Goal: Task Accomplishment & Management: Complete application form

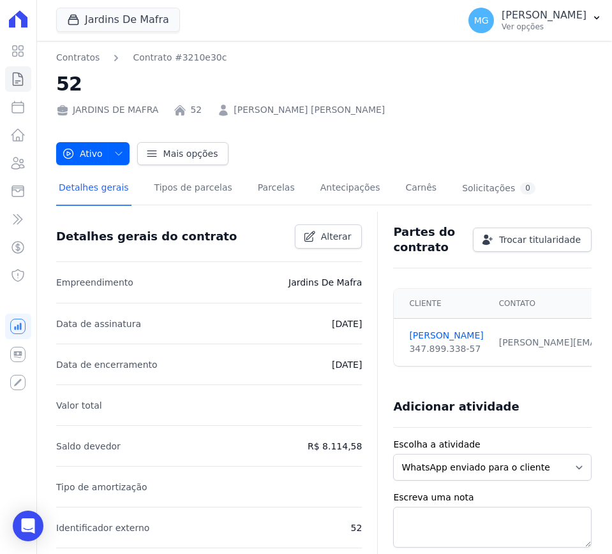
click at [488, 99] on div "JARDINS DE MAFRA 52 JULIANA CRISTINA ARAUJO DE MOURA" at bounding box center [323, 107] width 535 height 19
click at [443, 278] on div "Partes do contrato Trocar titularidade Cliente Contato Segurado JULIANA MOURA 3…" at bounding box center [492, 289] width 198 height 154
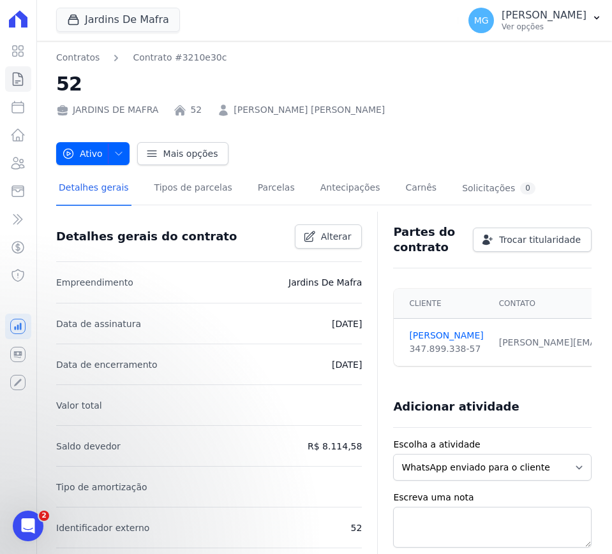
click at [19, 11] on icon at bounding box center [18, 18] width 19 height 17
click at [15, 75] on icon at bounding box center [17, 78] width 15 height 15
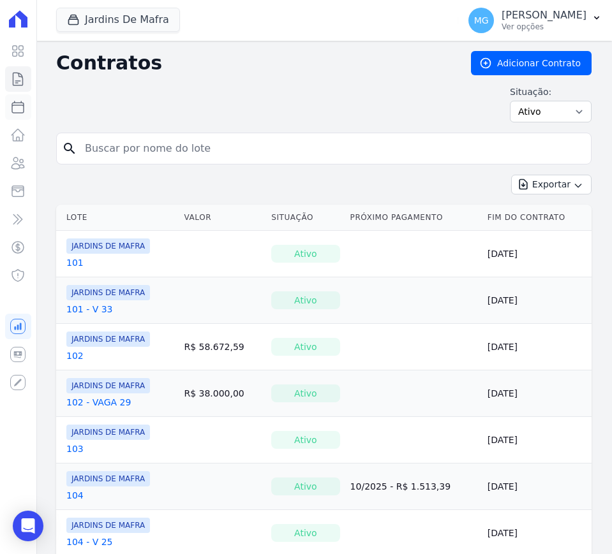
click at [19, 114] on icon at bounding box center [17, 107] width 15 height 15
select select
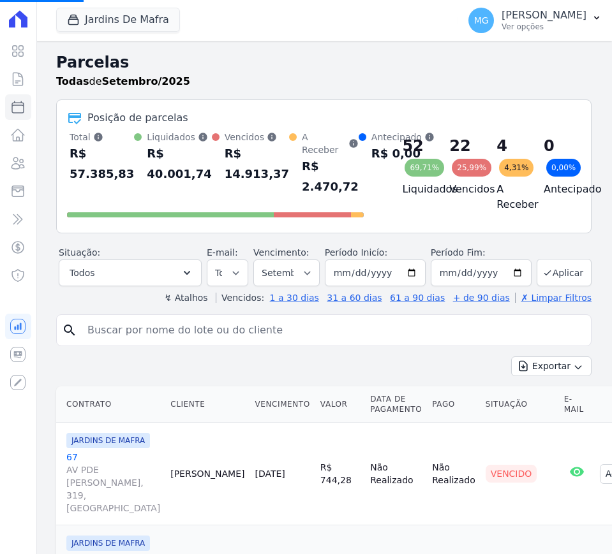
select select
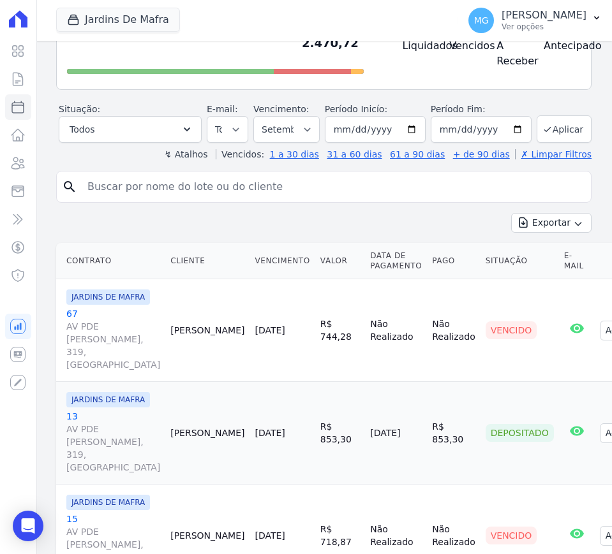
scroll to position [160, 0]
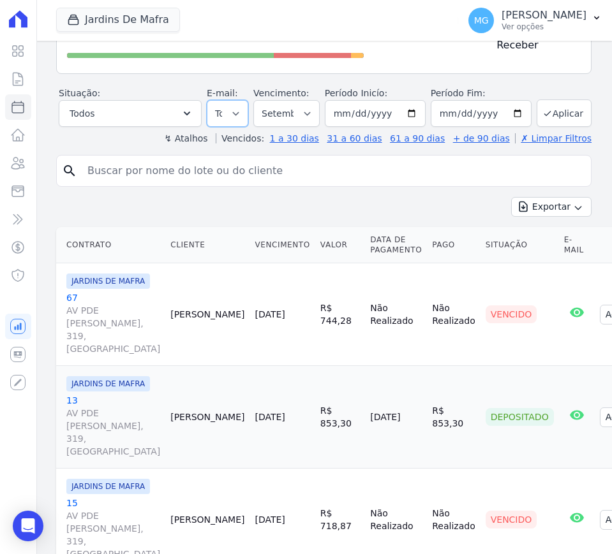
click at [223, 111] on select "Todos Lido Não-lido" at bounding box center [227, 113] width 41 height 27
click at [272, 110] on select "Filtrar por período ──────── Todos os meses Agosto/2025 Setembro/2025 Outubro/2…" at bounding box center [286, 113] width 66 height 27
click at [151, 113] on button "Todos" at bounding box center [130, 113] width 143 height 27
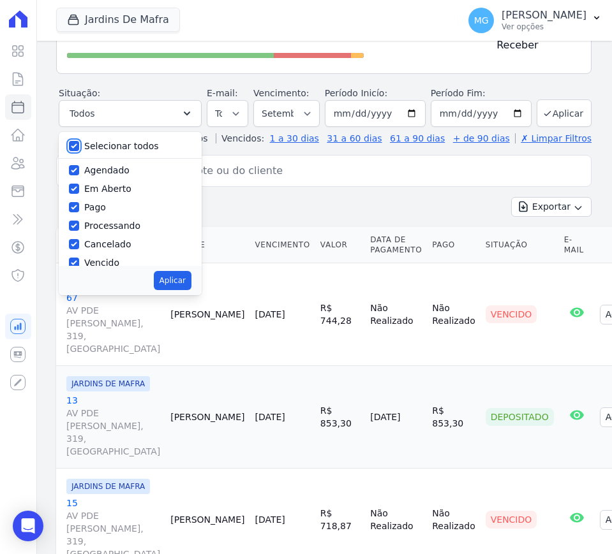
click at [73, 147] on input "Selecionar todos" at bounding box center [74, 146] width 10 height 10
checkbox input "false"
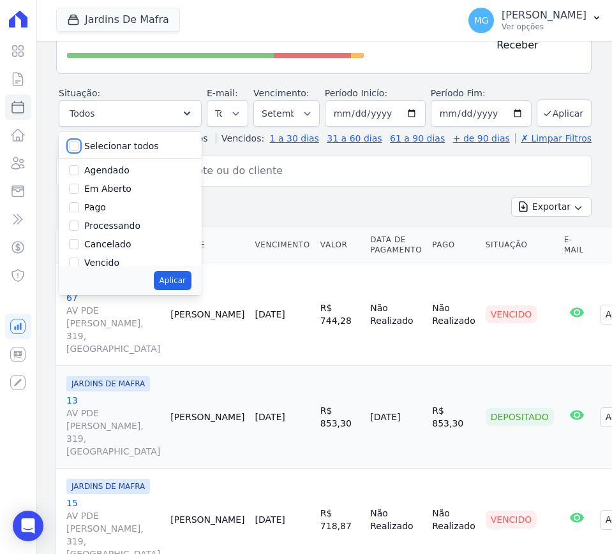
checkbox input "false"
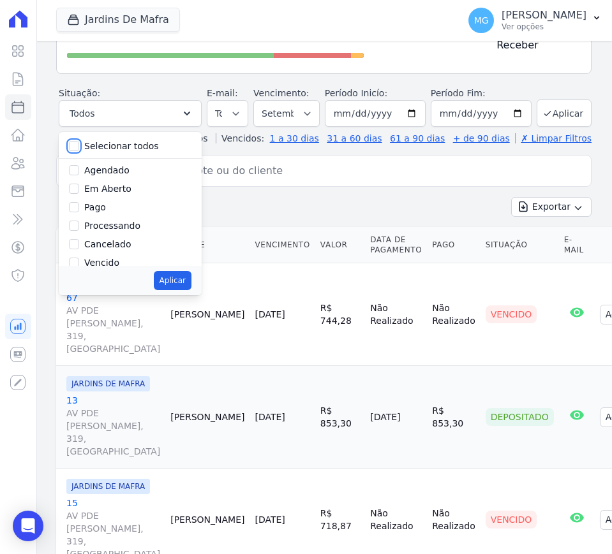
checkbox input "false"
click at [76, 258] on input "Vencido" at bounding box center [74, 263] width 10 height 10
checkbox input "true"
click at [168, 275] on button "Aplicar" at bounding box center [173, 280] width 38 height 19
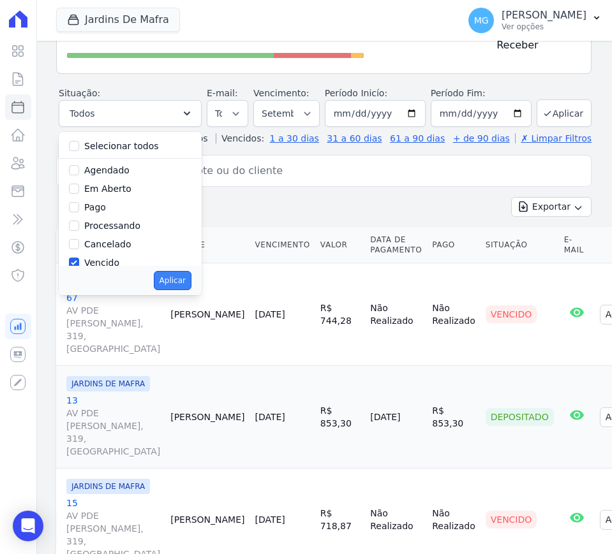
select select "overdue"
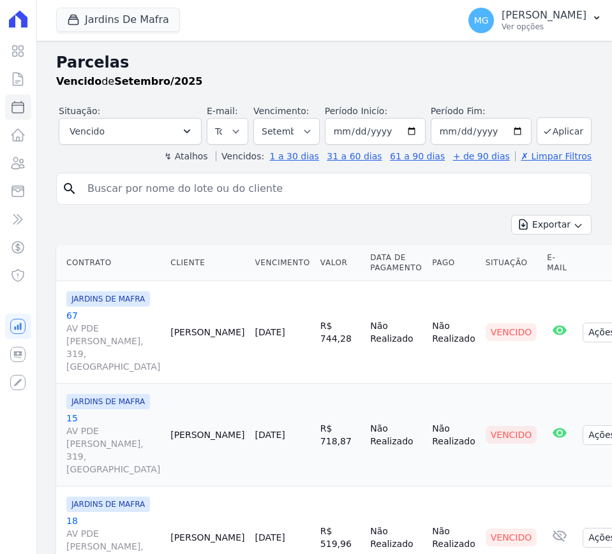
select select
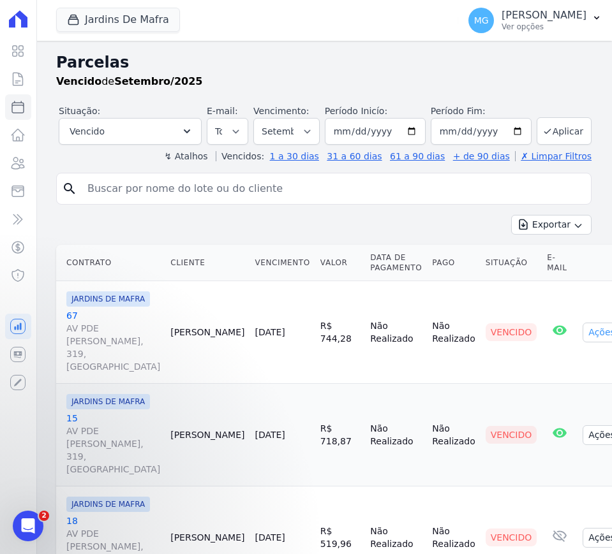
click at [611, 339] on icon "button" at bounding box center [623, 334] width 10 height 10
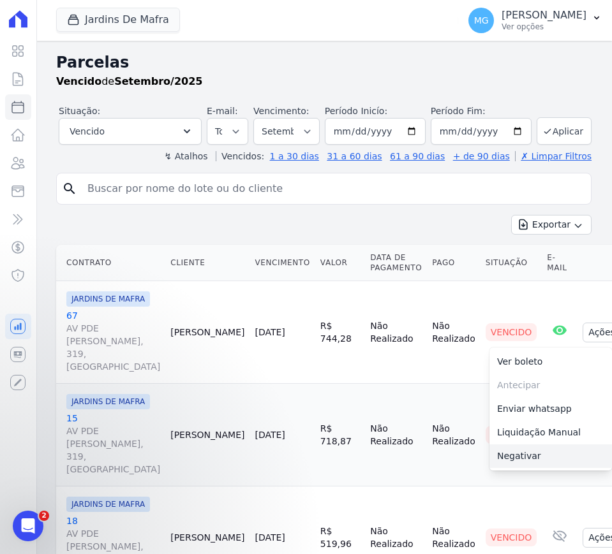
click at [524, 467] on link "Negativar" at bounding box center [550, 457] width 123 height 24
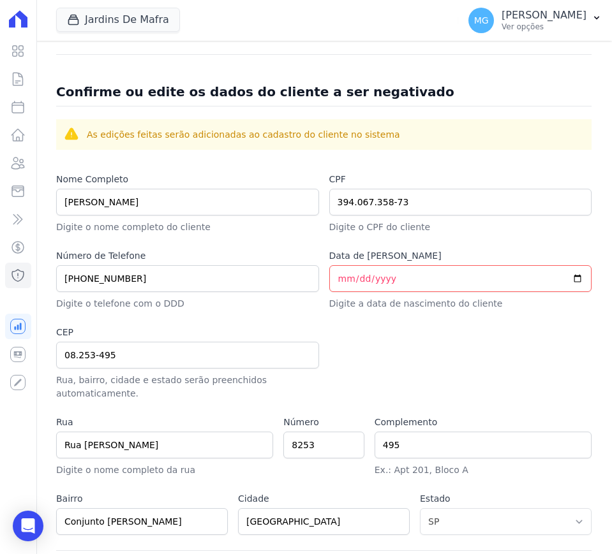
scroll to position [479, 0]
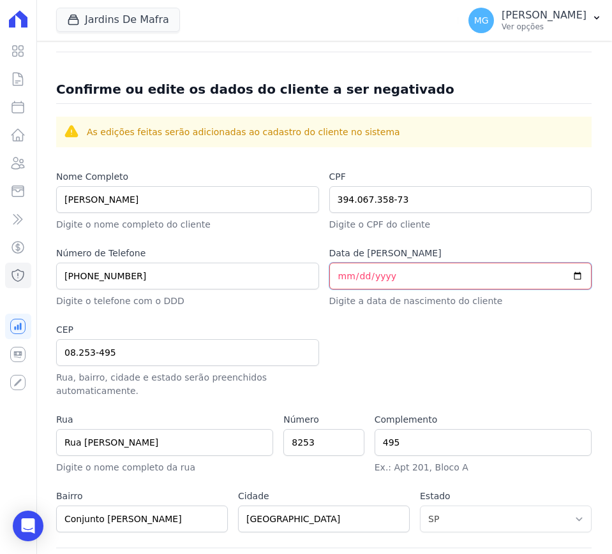
click at [341, 276] on input "Data de Nascimento" at bounding box center [460, 276] width 263 height 27
type input "1991-03-29"
click at [424, 323] on div at bounding box center [460, 360] width 263 height 75
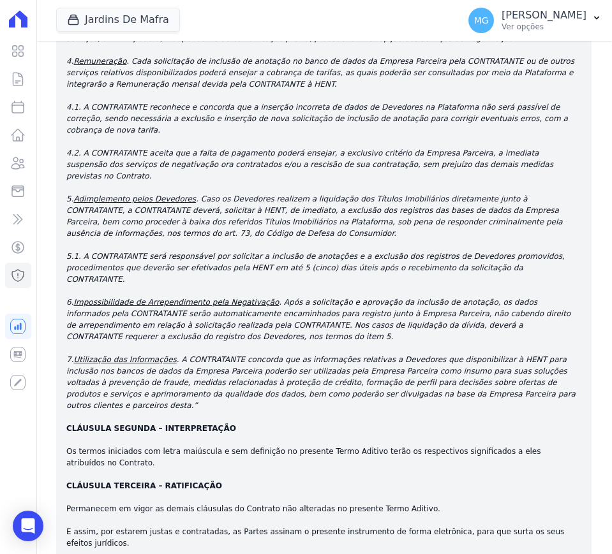
scroll to position [2585, 0]
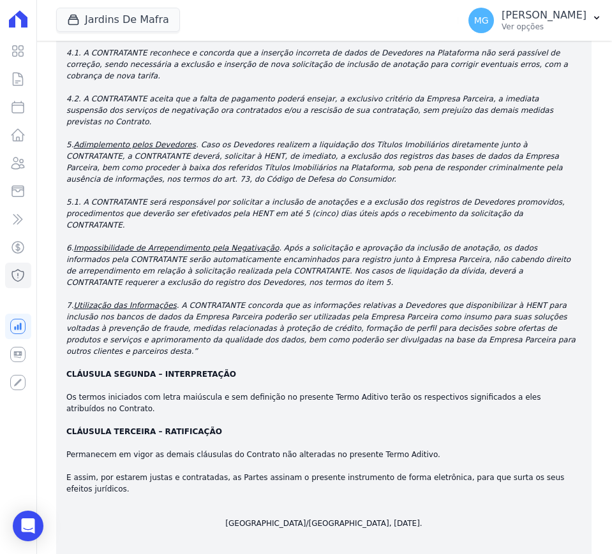
checkbox input "true"
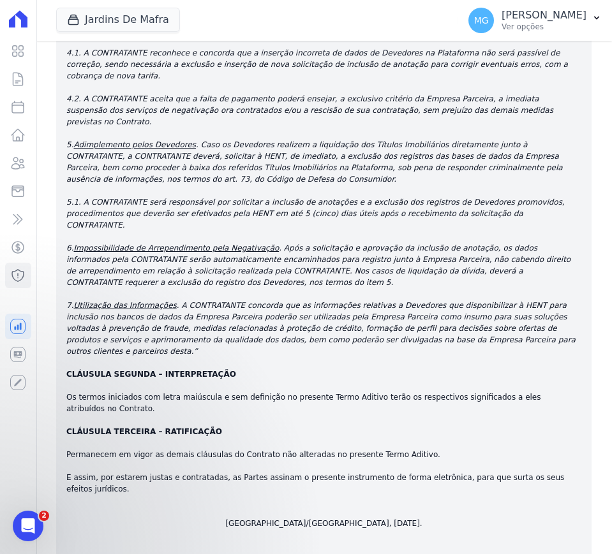
scroll to position [0, 0]
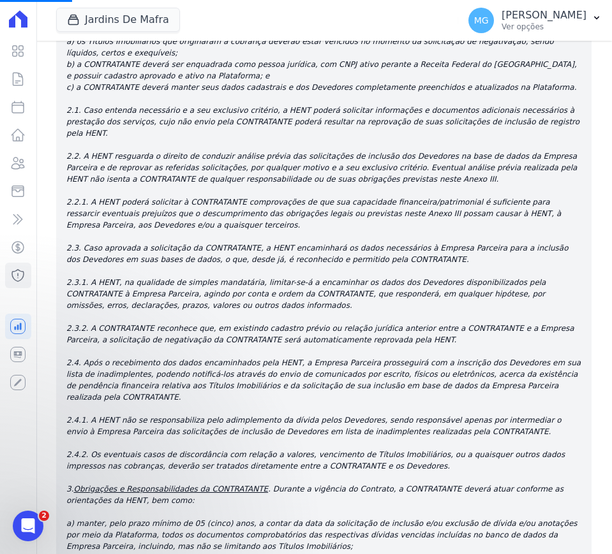
scroll to position [1362, 0]
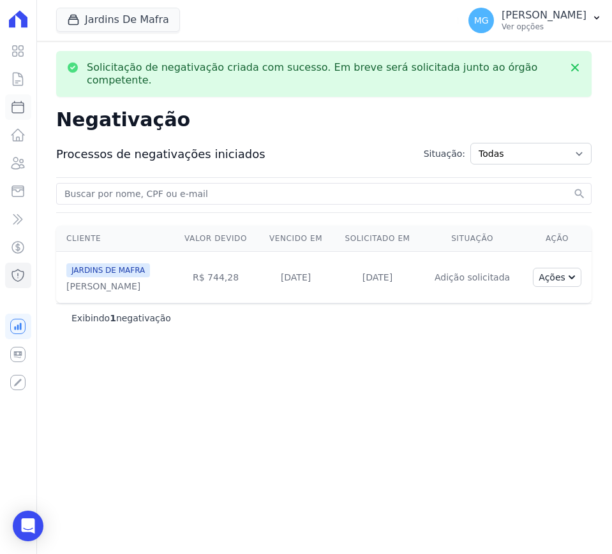
click at [19, 108] on icon at bounding box center [17, 107] width 15 height 15
select select
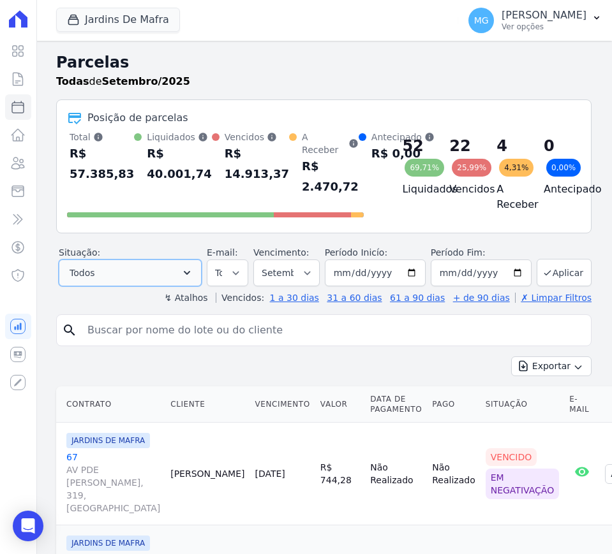
click at [170, 270] on button "Todos" at bounding box center [130, 273] width 143 height 27
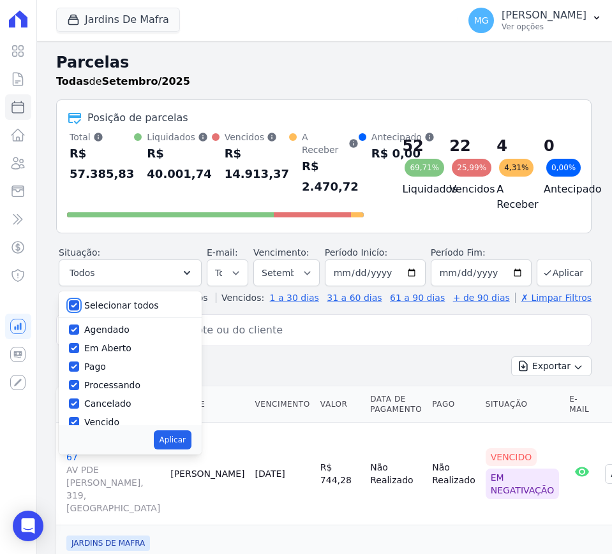
click at [72, 301] on input "Selecionar todos" at bounding box center [74, 306] width 10 height 10
checkbox input "false"
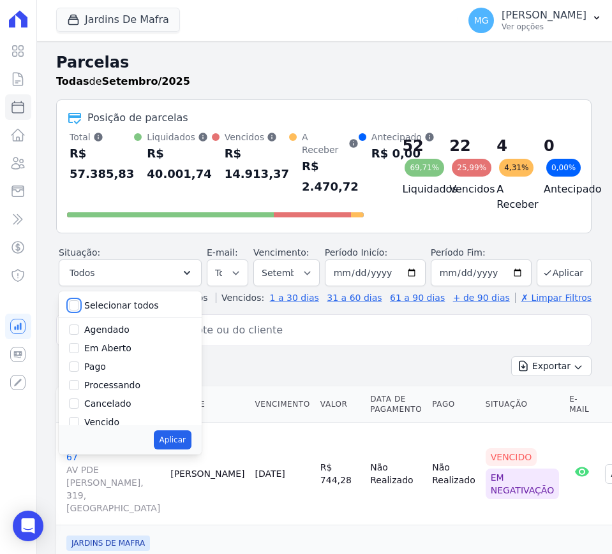
checkbox input "false"
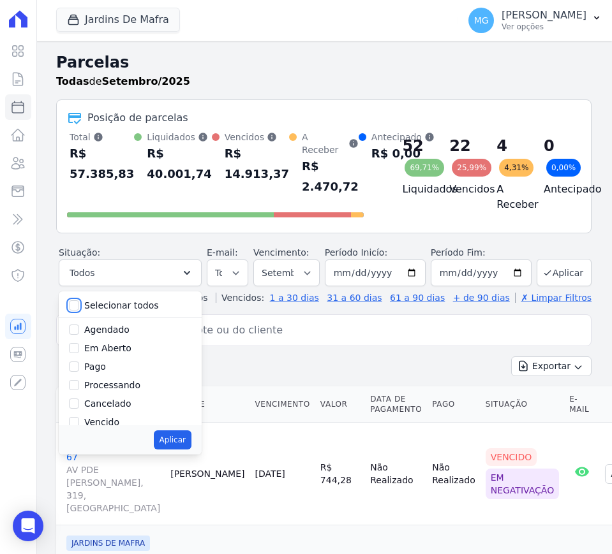
checkbox input "false"
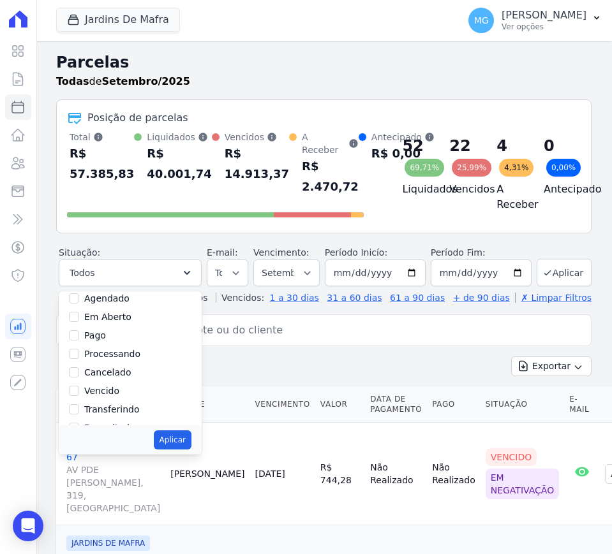
scroll to position [53, 0]
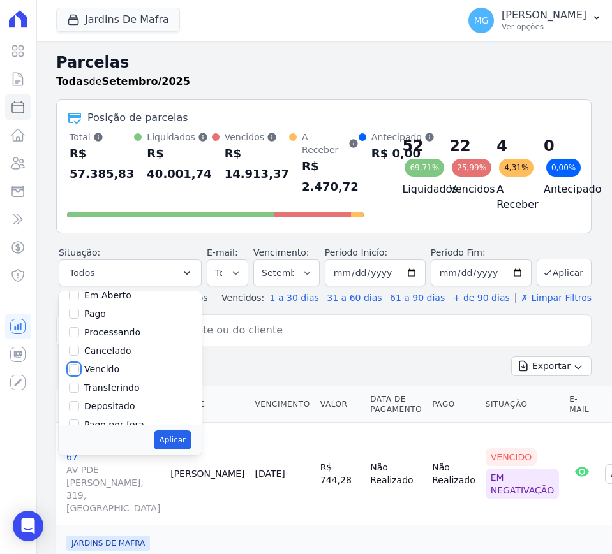
click at [75, 370] on input "Vencido" at bounding box center [74, 369] width 10 height 10
checkbox input "true"
click at [174, 436] on button "Aplicar" at bounding box center [173, 440] width 38 height 19
select select "overdue"
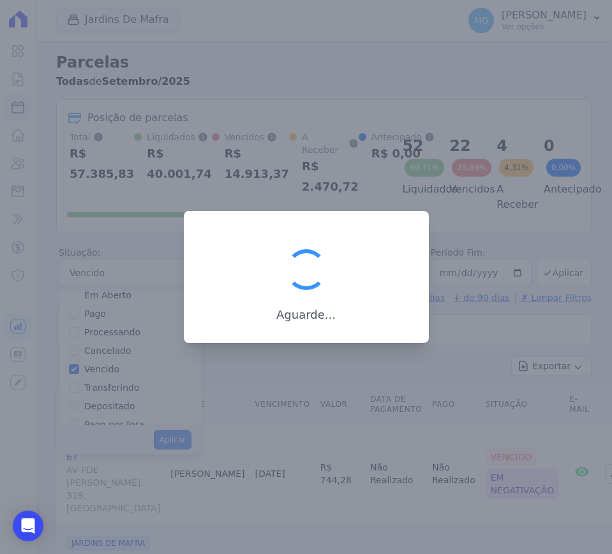
scroll to position [23, 0]
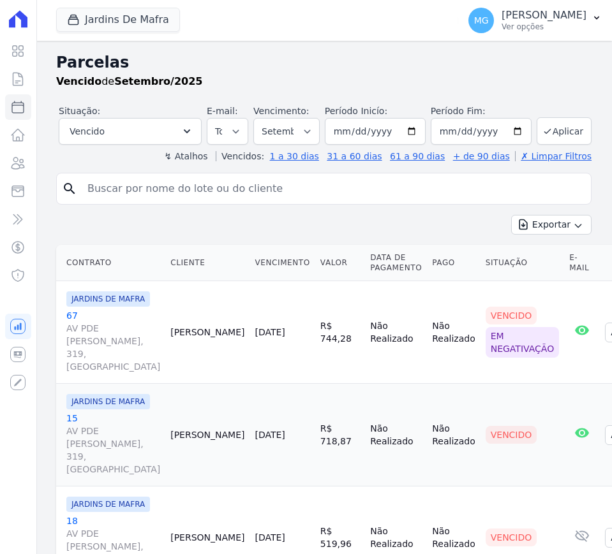
select select
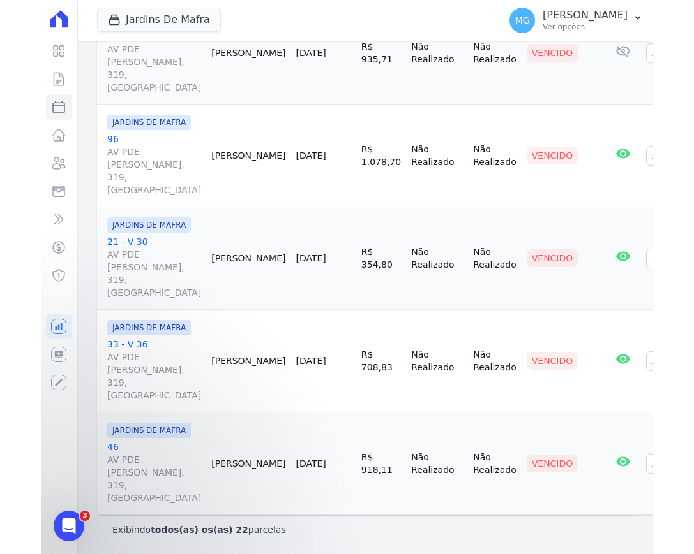
scroll to position [2162, 0]
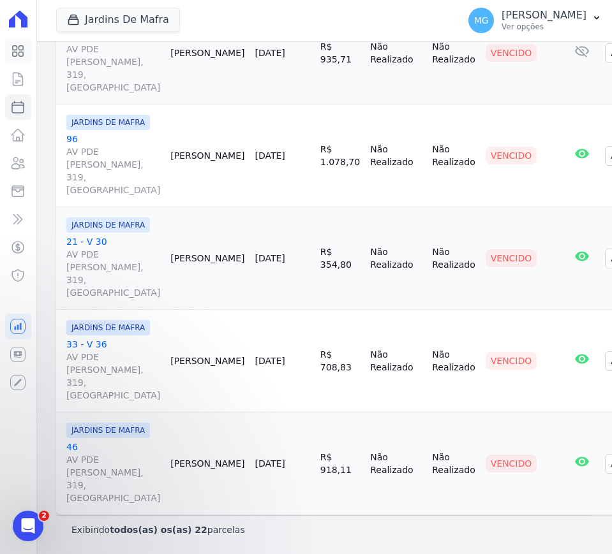
click at [21, 42] on link "Visão Geral" at bounding box center [18, 51] width 26 height 26
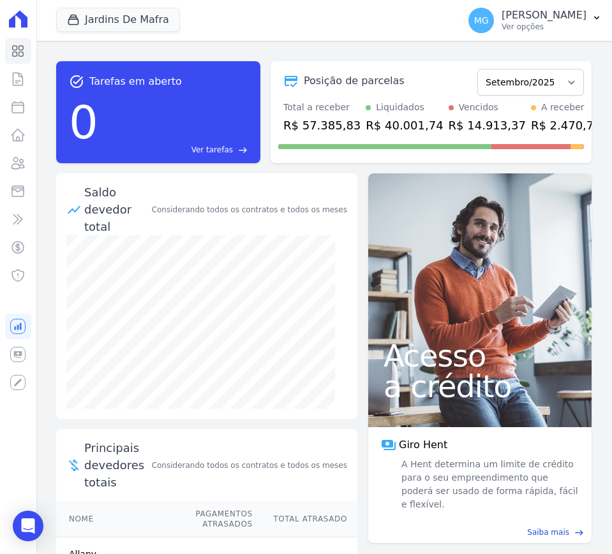
select select
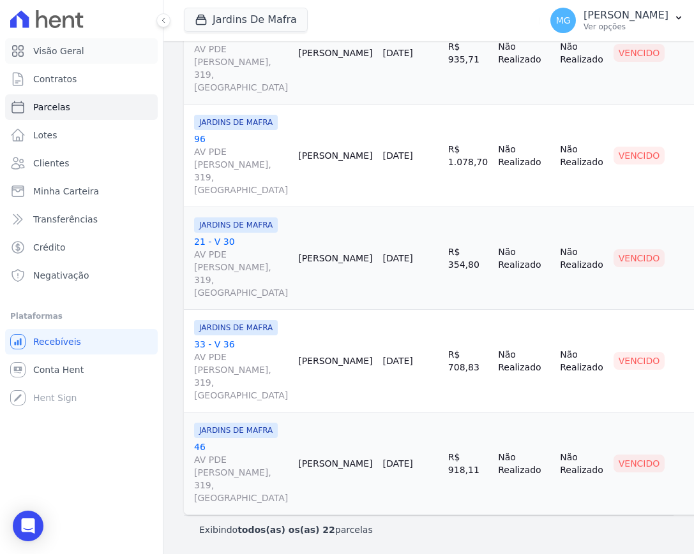
scroll to position [2880, 0]
click at [200, 441] on link "46 AV PDE GREGORIO MAFRA, 319, VILA TAQUARI" at bounding box center [241, 473] width 94 height 64
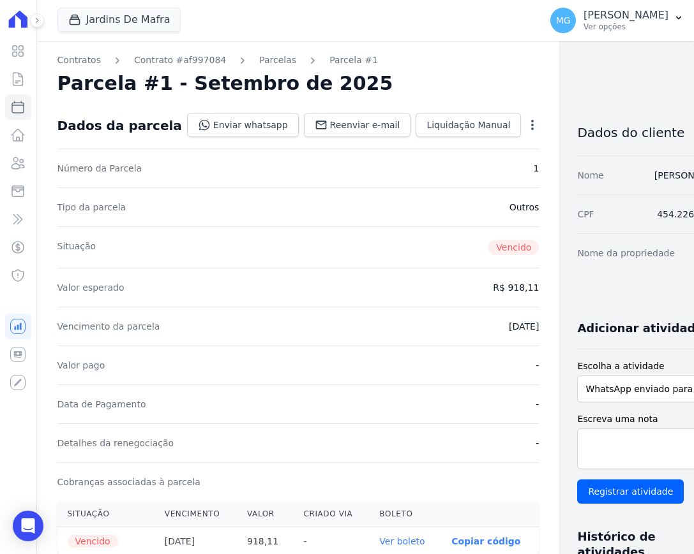
click at [526, 125] on icon "button" at bounding box center [532, 125] width 13 height 13
click at [559, 82] on div "Contratos Contrato #af997084 Parcelas Parcela #1 Parcela #1 - Setembro de 2025 …" at bounding box center [355, 480] width 636 height 879
click at [542, 87] on div "Contratos Contrato #af997084 Parcelas Parcela #1 Parcela #1 - Setembro de 2025 …" at bounding box center [355, 480] width 636 height 879
select select
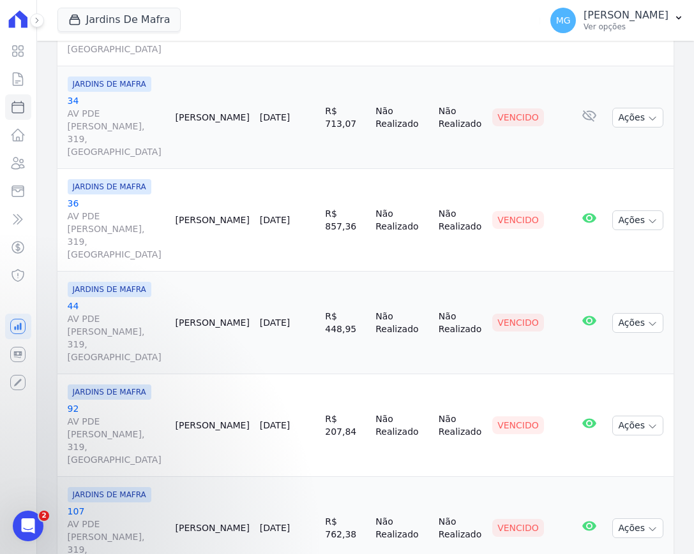
scroll to position [745, 0]
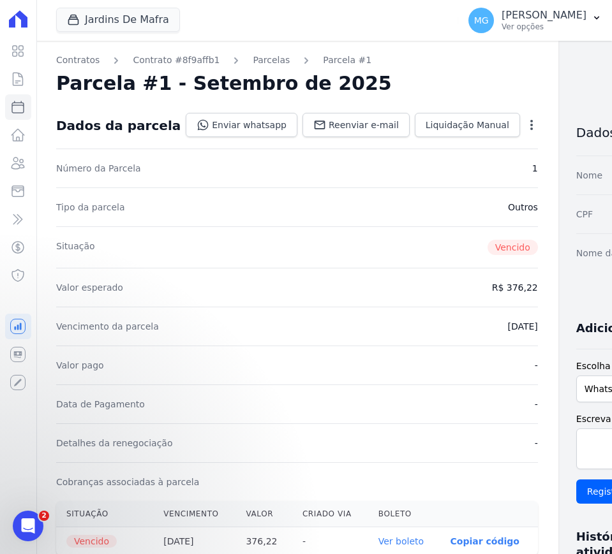
click at [525, 120] on icon "button" at bounding box center [531, 125] width 13 height 13
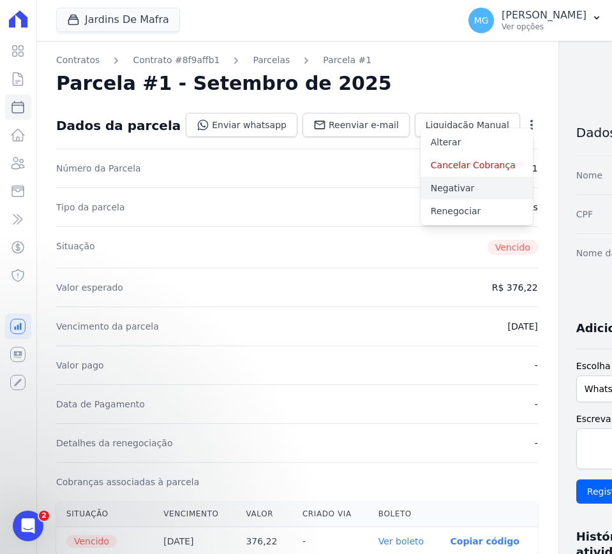
click at [420, 189] on link "Negativar" at bounding box center [476, 188] width 112 height 23
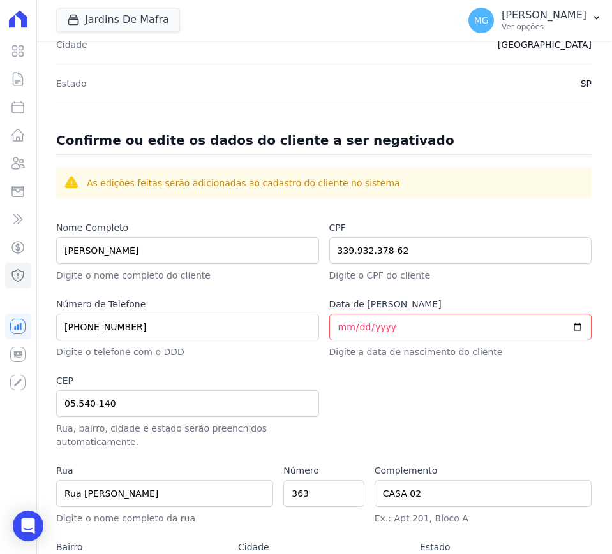
scroll to position [479, 0]
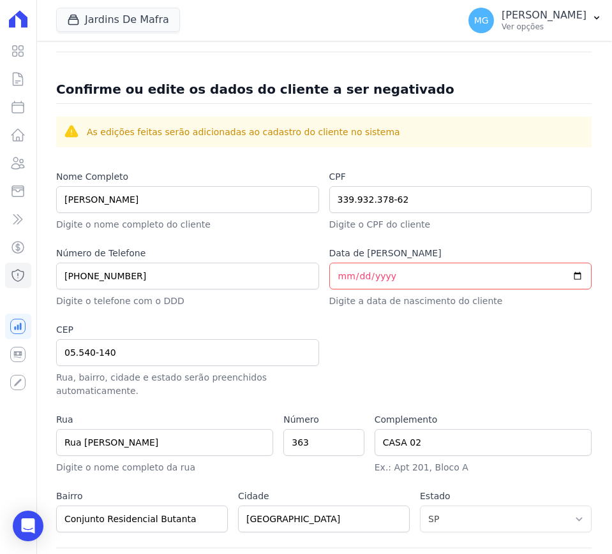
drag, startPoint x: 204, startPoint y: 234, endPoint x: 280, endPoint y: 250, distance: 77.6
click at [204, 234] on div "Nome Completo DOUGLAS DE MENDONÇA OLIVEIRA Digite o nome completo do cliente CP…" at bounding box center [323, 359] width 535 height 378
click at [376, 274] on input "Data de Nascimento" at bounding box center [460, 276] width 263 height 27
click at [340, 272] on input "Data de Nascimento" at bounding box center [460, 276] width 263 height 27
type input "1991-02-01"
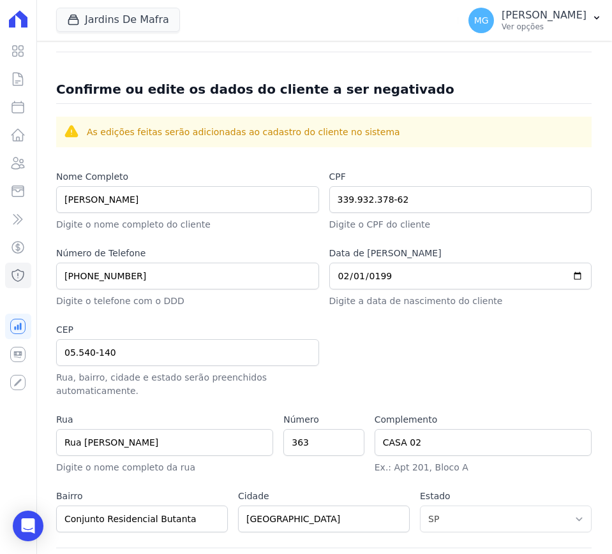
click at [380, 322] on div "Nome Completo DOUGLAS DE MENDONÇA OLIVEIRA Digite o nome completo do cliente CP…" at bounding box center [323, 359] width 535 height 378
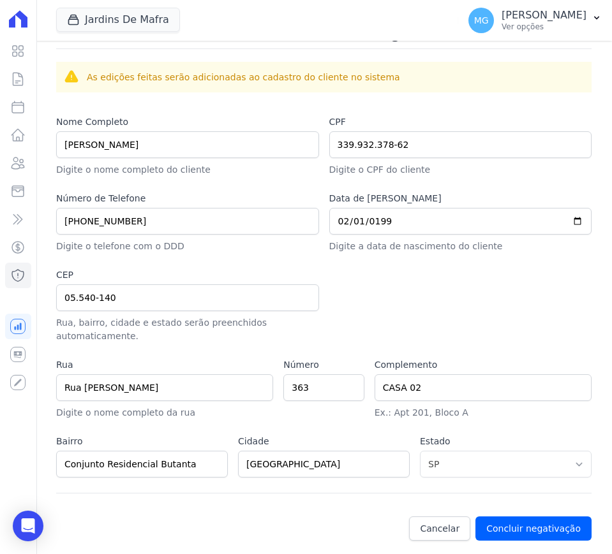
scroll to position [543, 0]
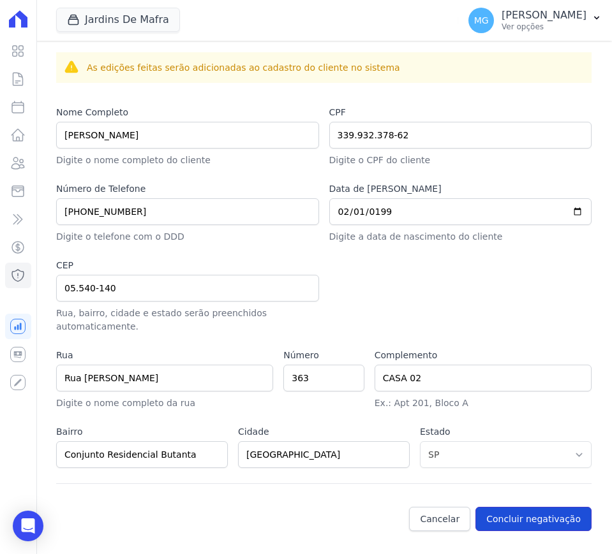
click at [529, 519] on button "Concluir negativação" at bounding box center [533, 519] width 116 height 24
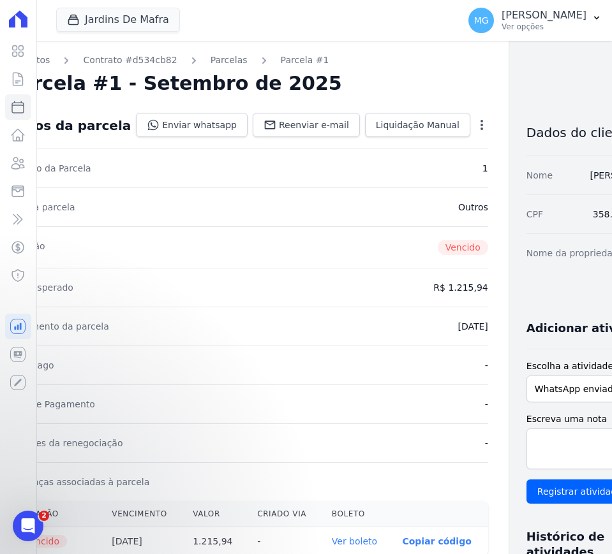
scroll to position [0, 66]
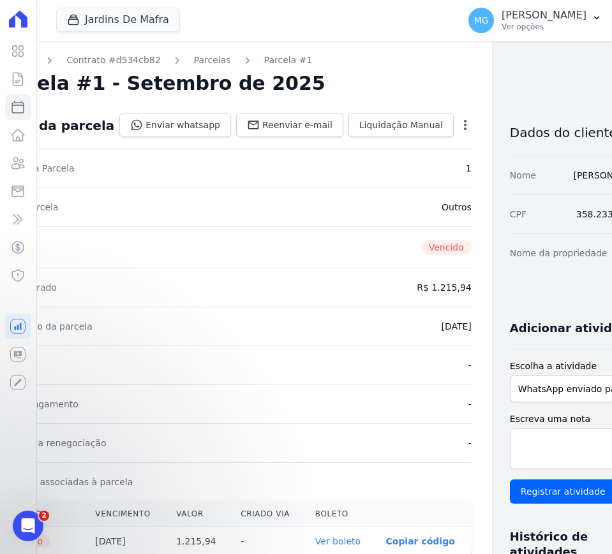
drag, startPoint x: 225, startPoint y: 288, endPoint x: 280, endPoint y: 282, distance: 55.8
click at [459, 128] on icon "button" at bounding box center [465, 125] width 13 height 13
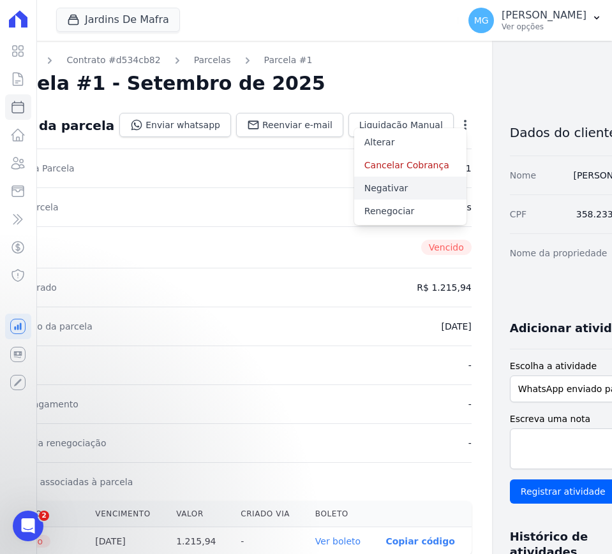
click at [371, 185] on link "Negativar" at bounding box center [410, 188] width 112 height 23
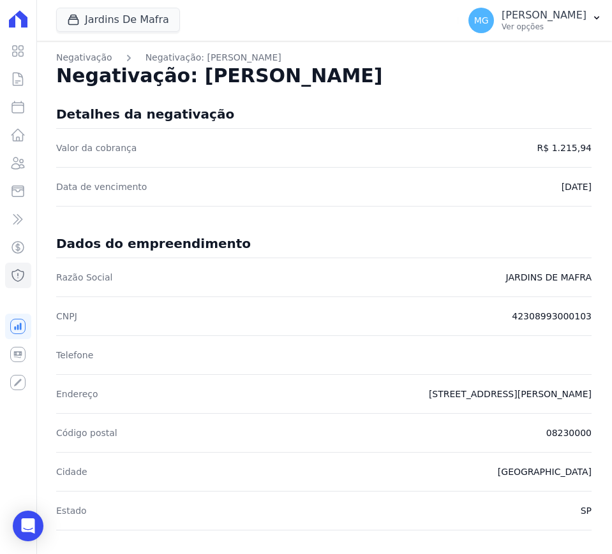
drag, startPoint x: 338, startPoint y: 232, endPoint x: 413, endPoint y: 233, distance: 74.7
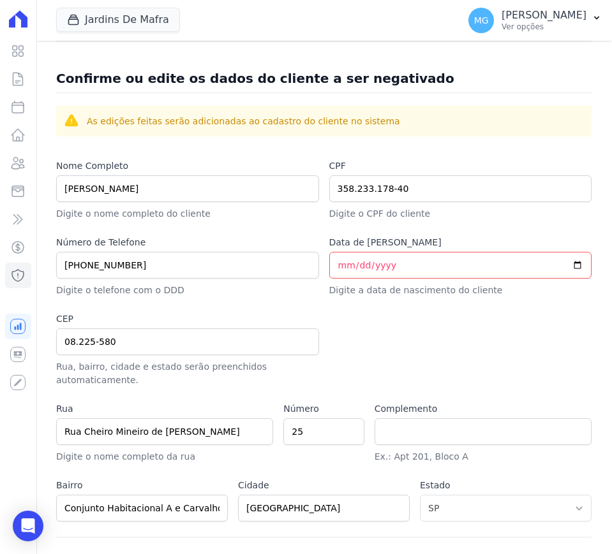
scroll to position [543, 0]
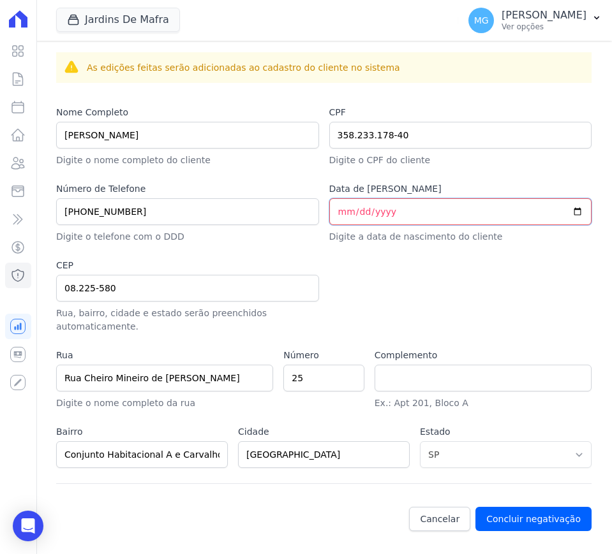
click at [348, 207] on input "Data de Nascimento" at bounding box center [460, 211] width 263 height 27
click at [336, 207] on input "Data de Nascimento" at bounding box center [460, 211] width 263 height 27
type input "1996-12-19"
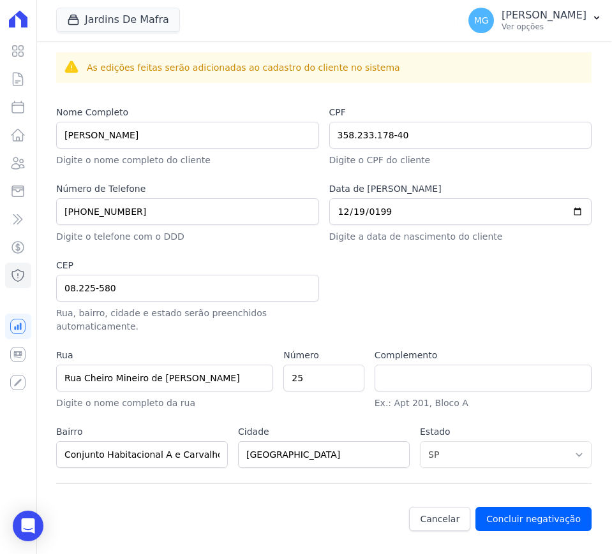
click at [369, 242] on p "Digite a data de nascimento do cliente" at bounding box center [460, 236] width 263 height 13
click at [526, 519] on button "Concluir negativação" at bounding box center [533, 519] width 116 height 24
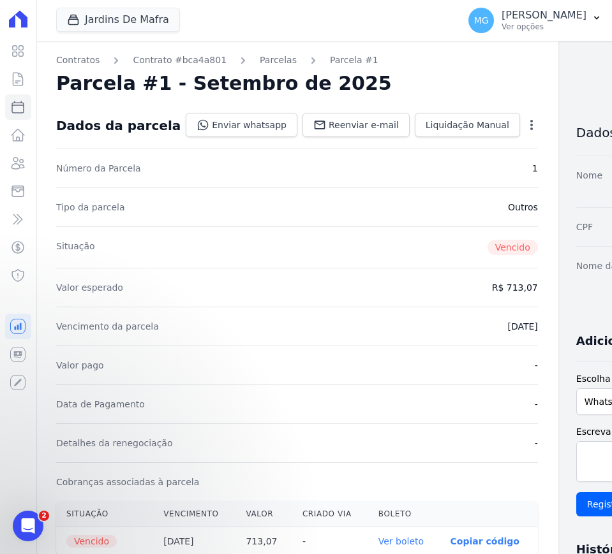
click at [530, 121] on icon "button" at bounding box center [531, 125] width 3 height 10
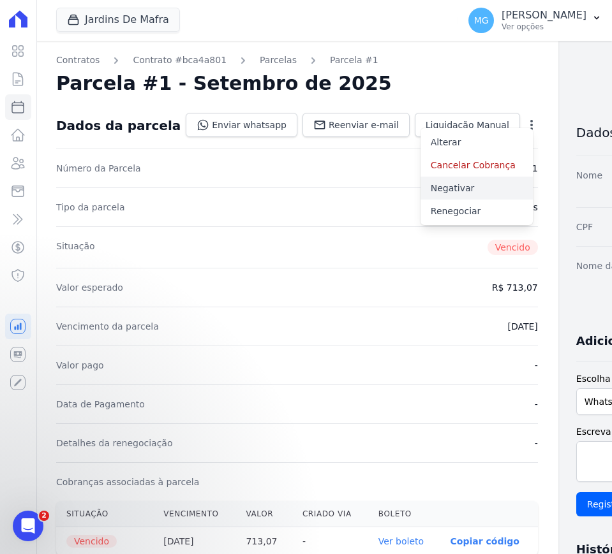
click at [420, 191] on link "Negativar" at bounding box center [476, 188] width 112 height 23
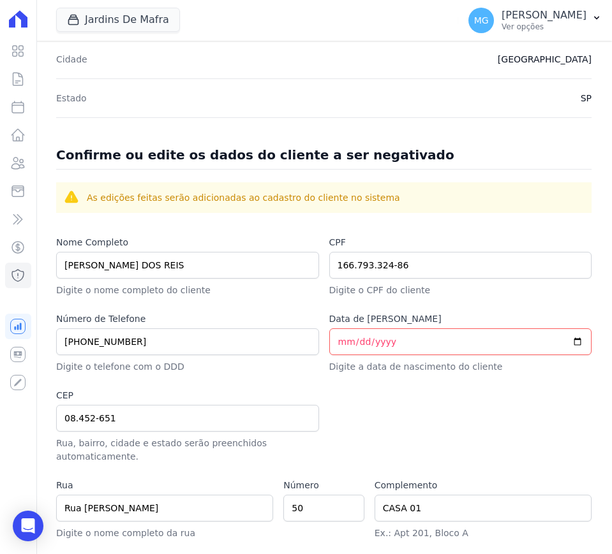
scroll to position [426, 0]
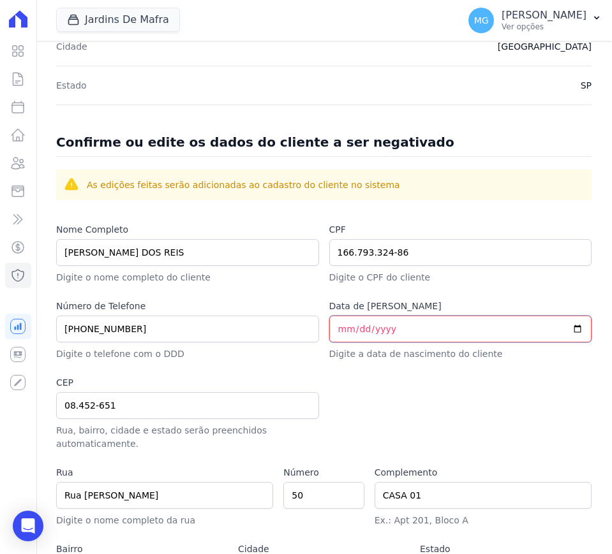
drag, startPoint x: 339, startPoint y: 327, endPoint x: 346, endPoint y: 356, distance: 29.4
click at [339, 327] on input "Data de Nascimento" at bounding box center [460, 329] width 263 height 27
type input "2002-09-22"
drag, startPoint x: 366, startPoint y: 369, endPoint x: 384, endPoint y: 371, distance: 17.9
click at [366, 369] on div "Nome Completo LARISSA CONCEIÇÃO DOS REIS Digite o nome completo do cliente CPF …" at bounding box center [323, 412] width 535 height 378
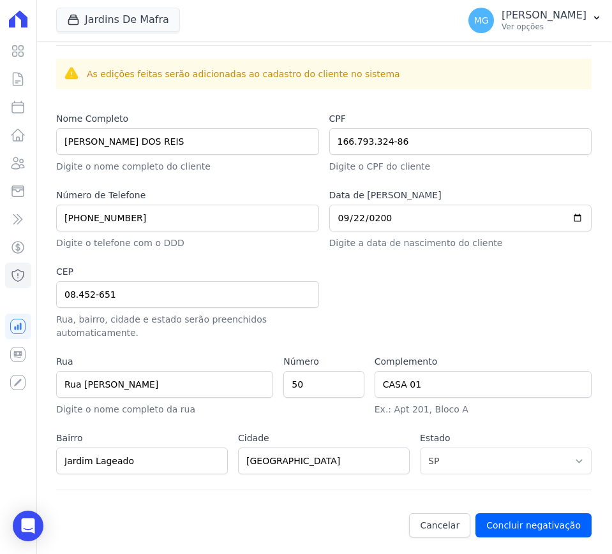
scroll to position [543, 0]
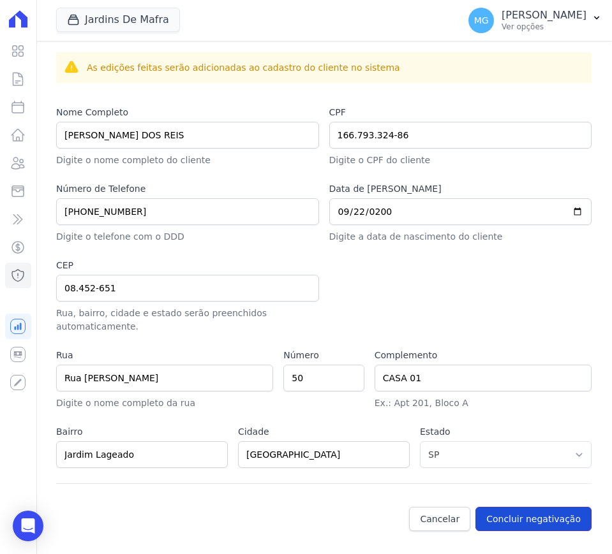
click at [514, 521] on button "Concluir negativação" at bounding box center [533, 519] width 116 height 24
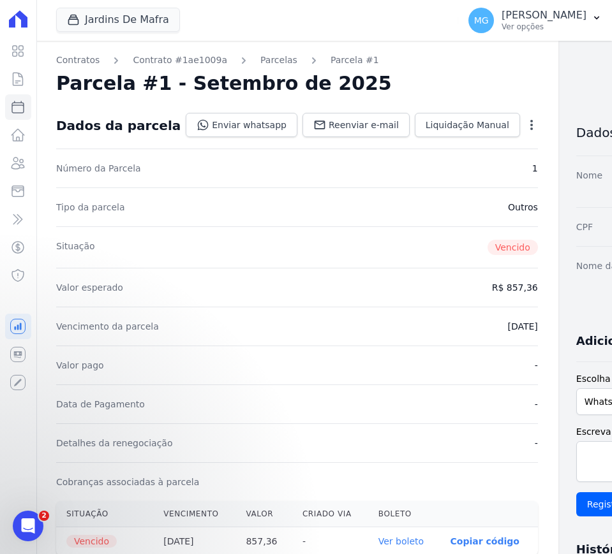
click at [525, 128] on icon "button" at bounding box center [531, 125] width 13 height 13
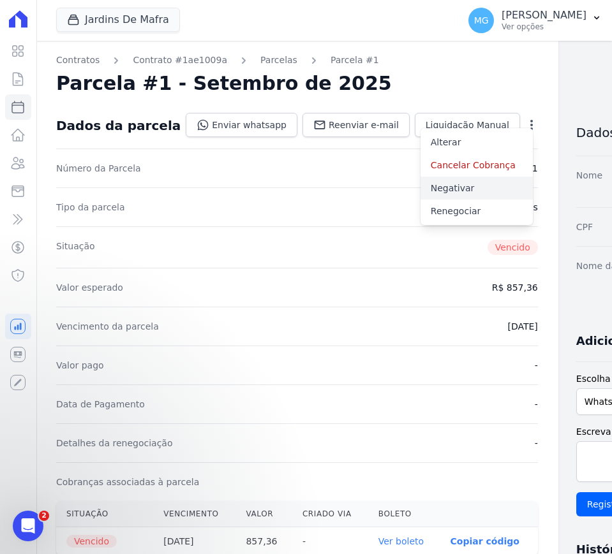
click at [420, 186] on link "Negativar" at bounding box center [476, 188] width 112 height 23
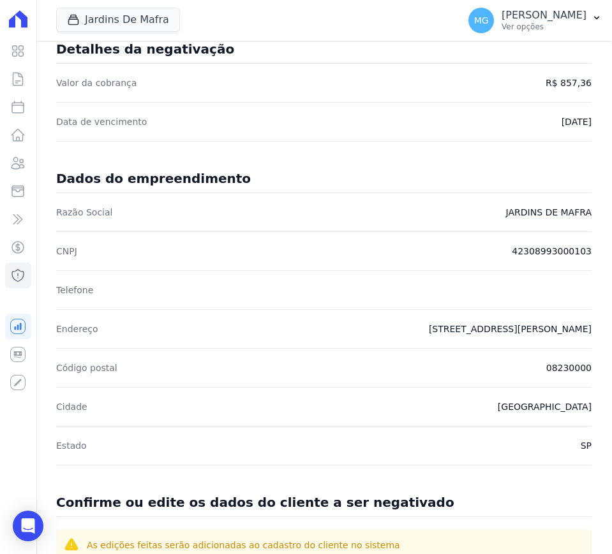
scroll to position [64, 0]
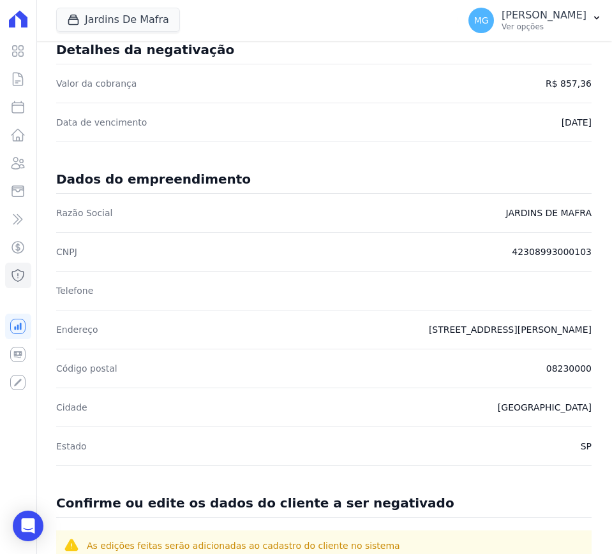
click at [214, 162] on div "Dados do empreendimento Razão Social JARDINS DE MAFRA CNPJ 42308993000103 Telef…" at bounding box center [323, 317] width 535 height 324
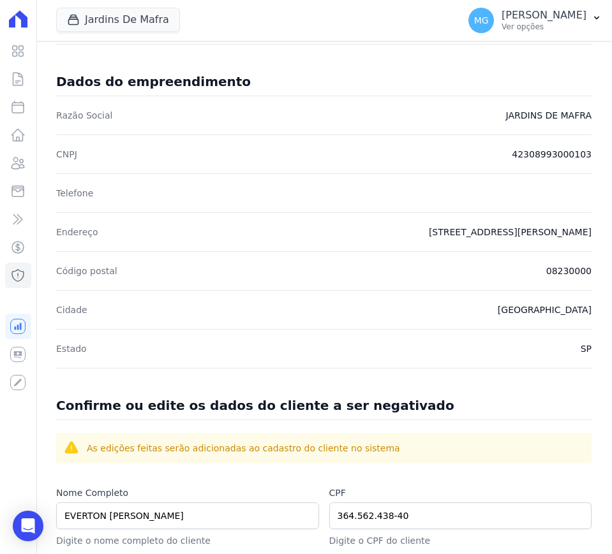
scroll to position [0, 0]
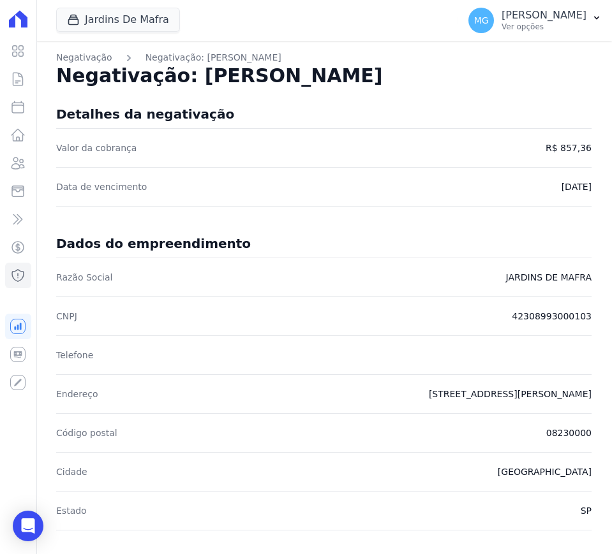
drag, startPoint x: 269, startPoint y: 174, endPoint x: 260, endPoint y: 178, distance: 10.3
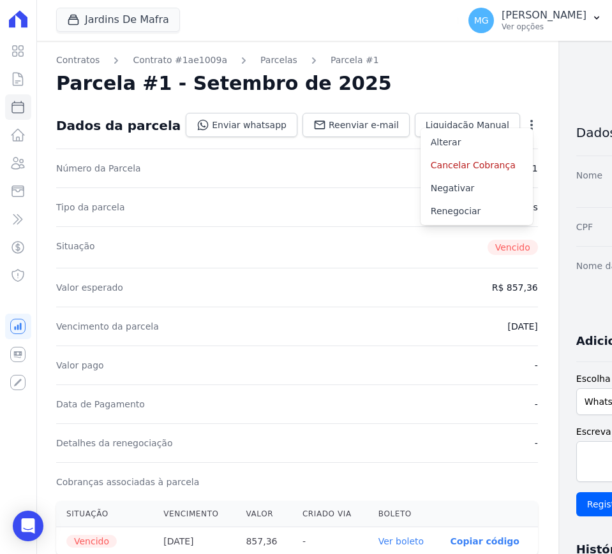
click at [224, 179] on div "Número da Parcela 1" at bounding box center [297, 168] width 482 height 39
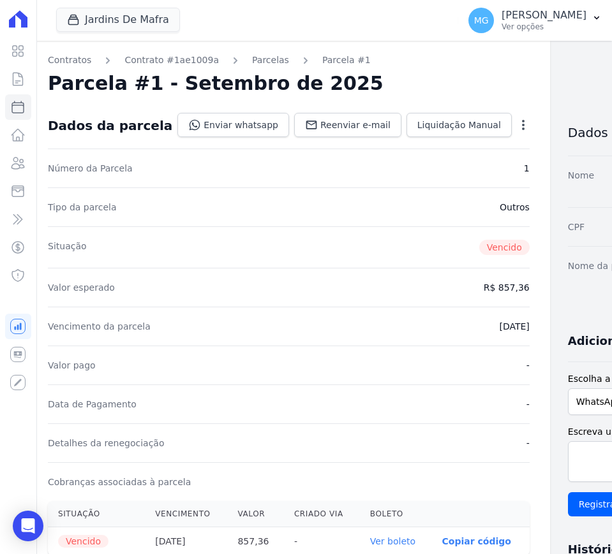
scroll to position [0, 66]
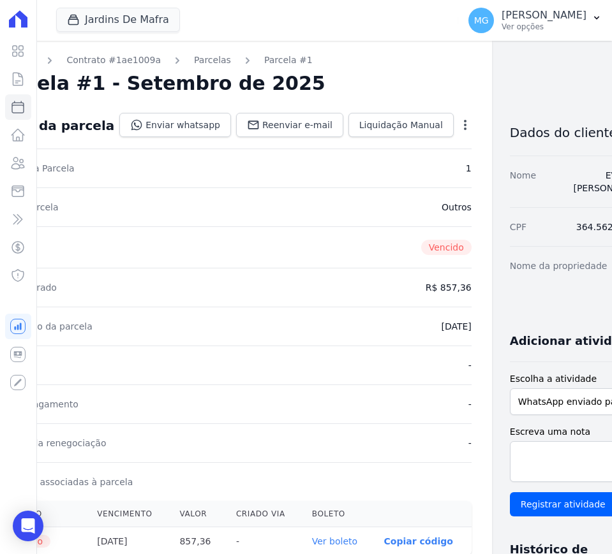
drag, startPoint x: 216, startPoint y: 183, endPoint x: 274, endPoint y: 186, distance: 58.1
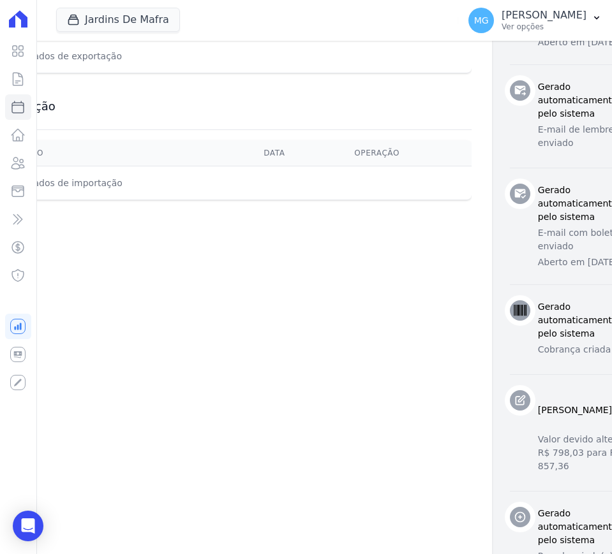
scroll to position [638, 47]
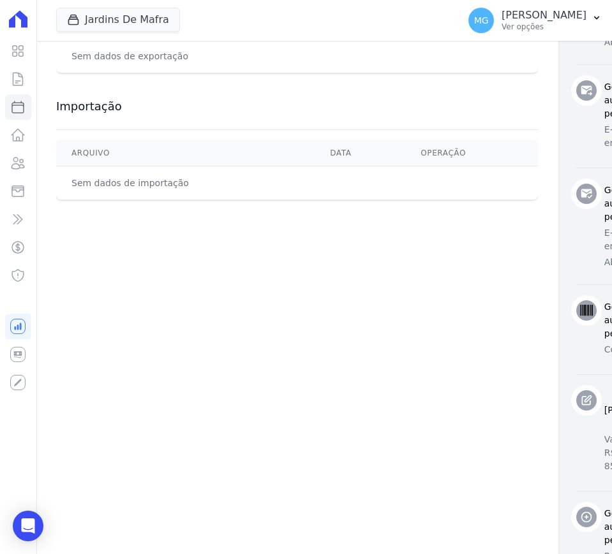
drag, startPoint x: 321, startPoint y: 295, endPoint x: 254, endPoint y: 295, distance: 67.0
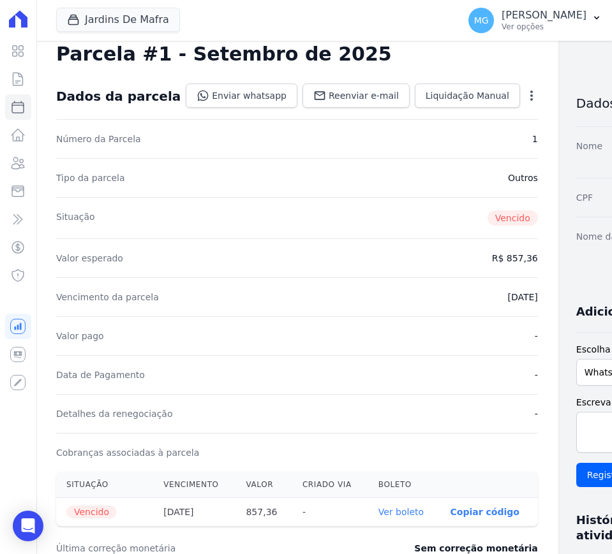
scroll to position [160, 0]
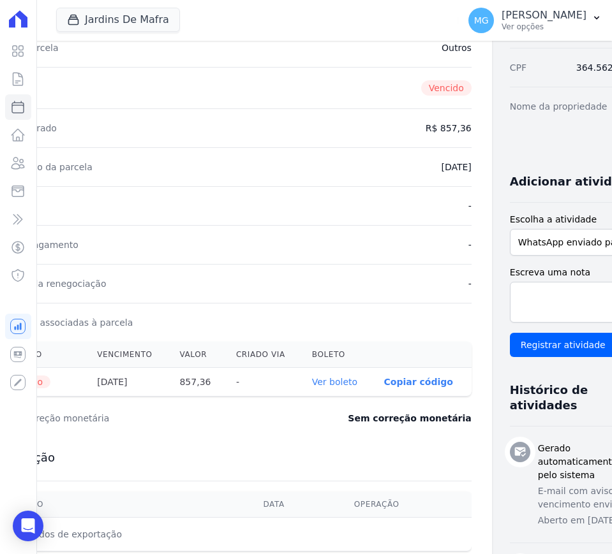
drag, startPoint x: 207, startPoint y: 209, endPoint x: 287, endPoint y: 209, distance: 80.4
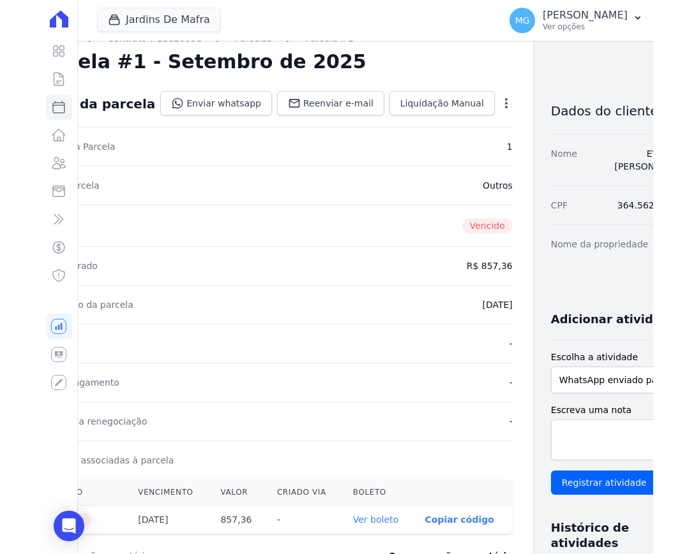
scroll to position [0, 66]
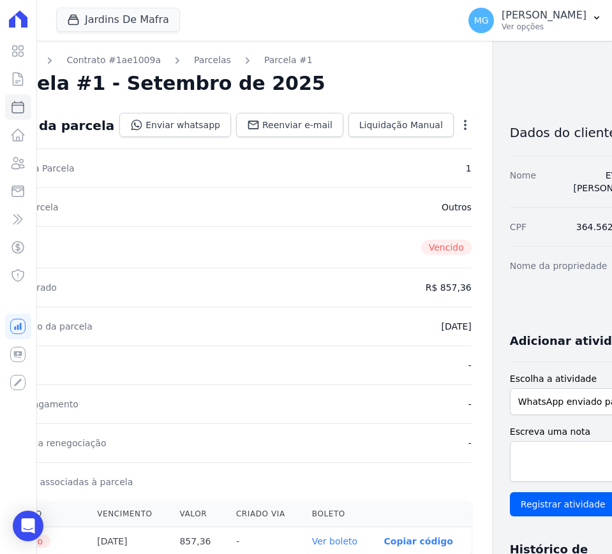
drag, startPoint x: 329, startPoint y: 57, endPoint x: 274, endPoint y: 3, distance: 77.6
click at [329, 57] on nav "Contratos Contrato #1ae1009a Parcelas Parcela #1" at bounding box center [231, 60] width 482 height 13
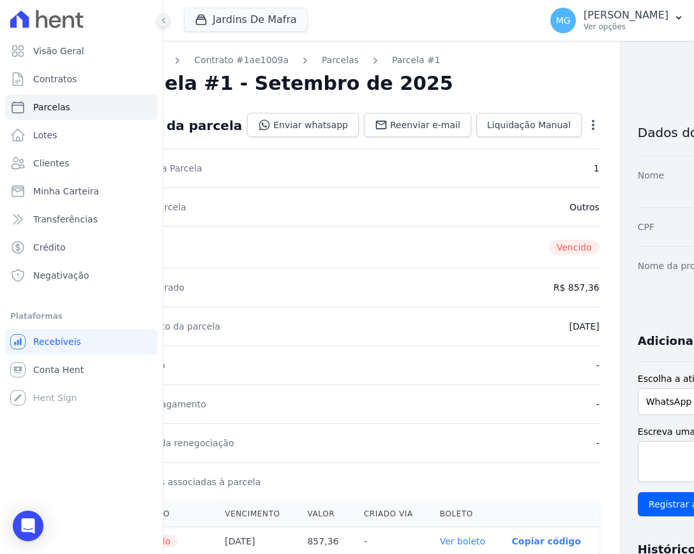
click at [165, 25] on button at bounding box center [163, 20] width 14 height 14
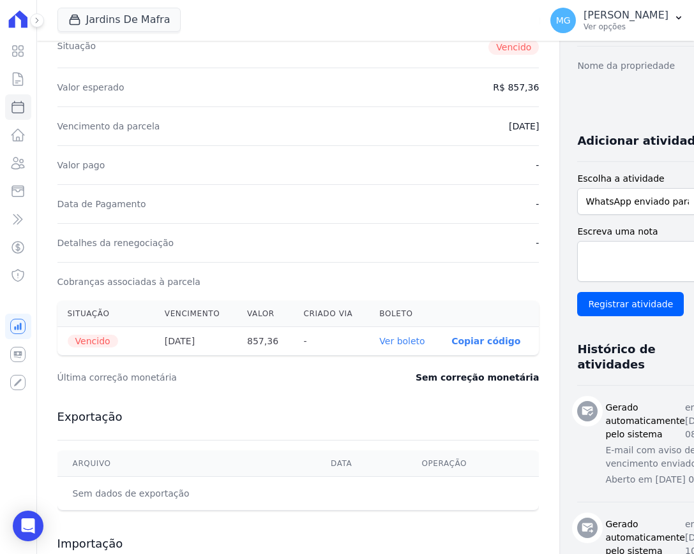
scroll to position [0, 0]
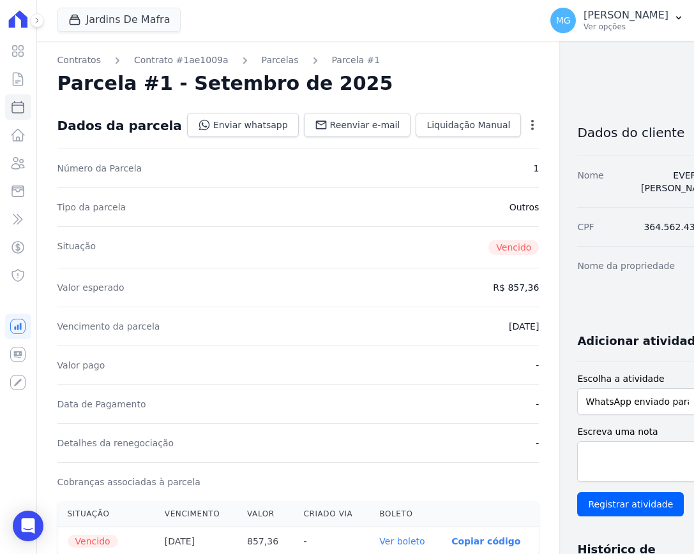
click at [531, 128] on icon "button" at bounding box center [532, 125] width 3 height 10
click at [421, 186] on link "Negativar" at bounding box center [477, 188] width 112 height 23
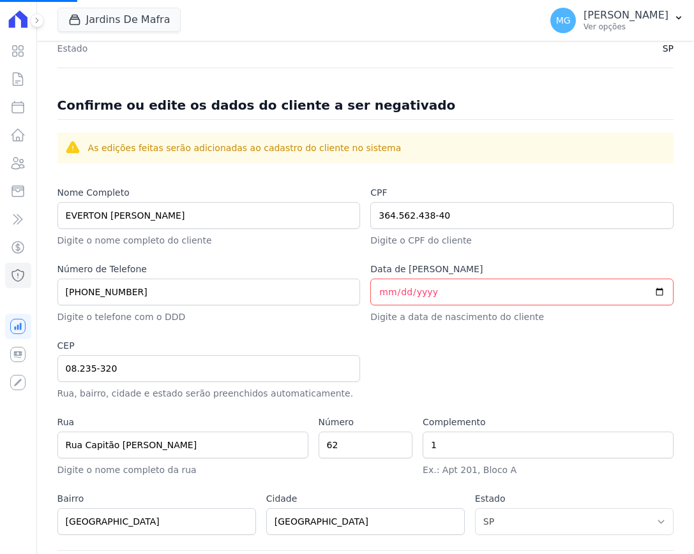
scroll to position [479, 0]
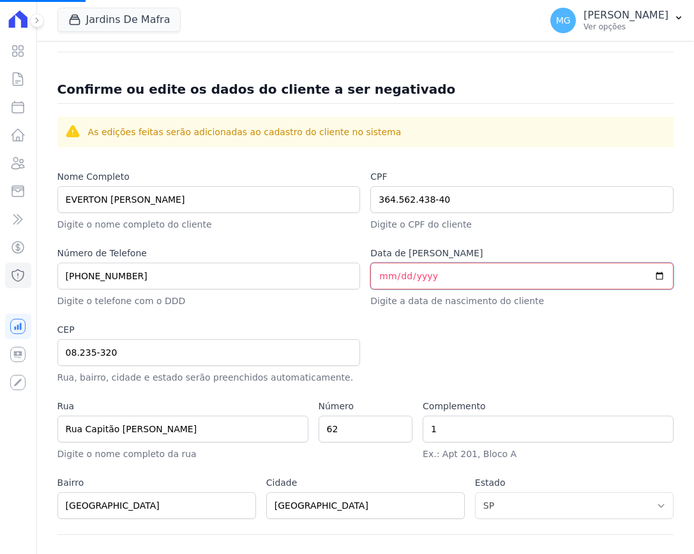
click at [374, 272] on input "Data [PERSON_NAME]" at bounding box center [521, 276] width 303 height 27
type input "1989-12-28"
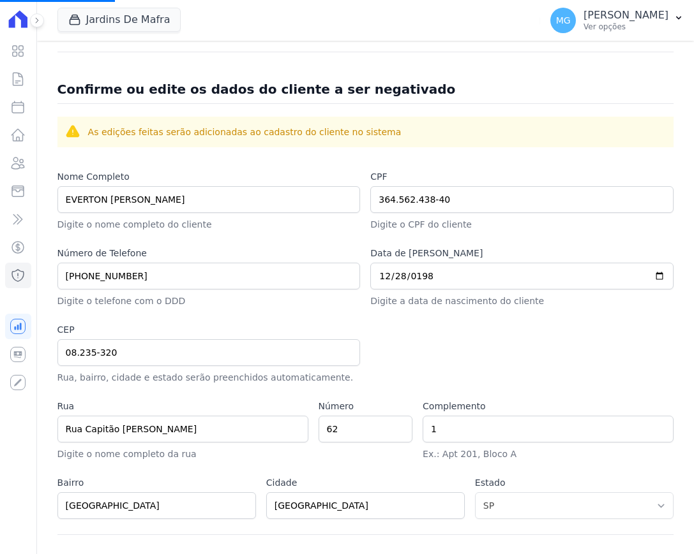
click at [383, 328] on div at bounding box center [521, 353] width 303 height 61
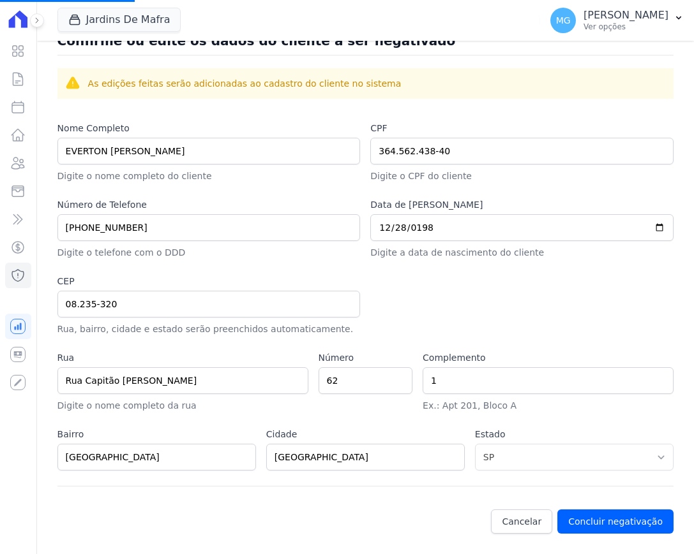
scroll to position [530, 0]
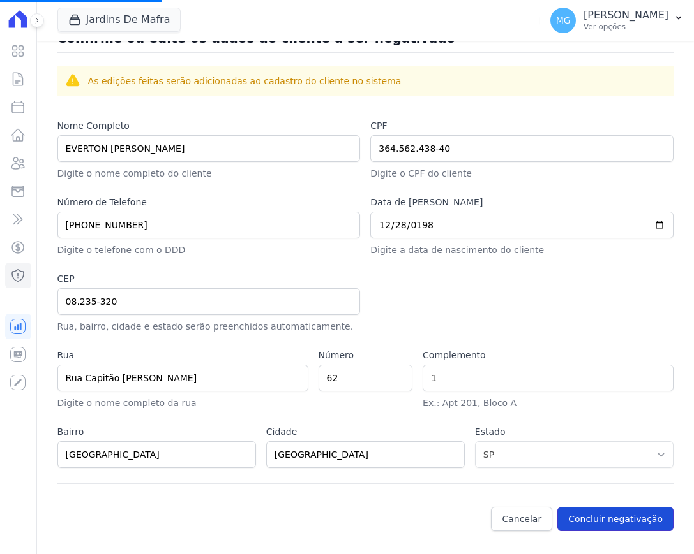
click at [598, 521] on button "Concluir negativação" at bounding box center [615, 519] width 116 height 24
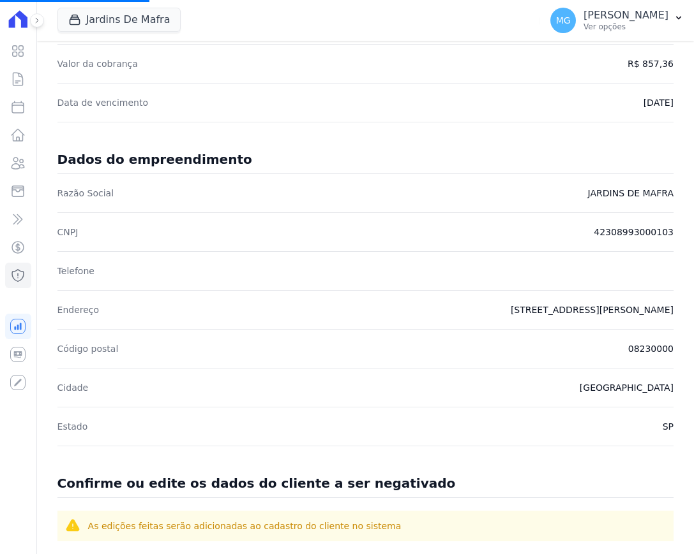
scroll to position [372, 0]
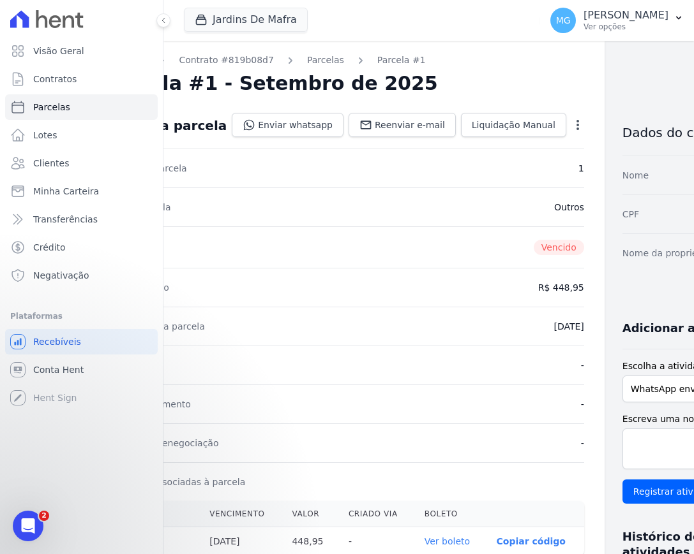
scroll to position [0, 112]
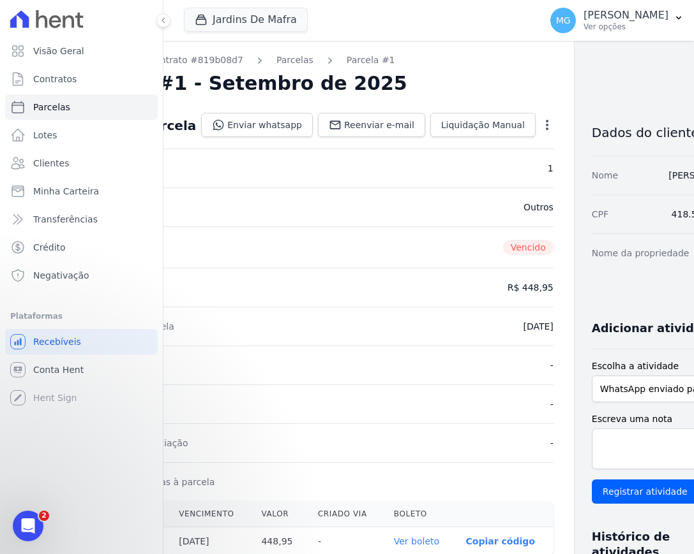
drag, startPoint x: 517, startPoint y: 235, endPoint x: 553, endPoint y: 235, distance: 35.7
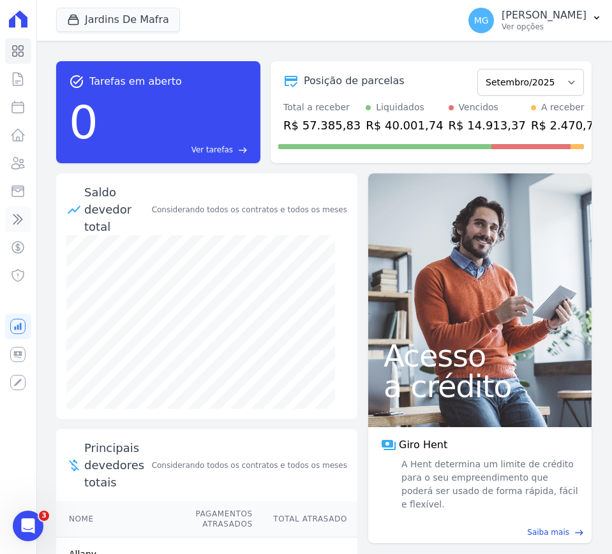
click at [19, 219] on icon at bounding box center [17, 220] width 9 height 10
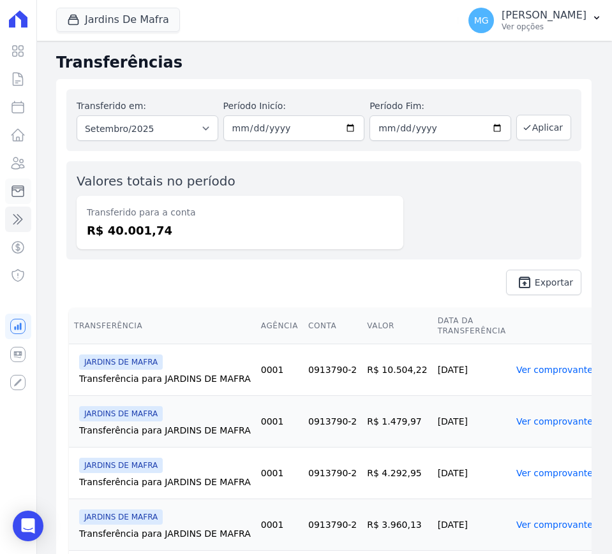
click at [15, 187] on icon at bounding box center [17, 191] width 15 height 15
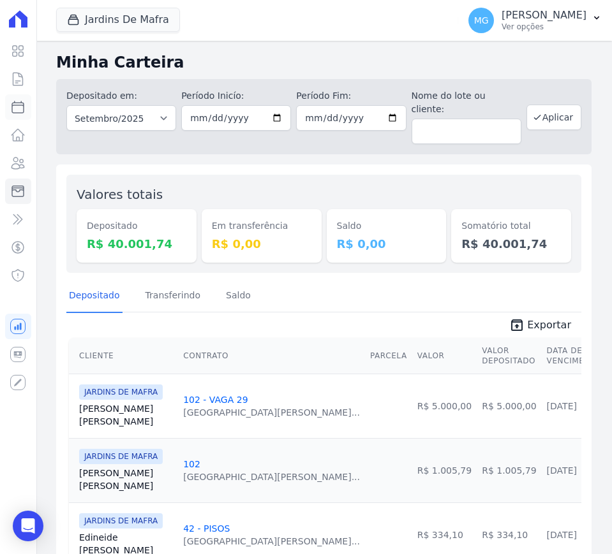
click at [19, 105] on icon at bounding box center [17, 106] width 11 height 11
select select
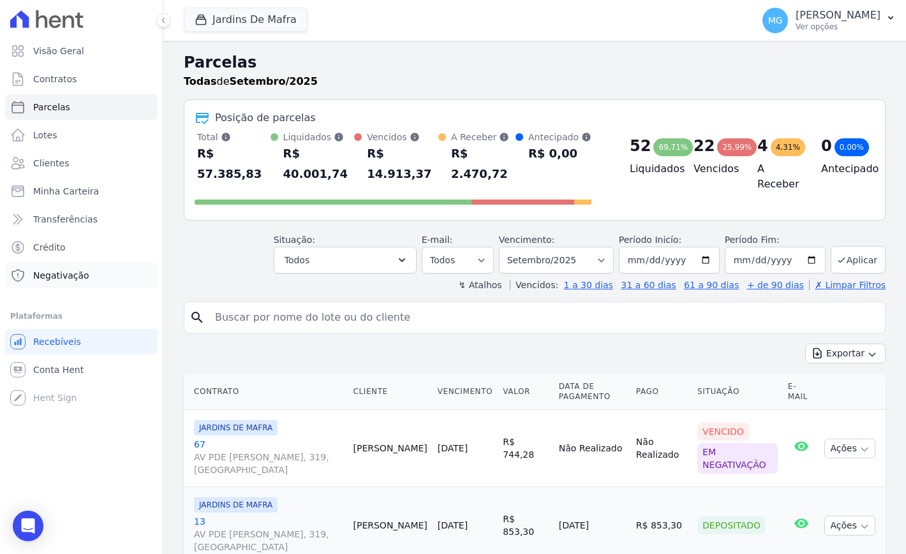
click at [57, 278] on span "Negativação" at bounding box center [61, 275] width 56 height 13
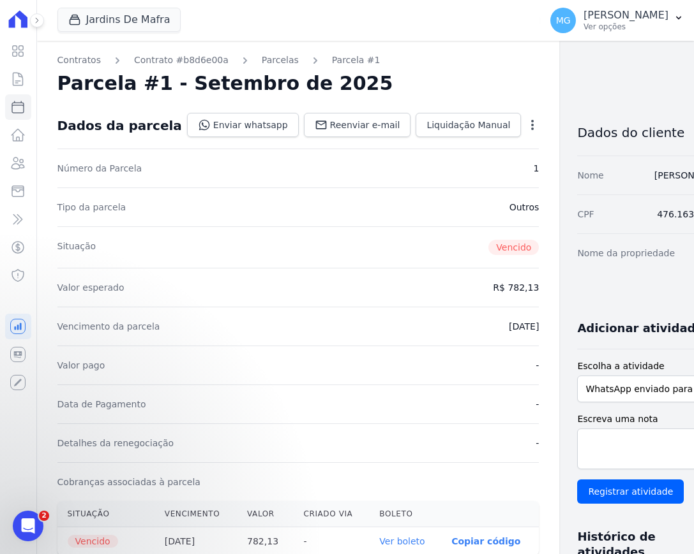
click at [526, 119] on icon "button" at bounding box center [532, 125] width 13 height 13
click at [19, 523] on icon "Abertura do Messenger da Intercom" at bounding box center [26, 524] width 21 height 21
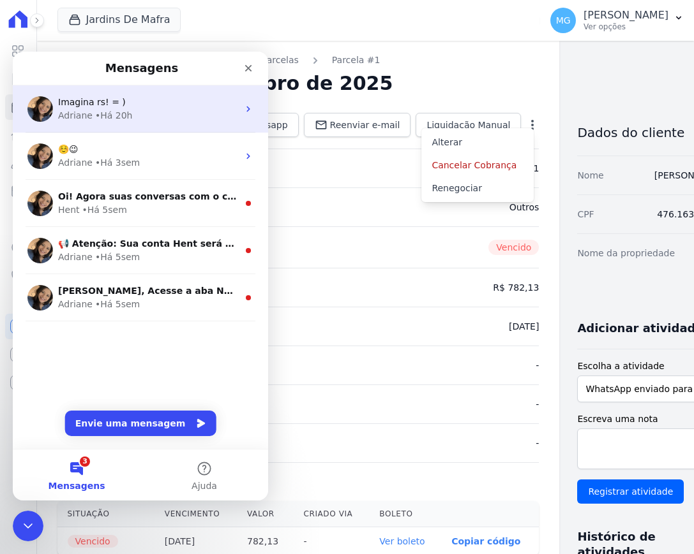
click at [137, 114] on div "Adriane • Há 20h" at bounding box center [148, 115] width 180 height 13
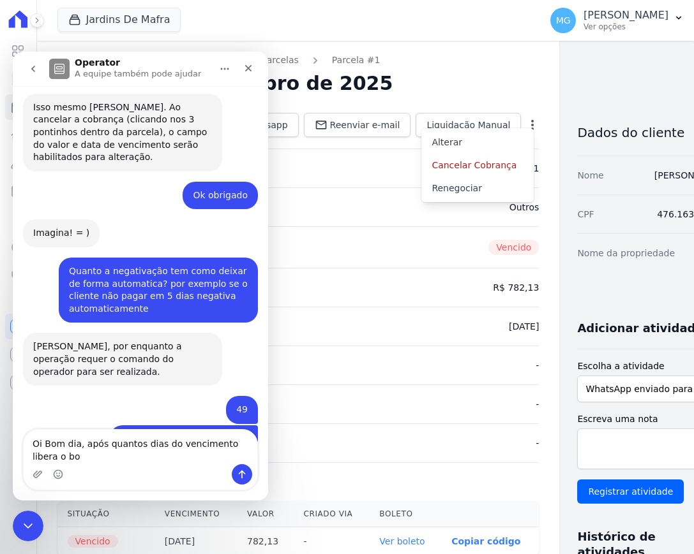
scroll to position [1530, 0]
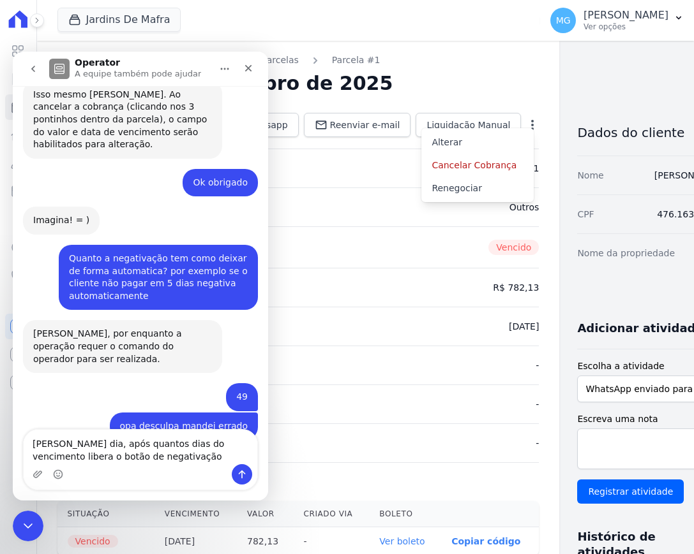
type textarea "[PERSON_NAME] dia, após quantos dias do vencimento libera o botão de negativaçã…"
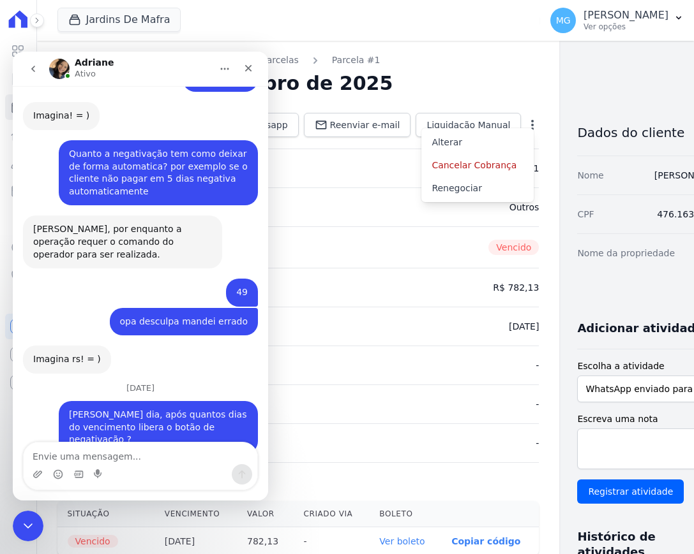
scroll to position [1654, 0]
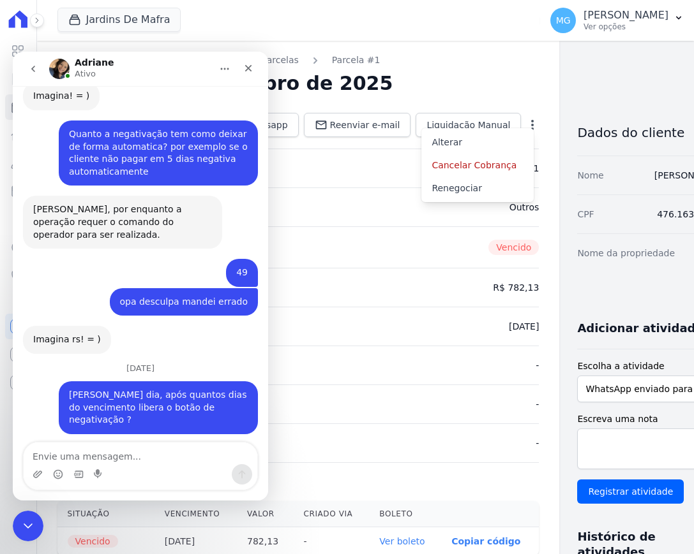
click at [410, 66] on nav "Contratos Contrato #b8d6e00a Parcelas Parcela #1" at bounding box center [298, 60] width 482 height 13
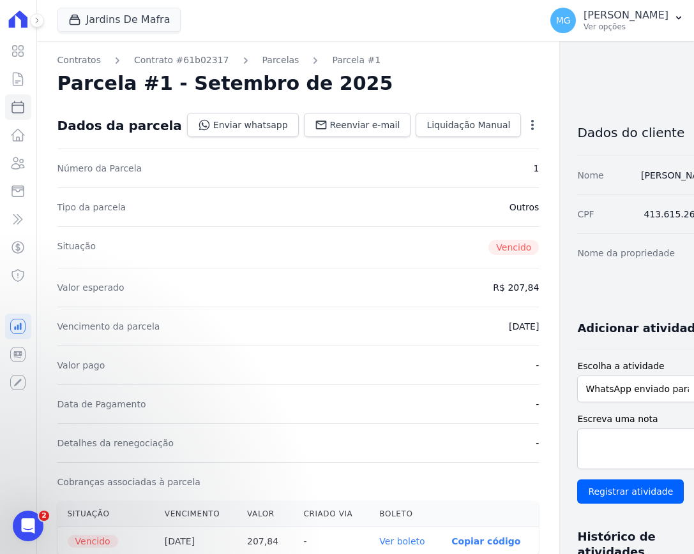
click at [526, 124] on icon "button" at bounding box center [532, 125] width 13 height 13
click at [448, 191] on link "Negativar" at bounding box center [477, 188] width 112 height 23
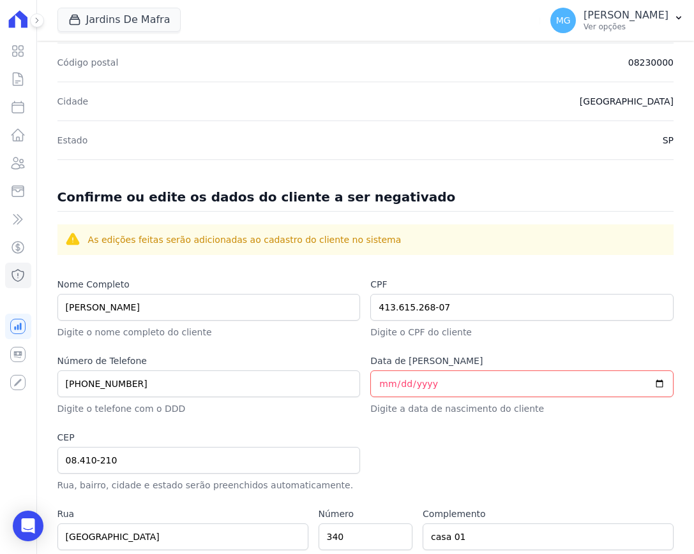
scroll to position [372, 0]
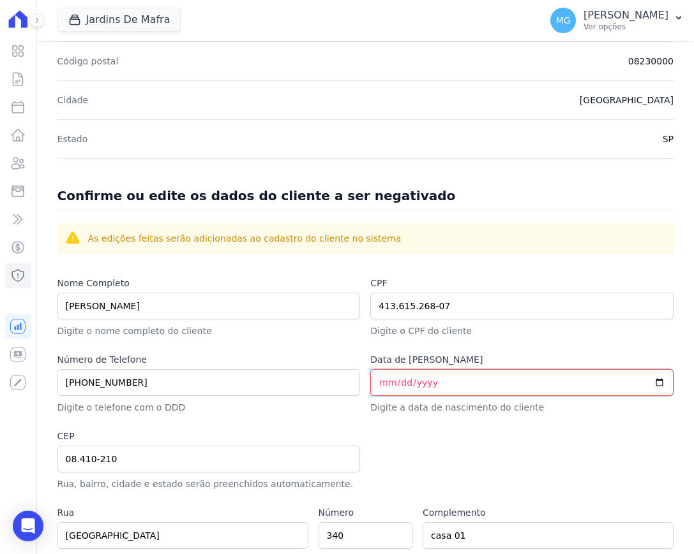
click at [377, 380] on input "Data [PERSON_NAME]" at bounding box center [521, 382] width 303 height 27
type input "1990-11-04"
click at [496, 434] on div at bounding box center [521, 460] width 303 height 61
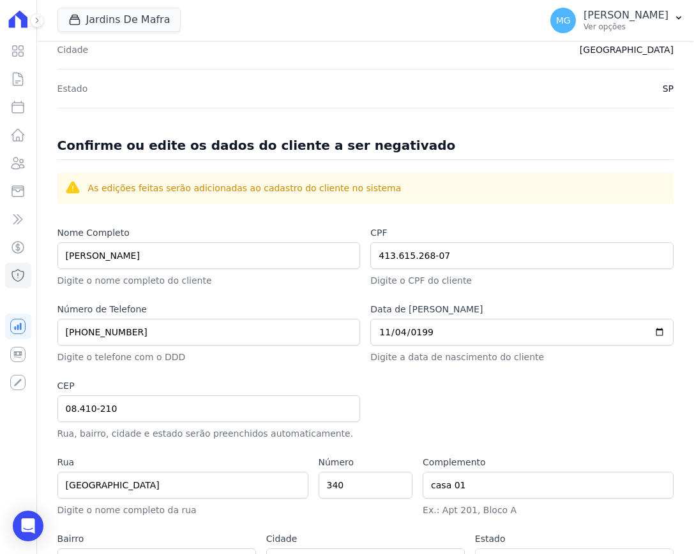
scroll to position [530, 0]
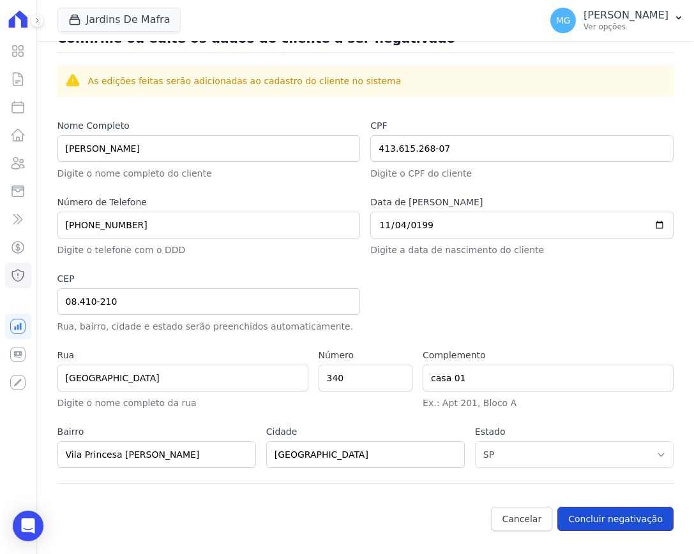
click at [609, 518] on button "Concluir negativação" at bounding box center [615, 519] width 116 height 24
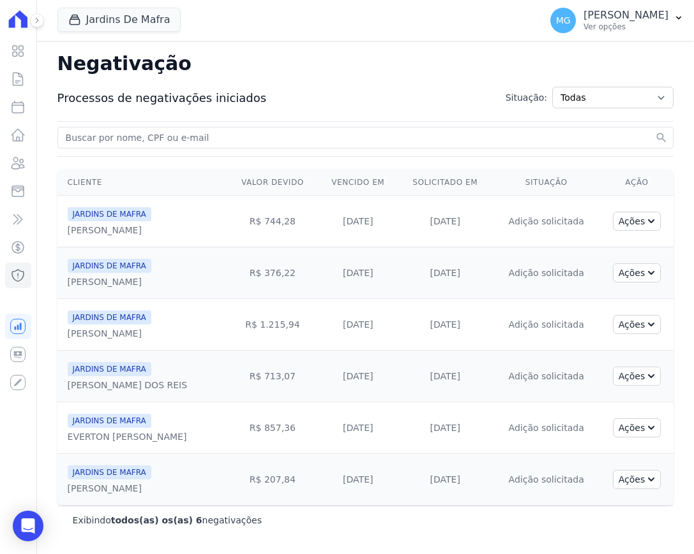
click at [14, 25] on icon at bounding box center [18, 18] width 19 height 17
click at [19, 84] on icon at bounding box center [17, 78] width 15 height 15
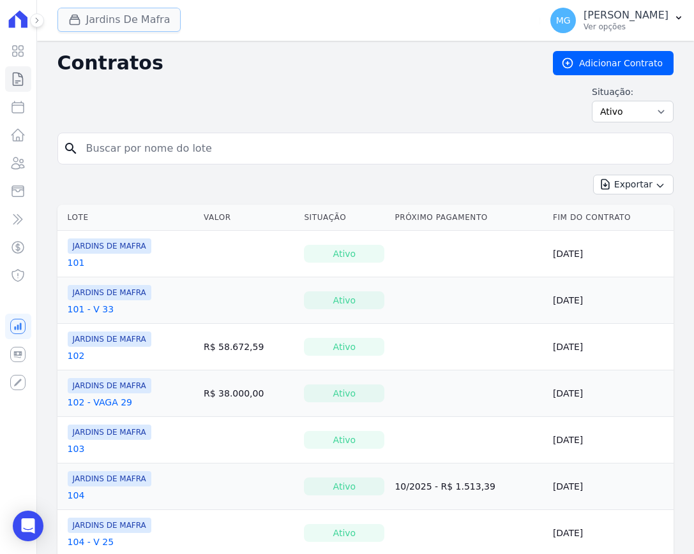
click at [111, 19] on button "Jardins De Mafra" at bounding box center [119, 20] width 124 height 24
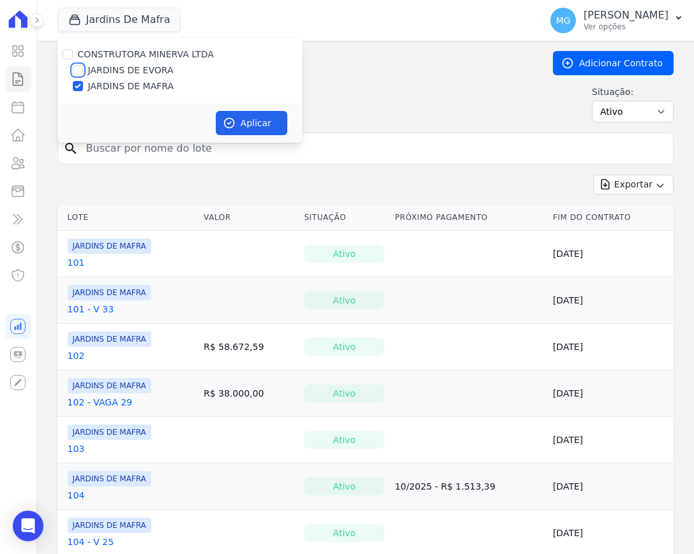
click at [82, 70] on input "JARDINS DE EVORA" at bounding box center [78, 70] width 10 height 10
checkbox input "true"
click at [78, 83] on input "JARDINS DE MAFRA" at bounding box center [78, 86] width 10 height 10
checkbox input "false"
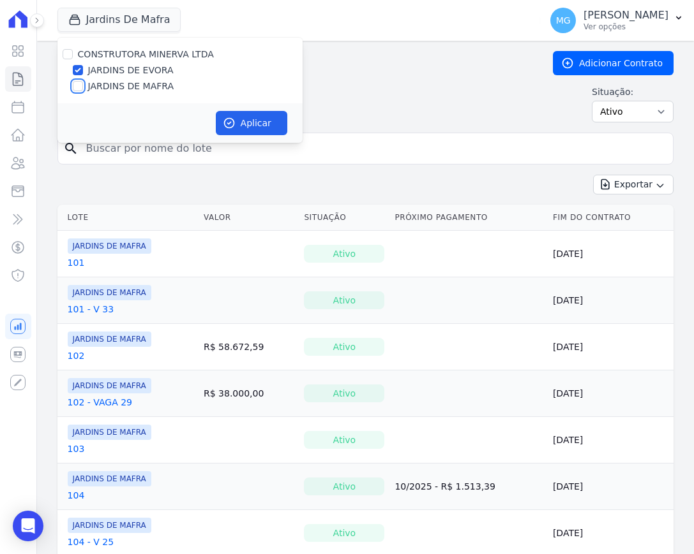
checkbox input "false"
click at [252, 119] on button "Aplicar" at bounding box center [251, 123] width 71 height 24
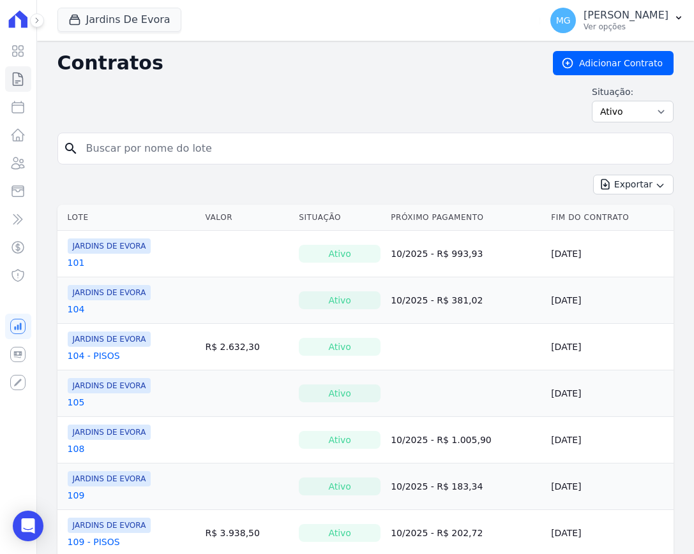
click at [148, 155] on input "search" at bounding box center [372, 149] width 589 height 26
type input "11"
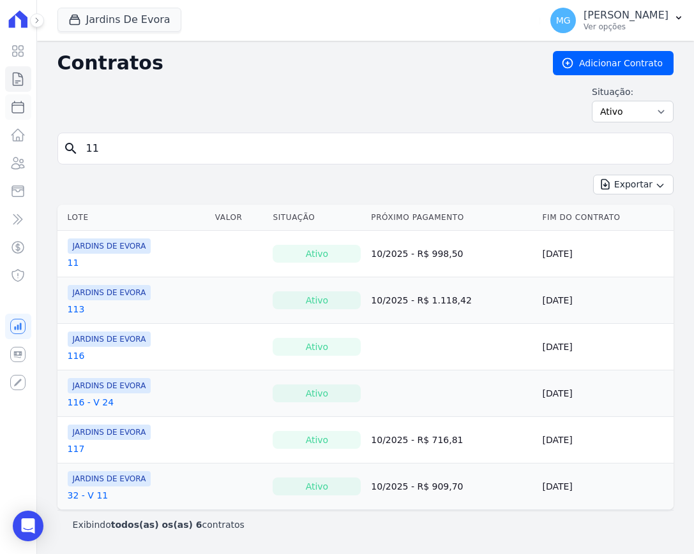
click at [18, 108] on icon at bounding box center [17, 107] width 15 height 15
select select
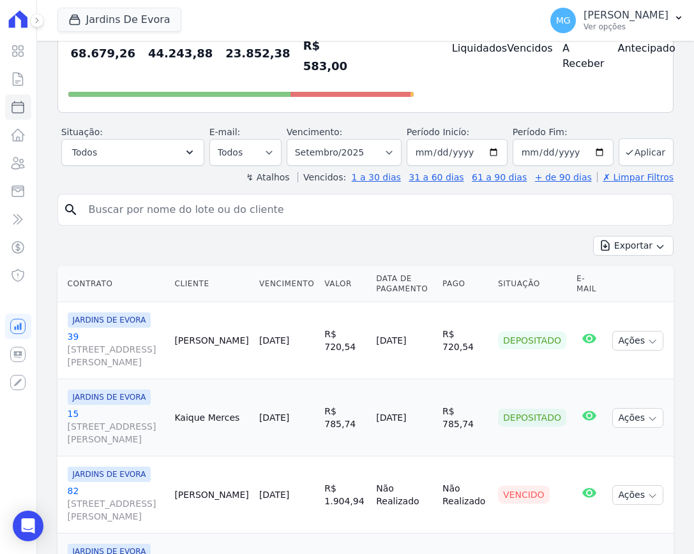
scroll to position [160, 0]
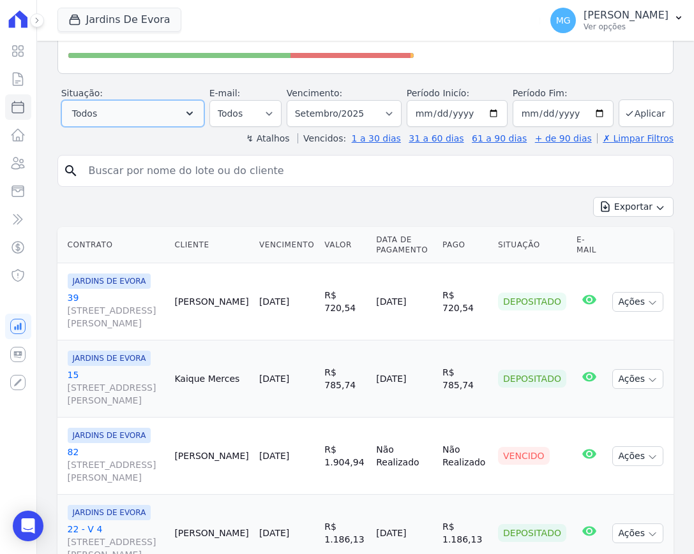
click at [131, 117] on button "Todos" at bounding box center [132, 113] width 143 height 27
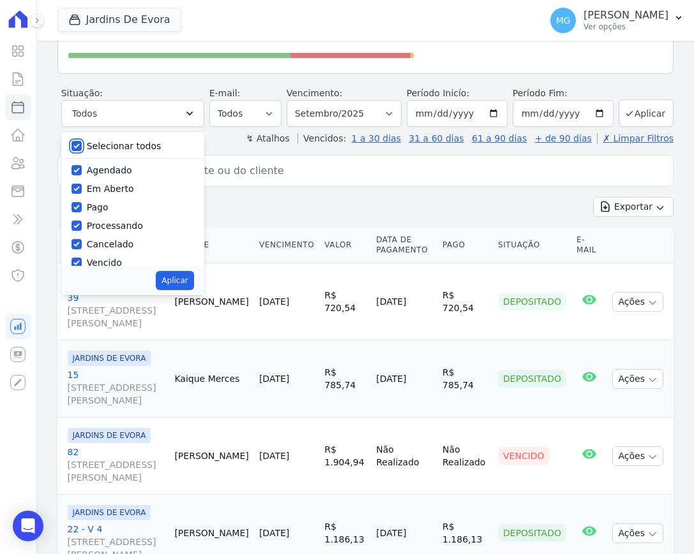
click at [82, 142] on input "Selecionar todos" at bounding box center [76, 146] width 10 height 10
checkbox input "false"
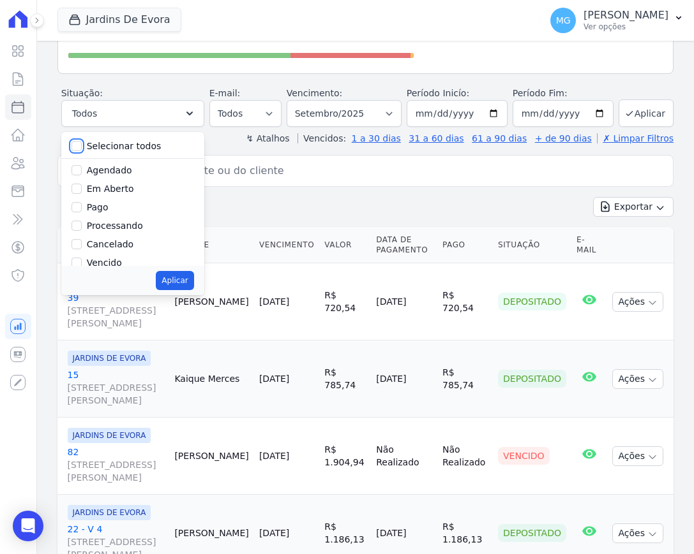
checkbox input "false"
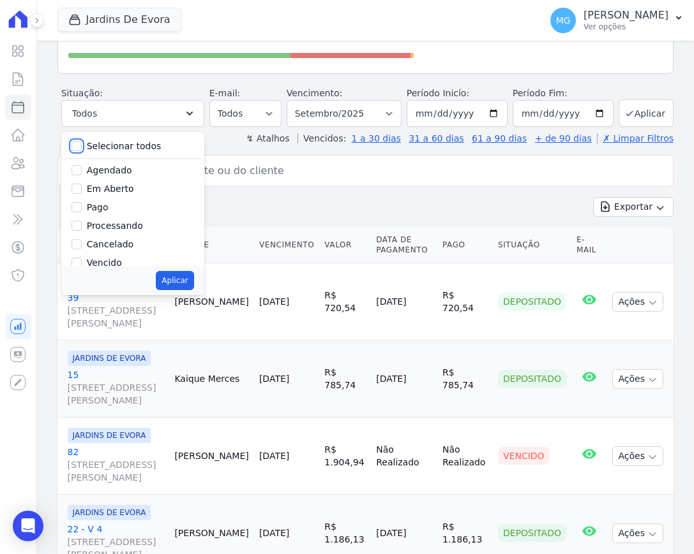
checkbox input "false"
click at [82, 260] on input "Vencido" at bounding box center [76, 263] width 10 height 10
checkbox input "true"
click at [185, 281] on button "Aplicar" at bounding box center [175, 280] width 38 height 19
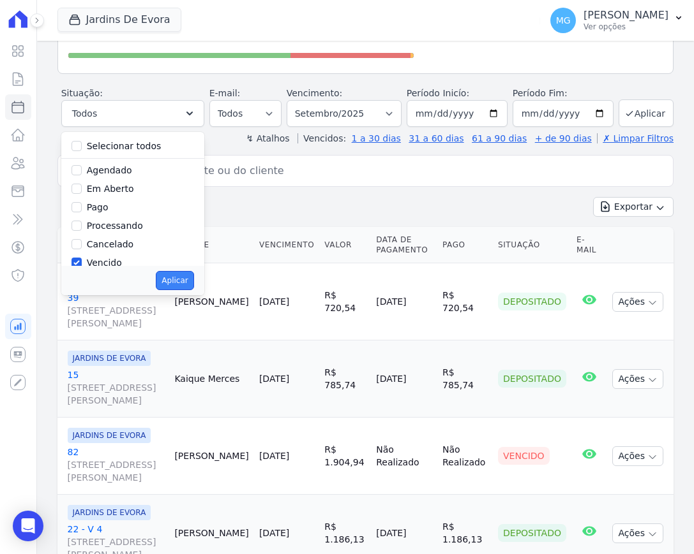
select select "overdue"
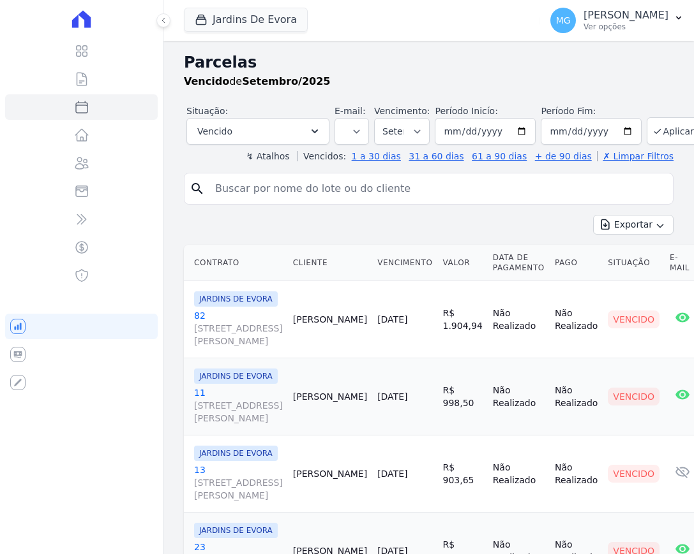
select select
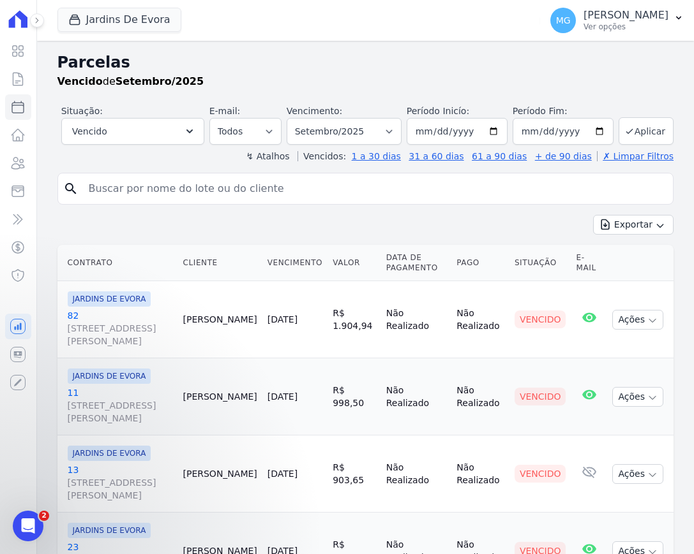
click at [134, 188] on input "search" at bounding box center [374, 189] width 586 height 26
type input "61"
select select
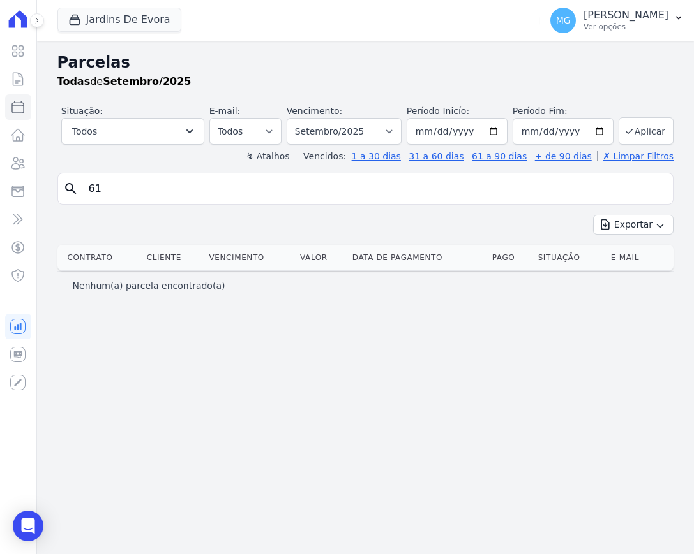
click at [106, 188] on input "61" at bounding box center [374, 189] width 586 height 26
click at [105, 188] on input "61" at bounding box center [374, 189] width 586 height 26
type input "82"
select select
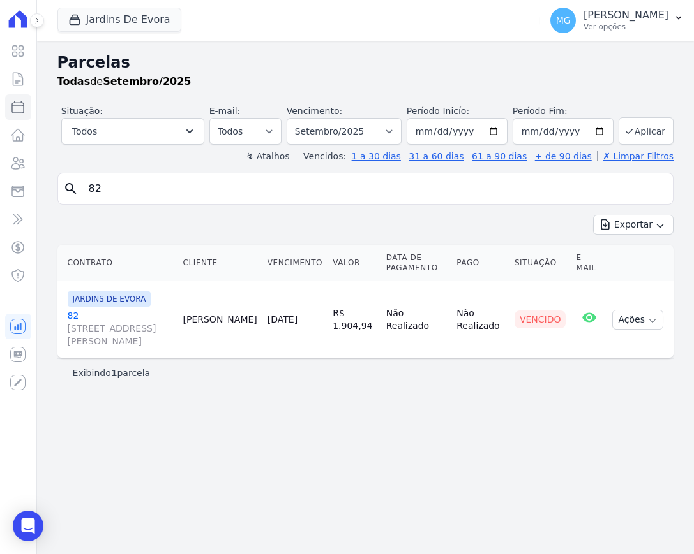
click at [564, 485] on div "Parcelas Todas de Setembro/2025 Situação: Agendado Em Aberto Pago Processando C…" at bounding box center [365, 298] width 657 height 514
click at [492, 405] on div "Parcelas Todas de Setembro/2025 Situação: Agendado Em Aberto Pago Processando C…" at bounding box center [365, 298] width 657 height 514
click at [133, 195] on input "82" at bounding box center [374, 189] width 586 height 26
type input "91"
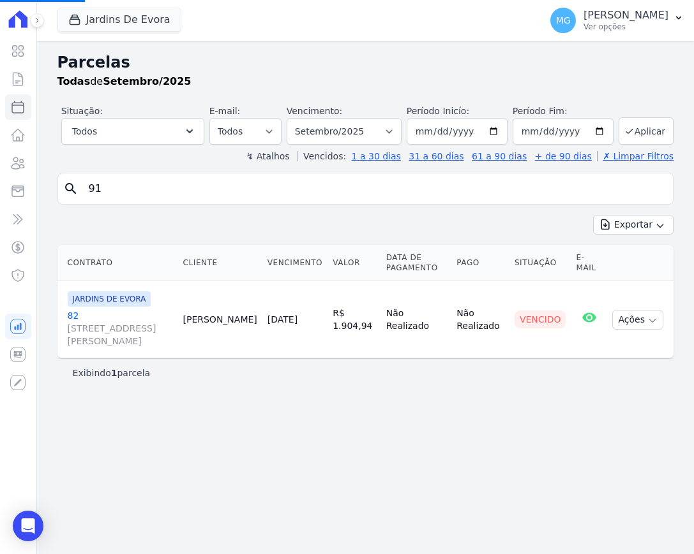
select select
click at [114, 184] on input "91" at bounding box center [374, 189] width 586 height 26
type input "99"
select select
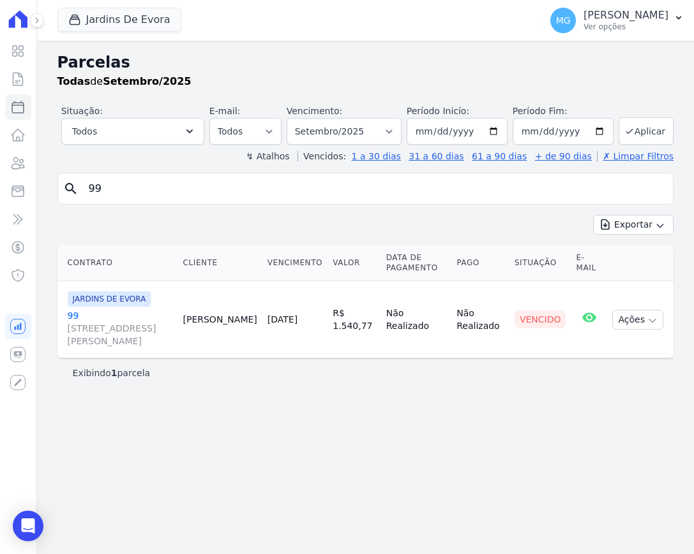
click at [80, 315] on link "99 [STREET_ADDRESS][PERSON_NAME]" at bounding box center [120, 328] width 105 height 38
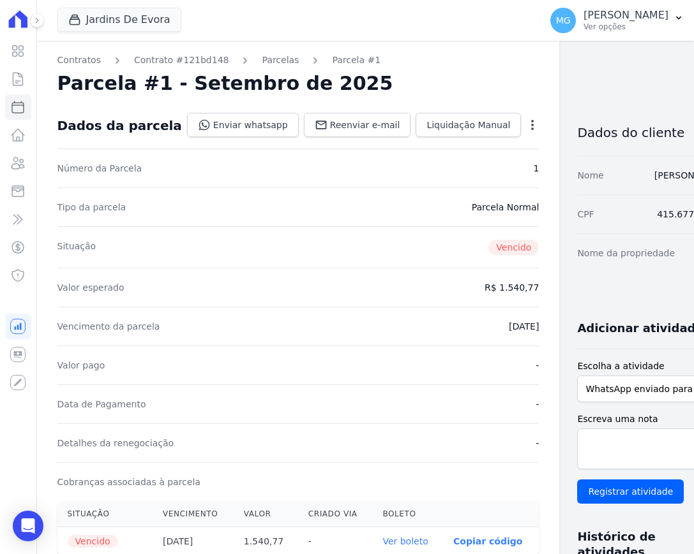
click at [526, 121] on icon "button" at bounding box center [532, 125] width 13 height 13
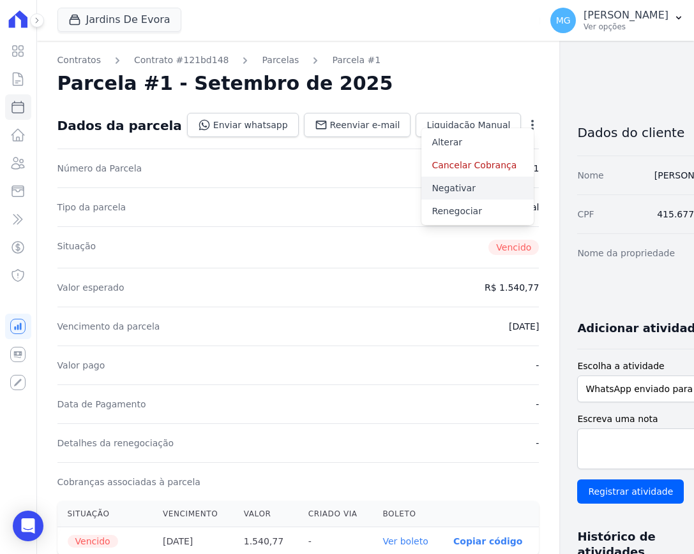
click at [421, 192] on link "Negativar" at bounding box center [477, 188] width 112 height 23
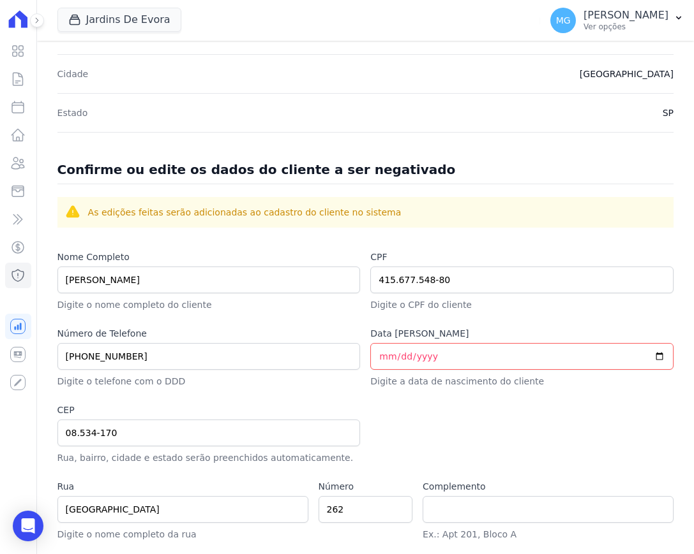
scroll to position [479, 0]
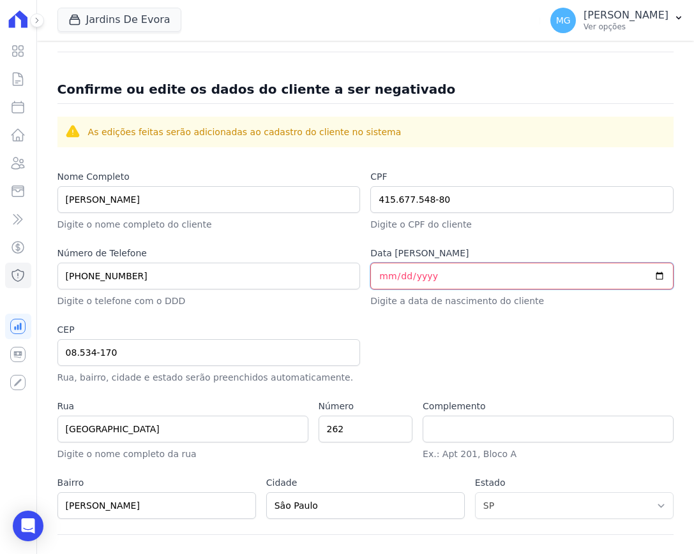
click at [377, 276] on input "Data de [PERSON_NAME]" at bounding box center [521, 276] width 303 height 27
type input "1993-05-23"
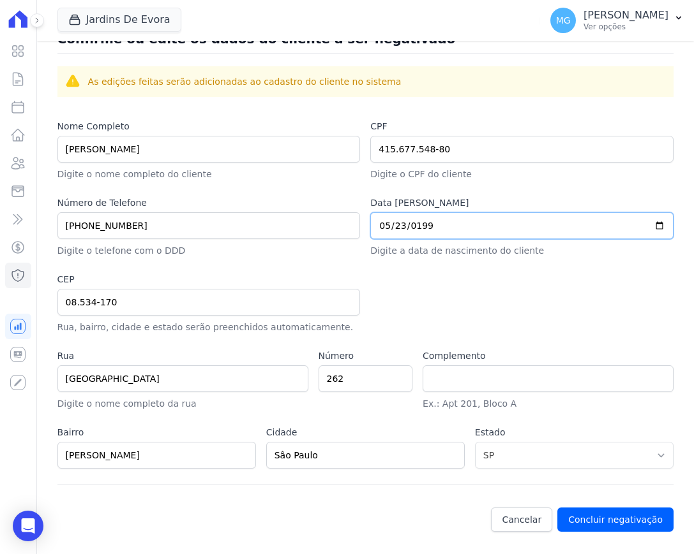
scroll to position [530, 0]
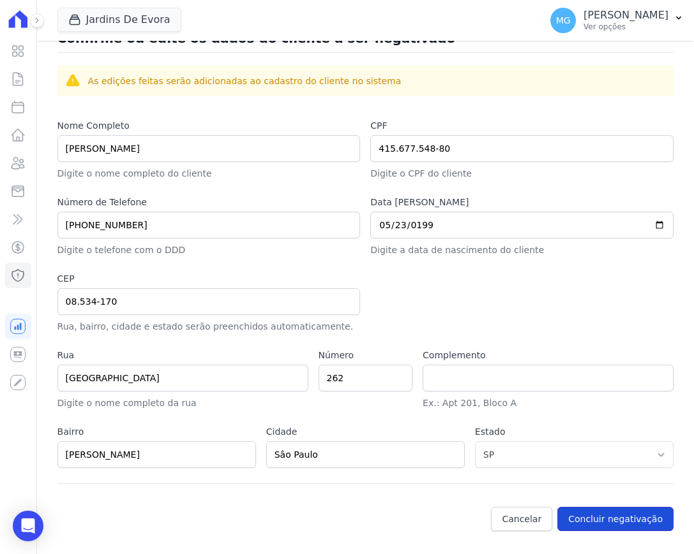
click at [607, 517] on button "Concluir negativação" at bounding box center [615, 519] width 116 height 24
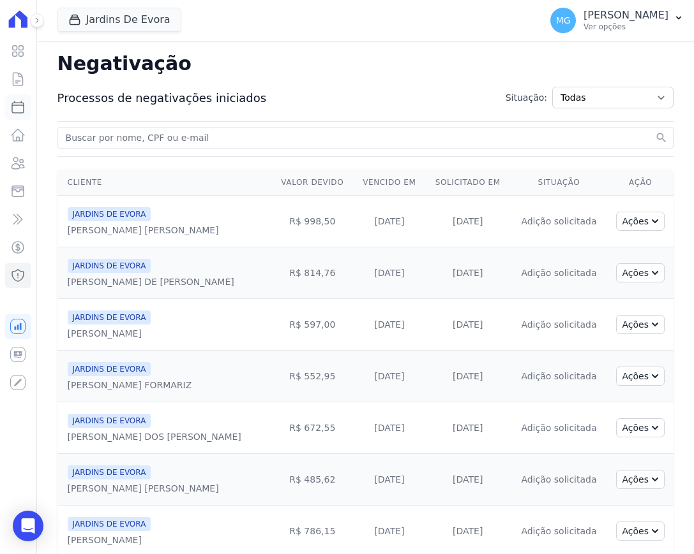
click at [21, 110] on icon at bounding box center [17, 107] width 15 height 15
select select
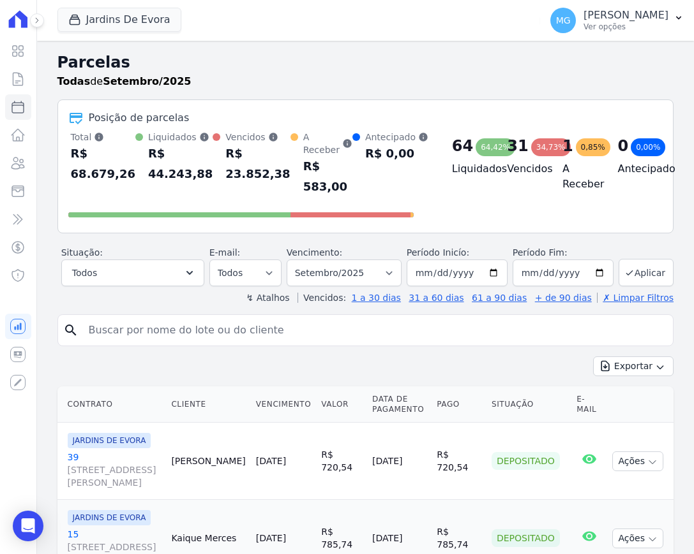
click at [152, 327] on input "search" at bounding box center [374, 331] width 586 height 26
type input "101"
select select
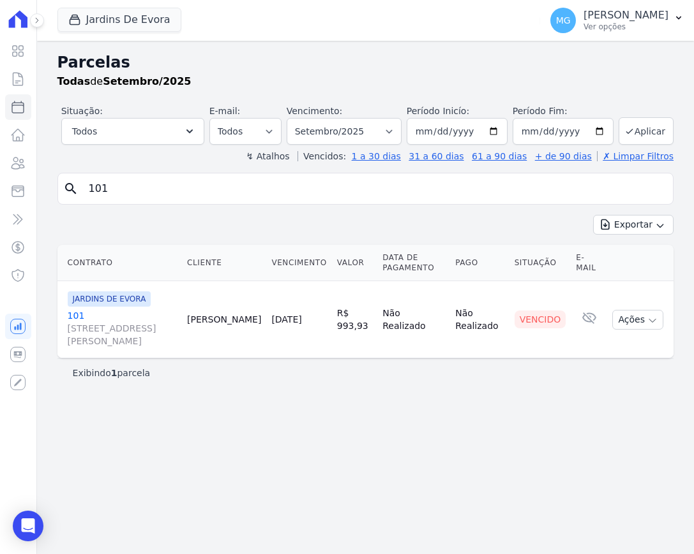
click at [73, 318] on link "101 R SANTO ANTONIO DE ITABERAVA, S/N, LOTE 26 QUADRA108, VILA CARMOSINA" at bounding box center [122, 328] width 109 height 38
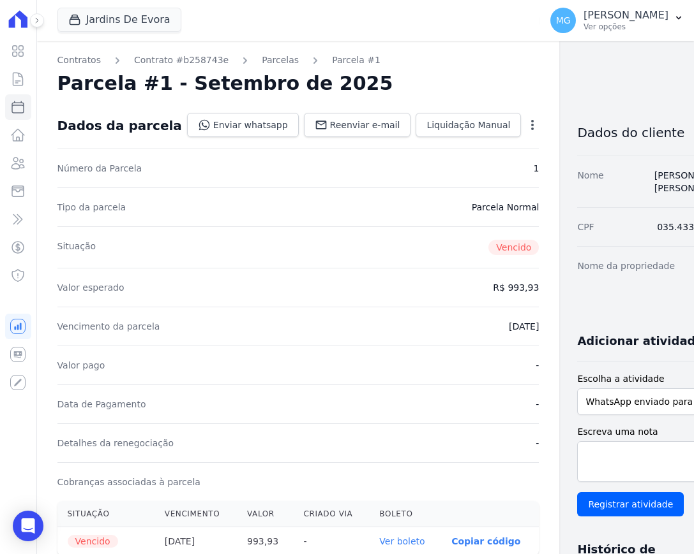
click at [526, 120] on icon "button" at bounding box center [532, 125] width 13 height 13
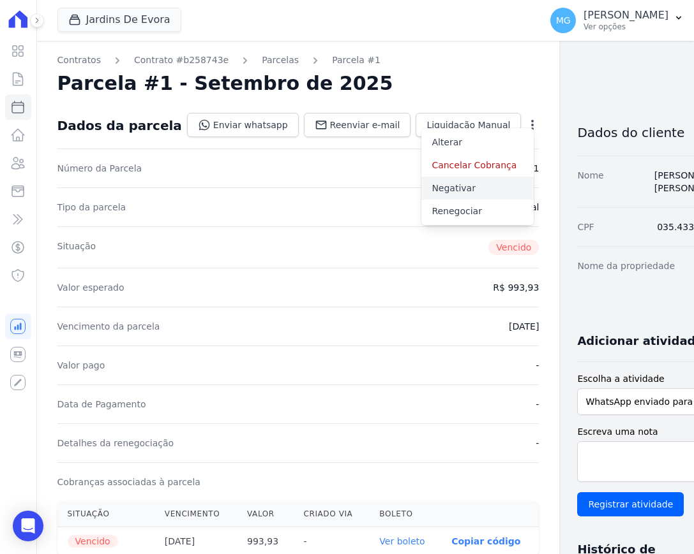
click at [435, 191] on link "Negativar" at bounding box center [477, 188] width 112 height 23
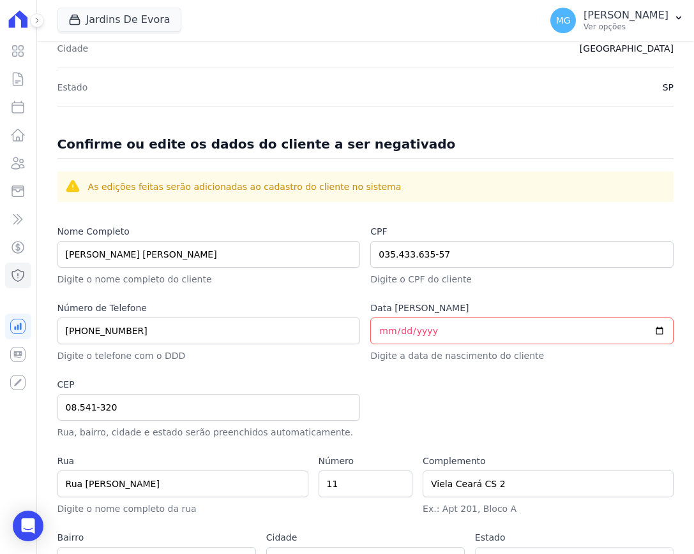
scroll to position [426, 0]
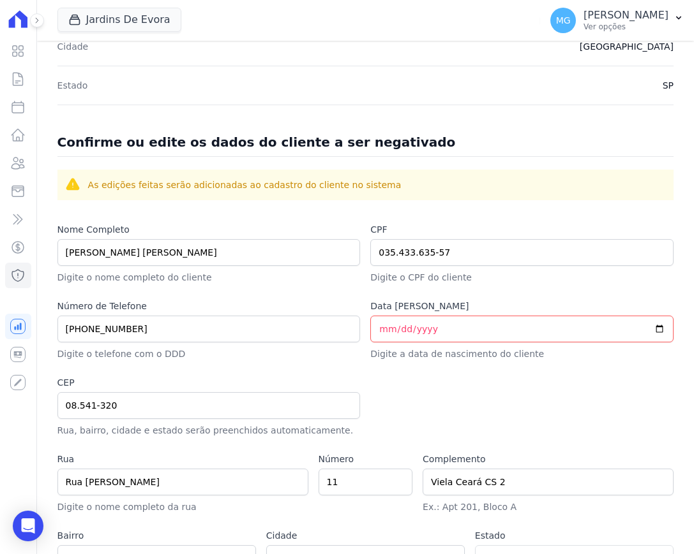
click at [168, 221] on div "Confirme ou edite os dados do cliente a ser negativado As edições feitas serão …" at bounding box center [365, 359] width 616 height 483
click at [381, 323] on input "Data de [PERSON_NAME]" at bounding box center [521, 329] width 303 height 27
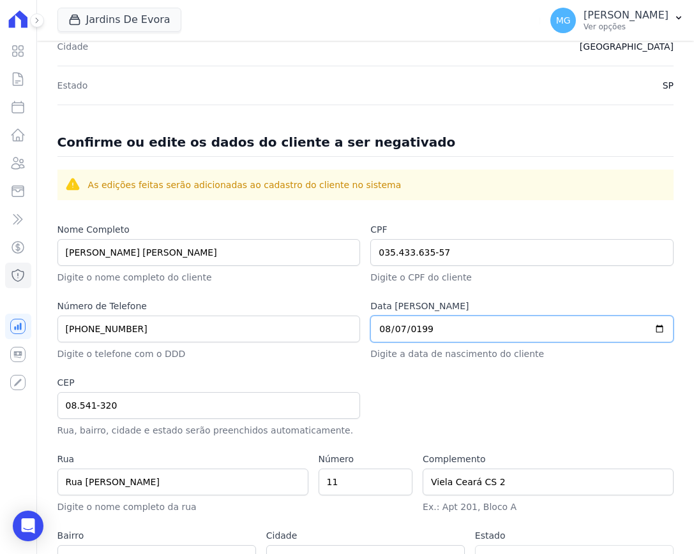
type input "1991-08-07"
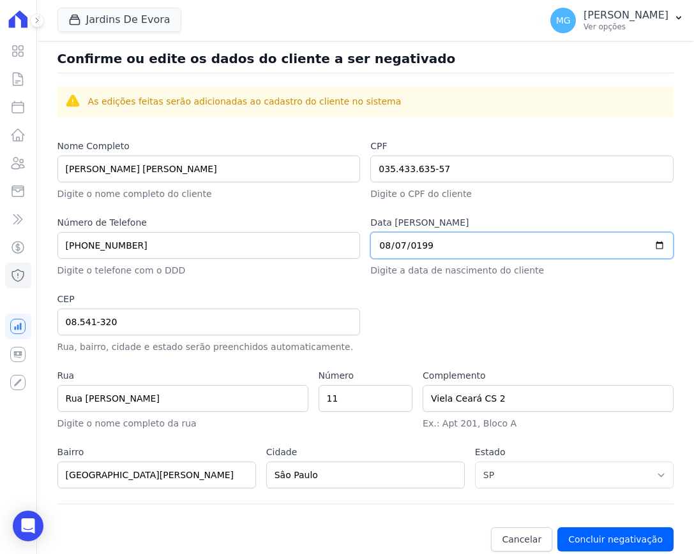
scroll to position [530, 0]
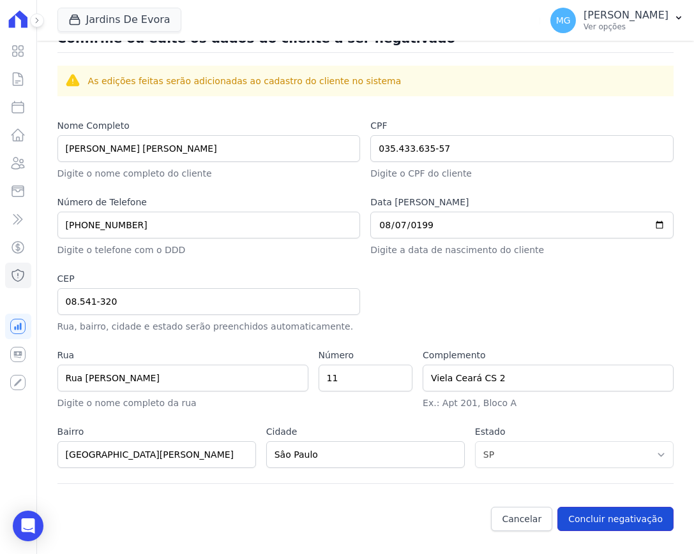
click at [582, 526] on button "Concluir negativação" at bounding box center [615, 519] width 116 height 24
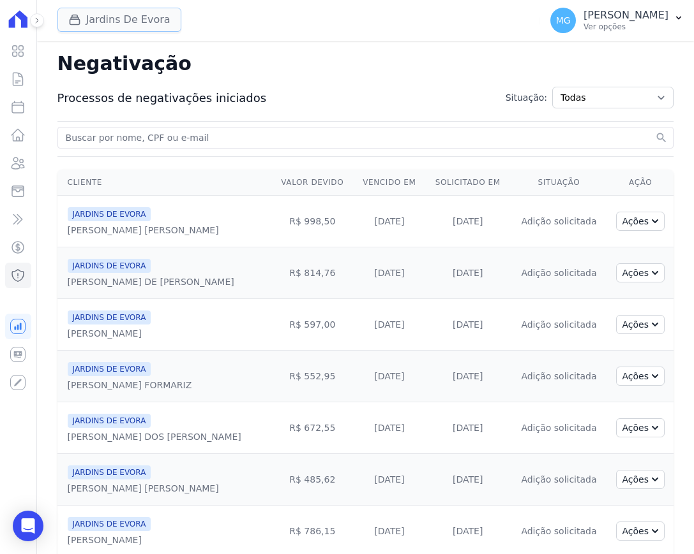
click at [103, 18] on button "Jardins De Evora" at bounding box center [119, 20] width 124 height 24
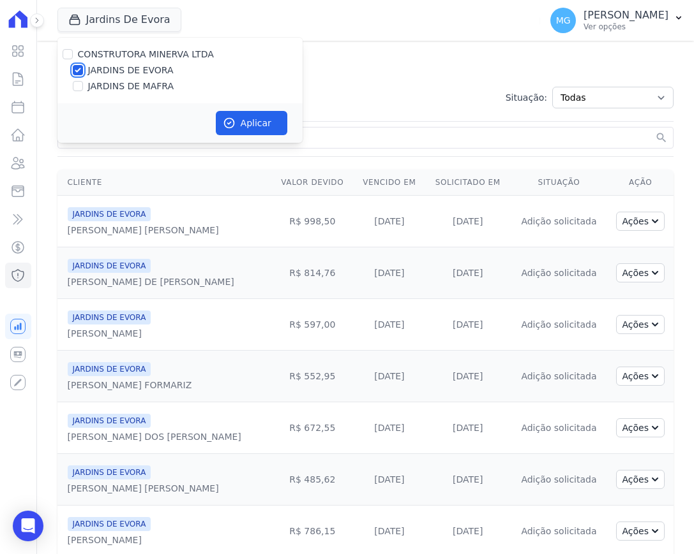
click at [80, 68] on input "JARDINS DE EVORA" at bounding box center [78, 70] width 10 height 10
checkbox input "false"
click at [77, 81] on input "JARDINS DE MAFRA" at bounding box center [78, 86] width 10 height 10
checkbox input "true"
click at [264, 122] on button "Aplicar" at bounding box center [251, 123] width 71 height 24
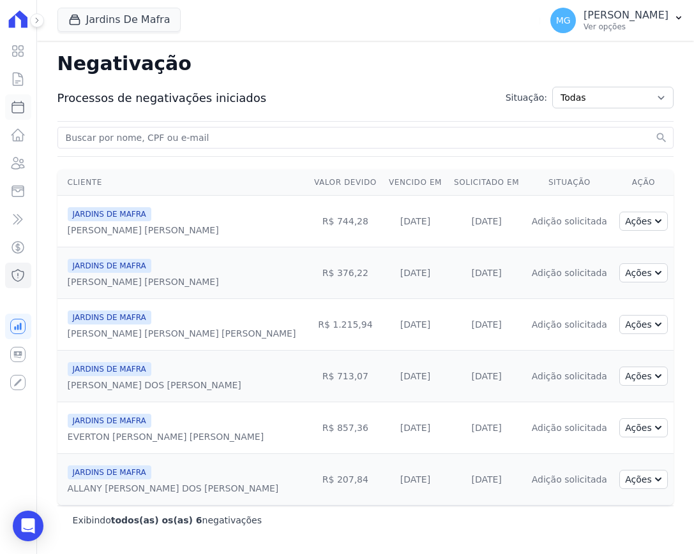
click at [13, 105] on icon at bounding box center [17, 106] width 11 height 11
select select
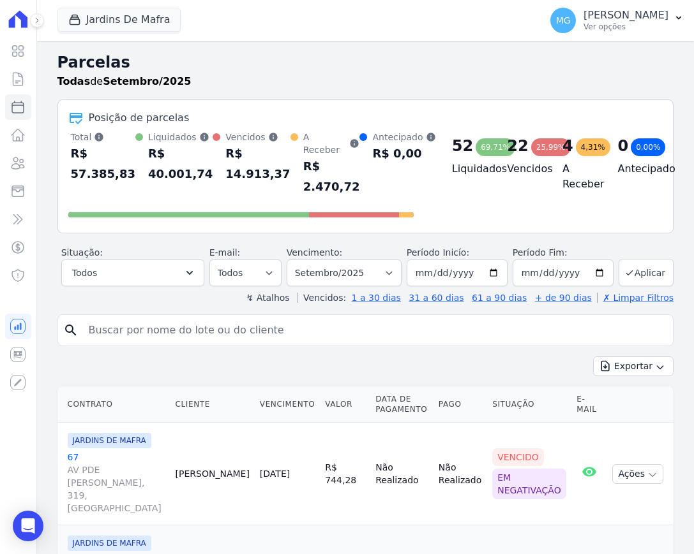
click at [128, 327] on input "search" at bounding box center [374, 331] width 586 height 26
type input "46"
select select
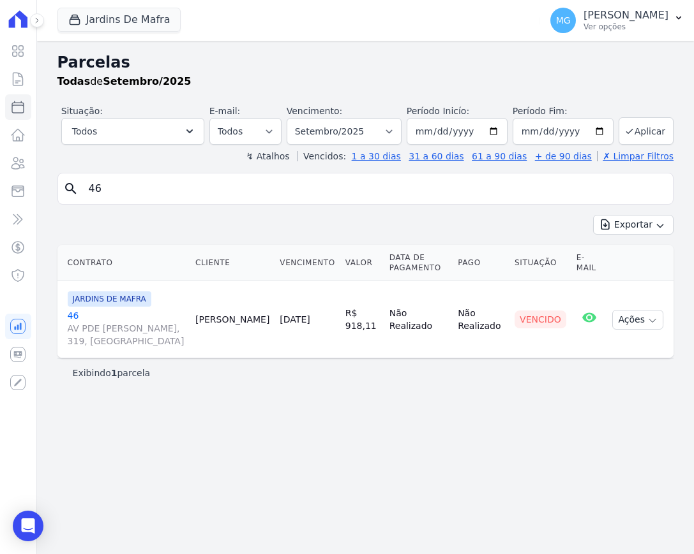
click at [119, 191] on input "46" at bounding box center [374, 189] width 586 height 26
type input "47"
select select
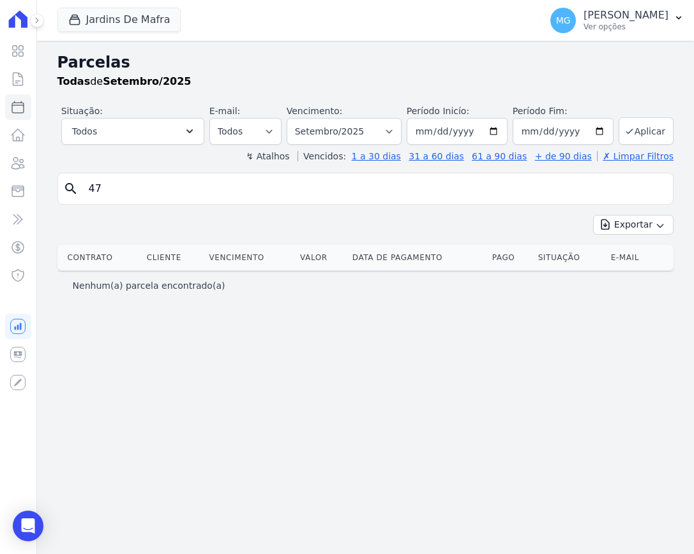
click at [142, 215] on div "Exportar Exportar PDF Exportar CSV" at bounding box center [365, 230] width 616 height 30
click at [18, 78] on icon at bounding box center [17, 78] width 15 height 15
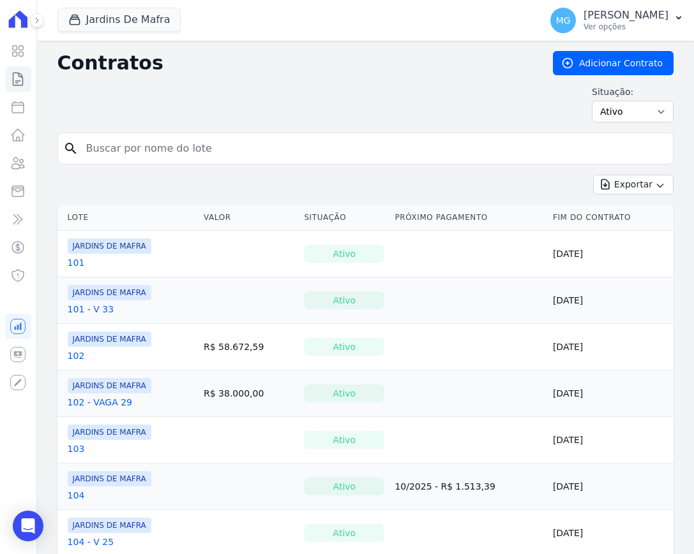
click at [123, 146] on input "search" at bounding box center [372, 149] width 589 height 26
type input "47"
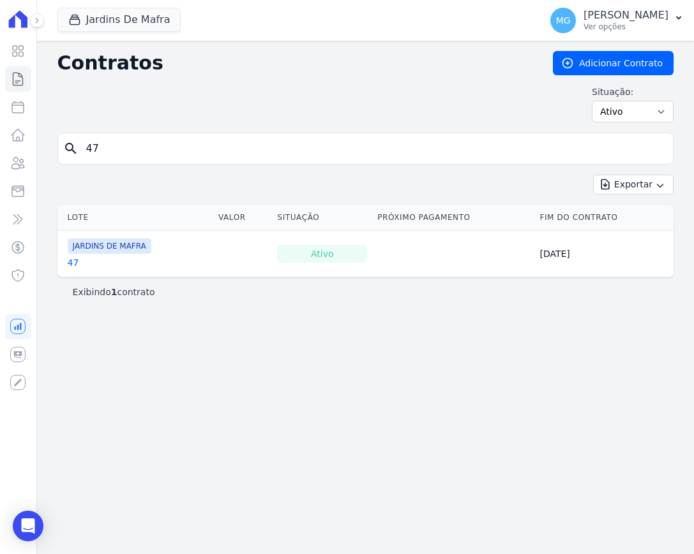
click at [71, 260] on link "47" at bounding box center [73, 262] width 11 height 13
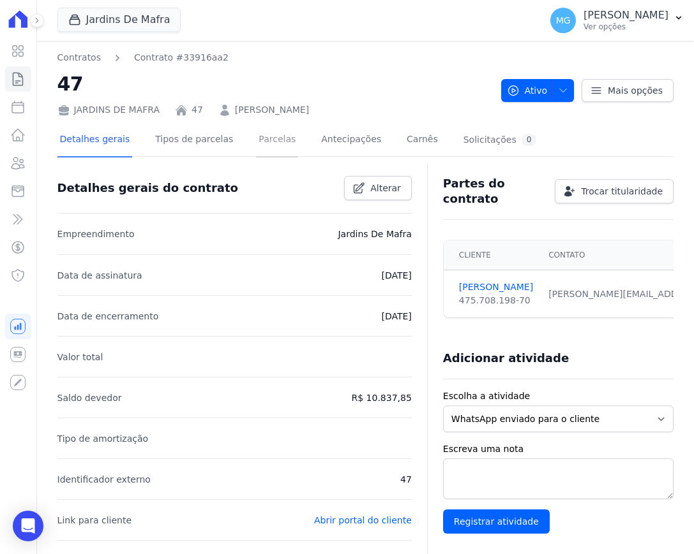
click at [273, 142] on link "Parcelas" at bounding box center [277, 141] width 42 height 34
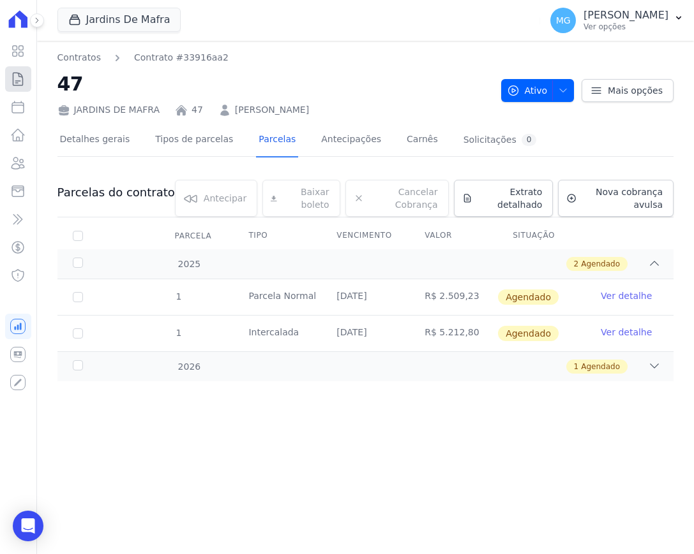
click at [20, 80] on icon at bounding box center [18, 79] width 10 height 13
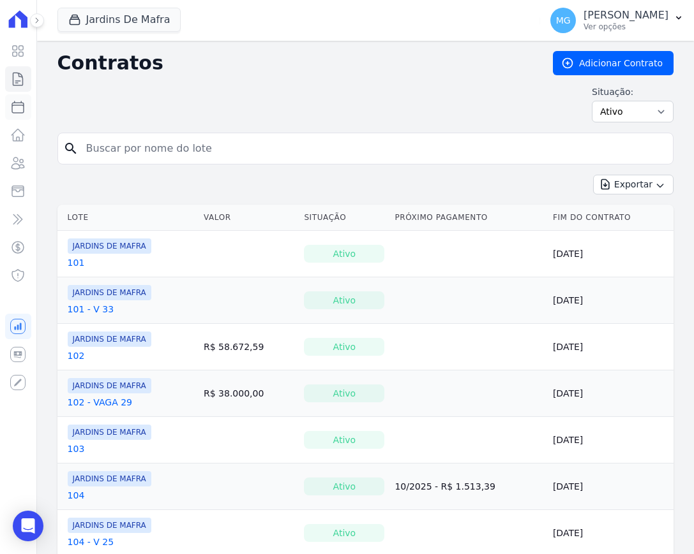
click at [22, 108] on icon at bounding box center [17, 107] width 15 height 15
select select
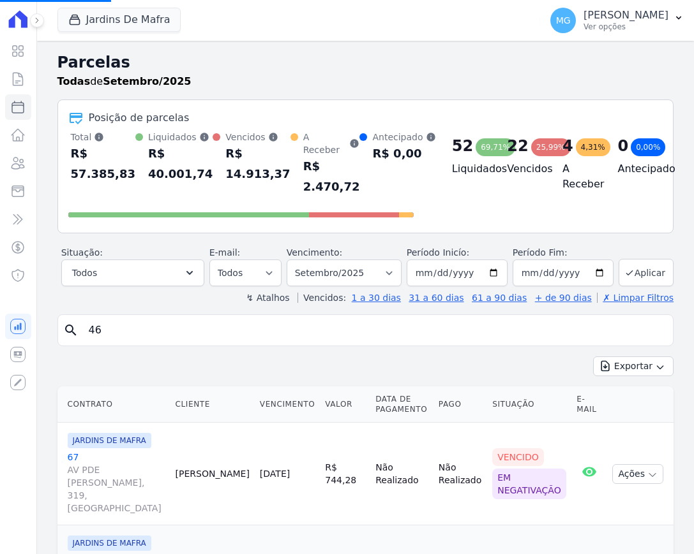
select select
click at [138, 328] on input "search" at bounding box center [374, 331] width 586 height 26
type input "59"
select select
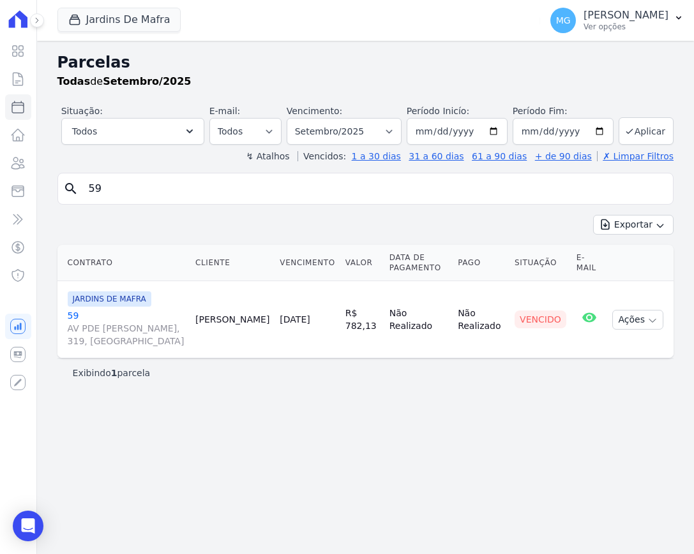
click at [73, 316] on link "59 AV PDE GREGORIO MAFRA, 319, VILA TAQUARI" at bounding box center [126, 328] width 117 height 38
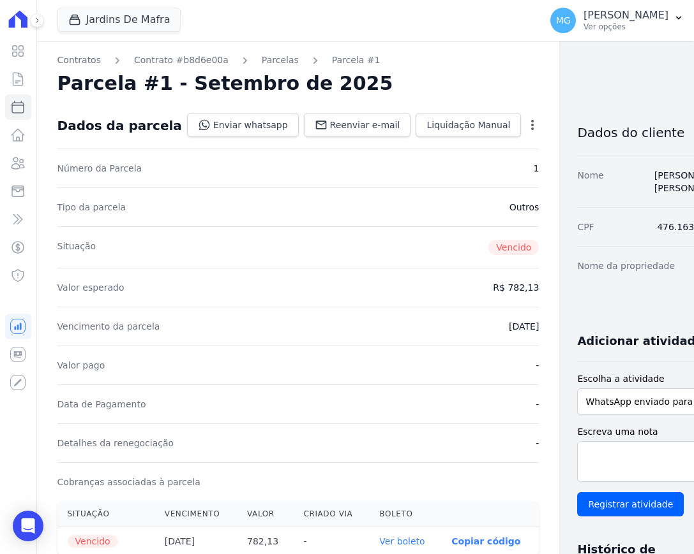
click at [526, 126] on icon "button" at bounding box center [532, 125] width 13 height 13
click at [567, 92] on div "Contratos Contrato #b8d6e00a Parcelas Parcela #1 Parcela #1 - Setembro de 2025 …" at bounding box center [355, 538] width 636 height 995
click at [18, 108] on icon at bounding box center [17, 107] width 15 height 15
select select
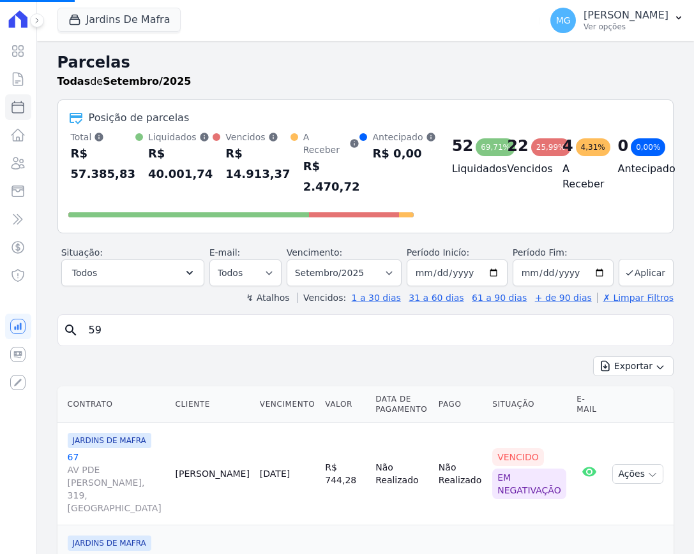
click at [152, 326] on input "59" at bounding box center [374, 331] width 586 height 26
type input "64"
select select
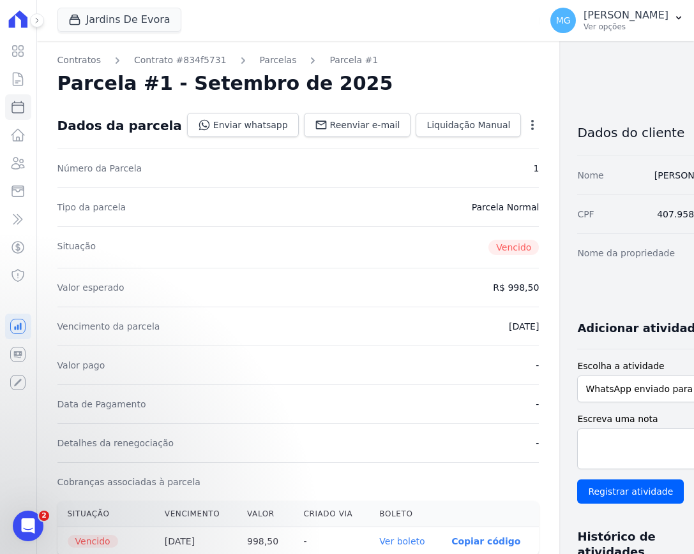
click at [526, 123] on icon "button" at bounding box center [532, 125] width 13 height 13
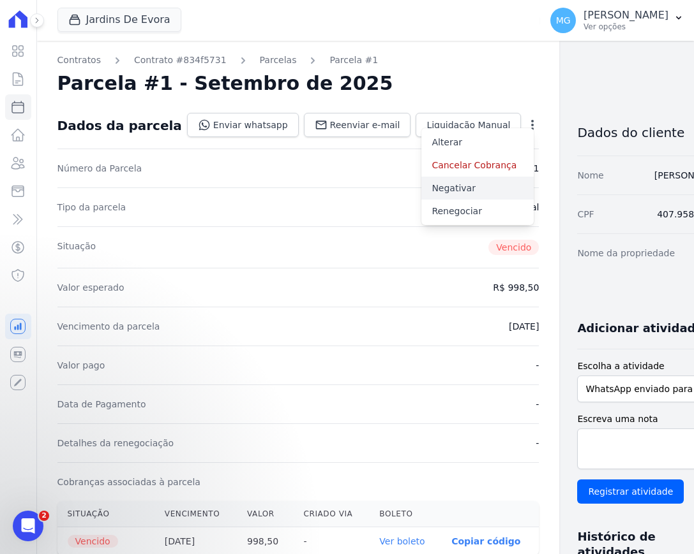
click at [421, 191] on link "Negativar" at bounding box center [477, 188] width 112 height 23
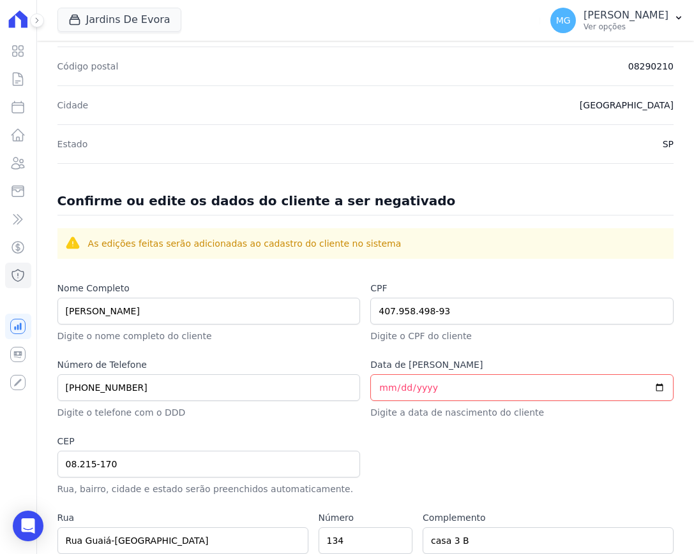
scroll to position [372, 0]
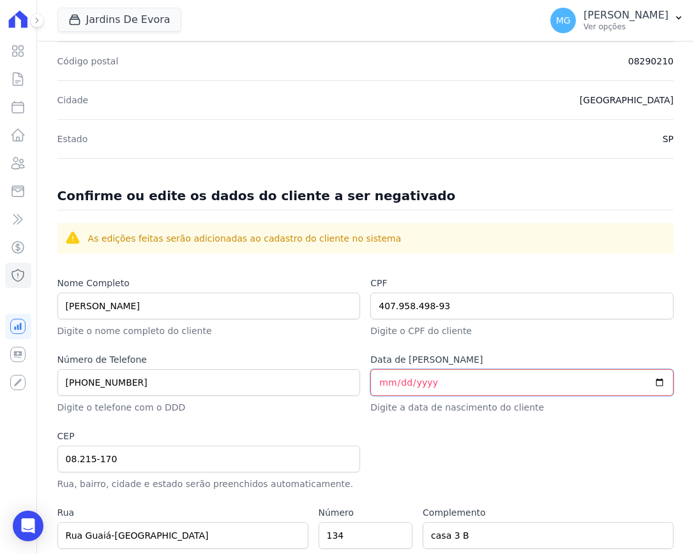
click at [381, 380] on input "Data de [PERSON_NAME]" at bounding box center [521, 382] width 303 height 27
type input "[DATE]"
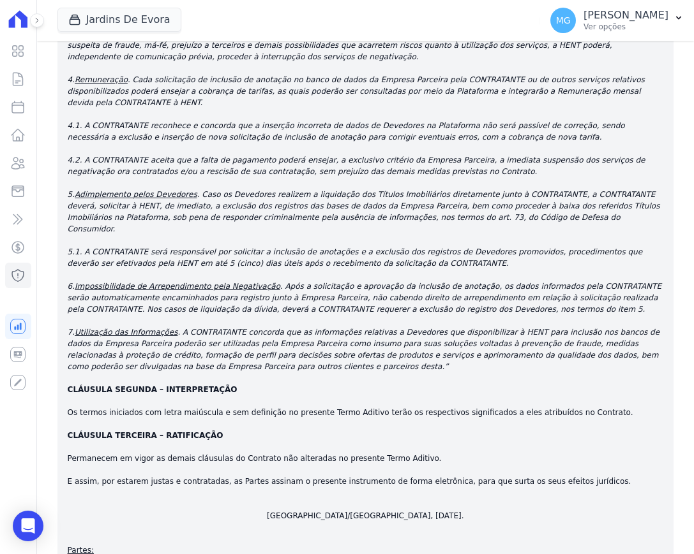
scroll to position [2400, 0]
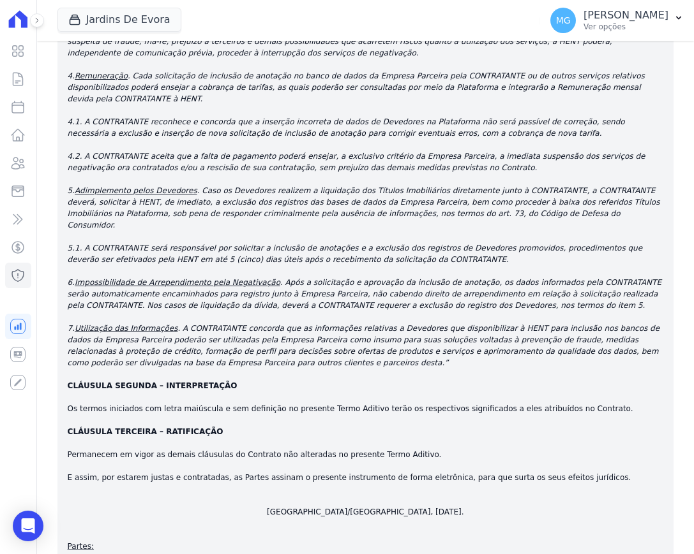
checkbox input "true"
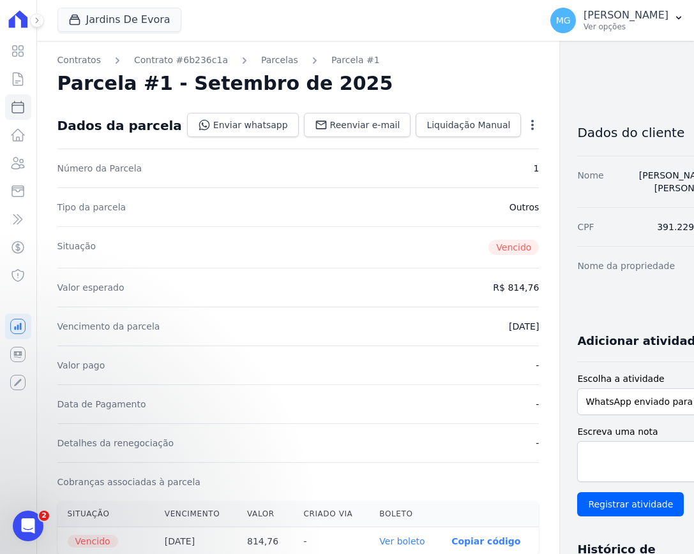
drag, startPoint x: 489, startPoint y: 128, endPoint x: 490, endPoint y: 134, distance: 6.5
click at [526, 128] on icon "button" at bounding box center [532, 125] width 13 height 13
click at [421, 193] on link "Negativar" at bounding box center [477, 188] width 112 height 23
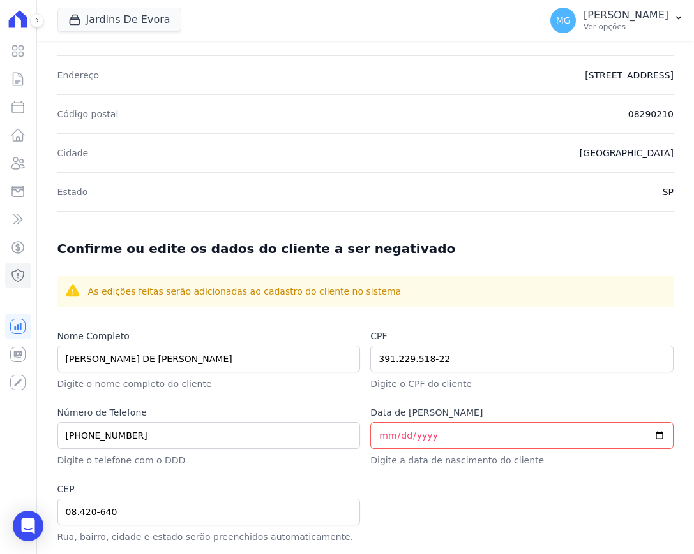
scroll to position [530, 0]
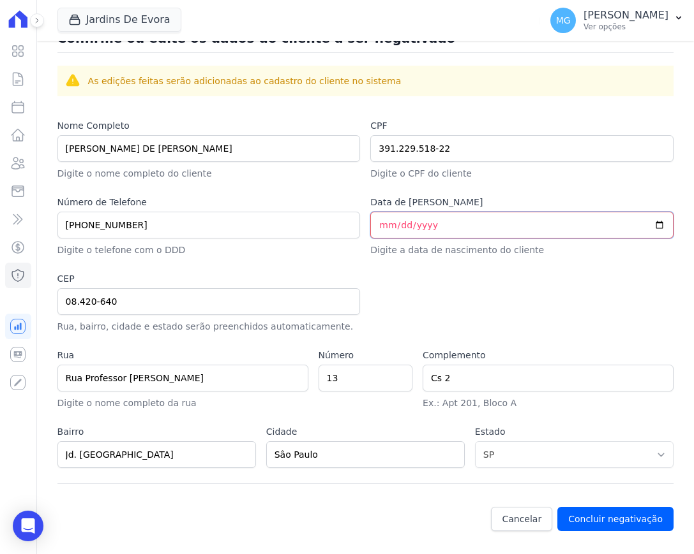
click at [378, 223] on input "Data de [PERSON_NAME]" at bounding box center [521, 225] width 303 height 27
type input "1991-04-11"
click at [419, 266] on div "Nome Completo SAMUEL A. DE JESUS OLIVEIRA Digite o nome completo do cliente CPF…" at bounding box center [365, 301] width 616 height 365
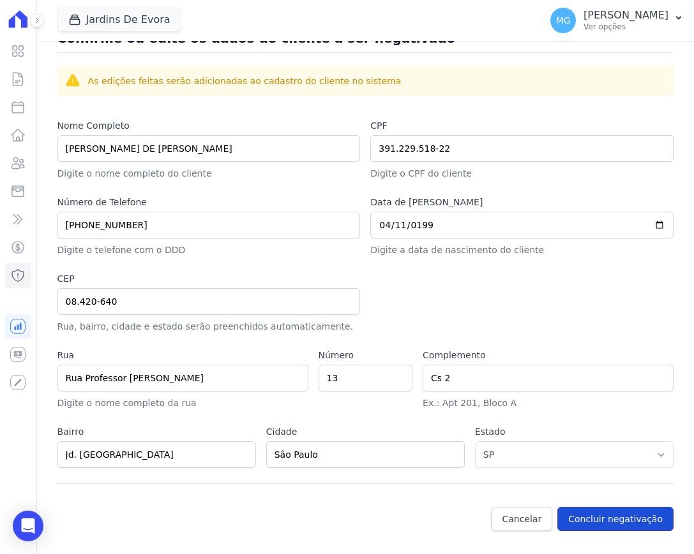
click at [597, 517] on button "Concluir negativação" at bounding box center [615, 519] width 116 height 24
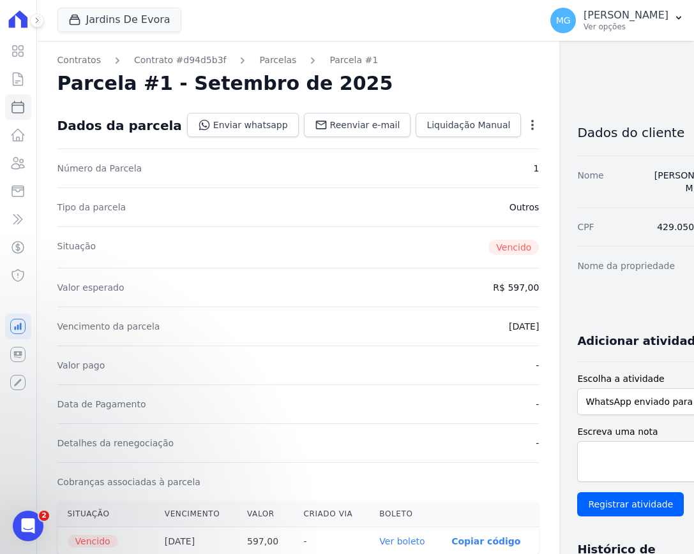
click at [531, 121] on icon "button" at bounding box center [532, 125] width 3 height 10
click at [421, 188] on link "Negativar" at bounding box center [477, 188] width 112 height 23
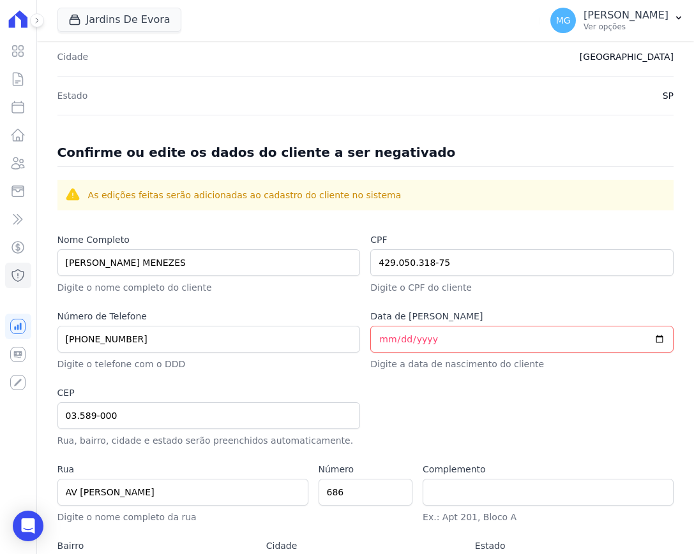
scroll to position [426, 0]
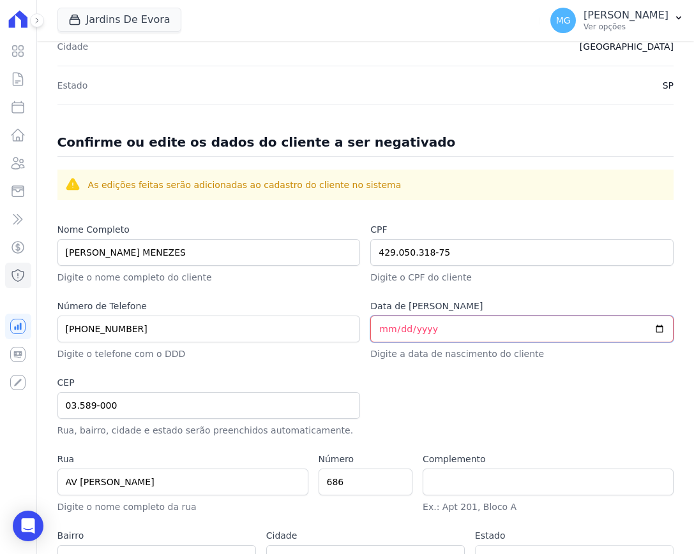
click at [376, 334] on input "Data de [PERSON_NAME]" at bounding box center [521, 329] width 303 height 27
type input "[DATE]"
click at [471, 378] on div at bounding box center [521, 406] width 303 height 61
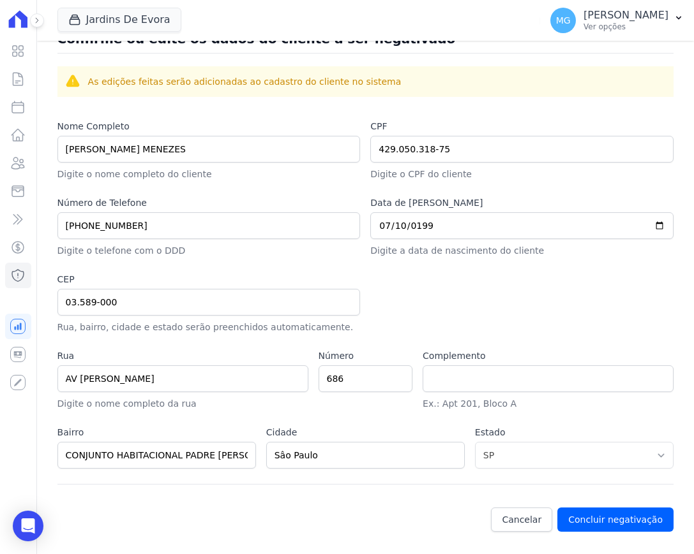
scroll to position [530, 0]
click at [596, 523] on button "Concluir negativação" at bounding box center [615, 519] width 116 height 24
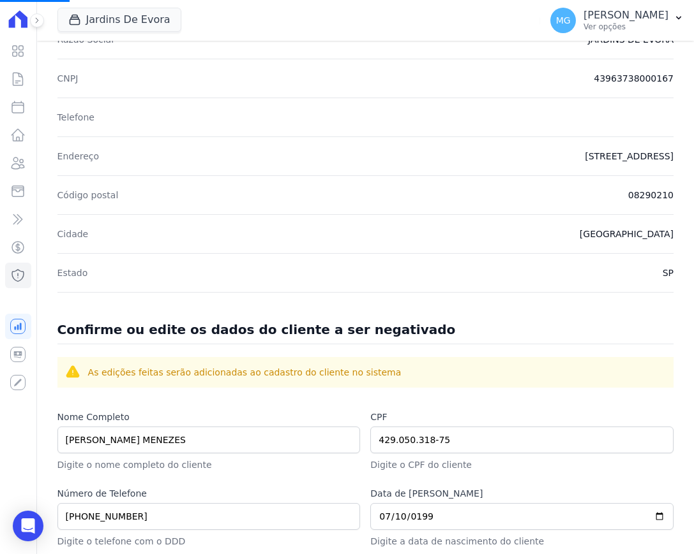
scroll to position [158, 0]
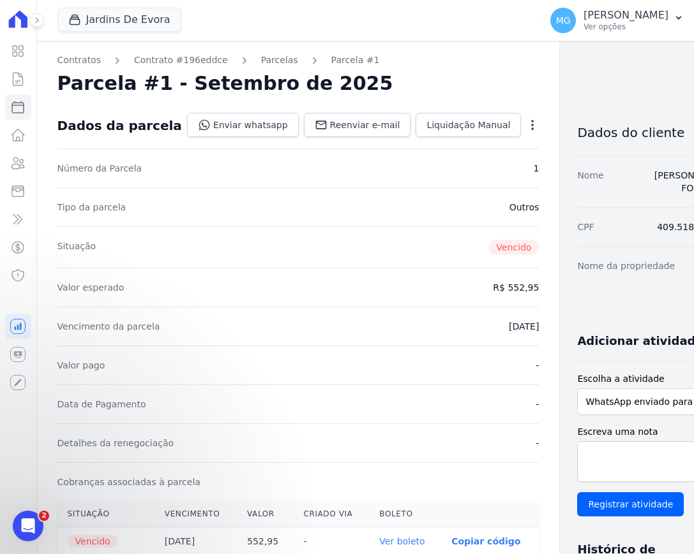
click at [526, 129] on icon "button" at bounding box center [532, 125] width 13 height 13
click at [422, 187] on link "Negativar" at bounding box center [477, 188] width 112 height 23
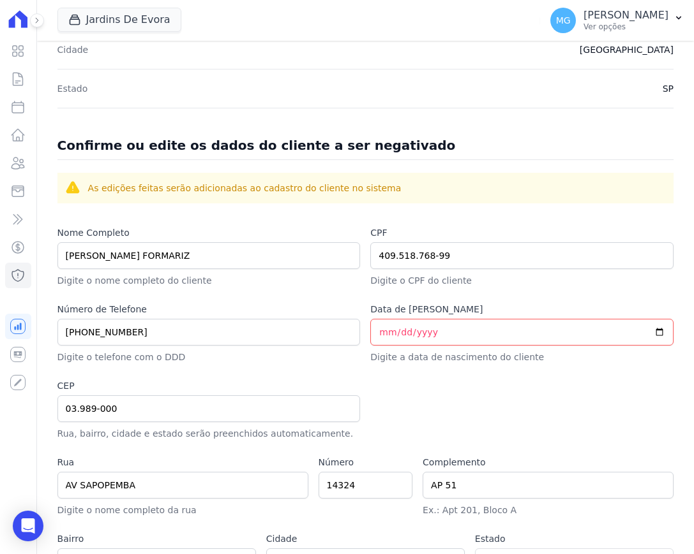
scroll to position [426, 0]
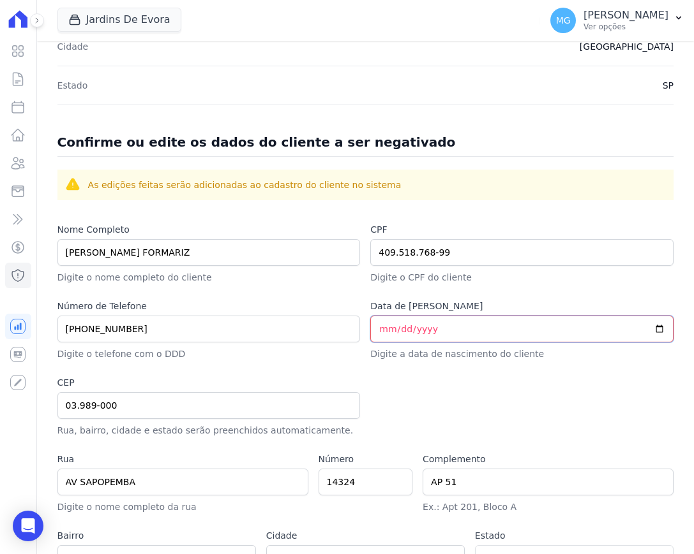
click at [378, 322] on input "Data de [PERSON_NAME]" at bounding box center [521, 329] width 303 height 27
type input "[DATE]"
click at [521, 418] on div at bounding box center [521, 406] width 303 height 61
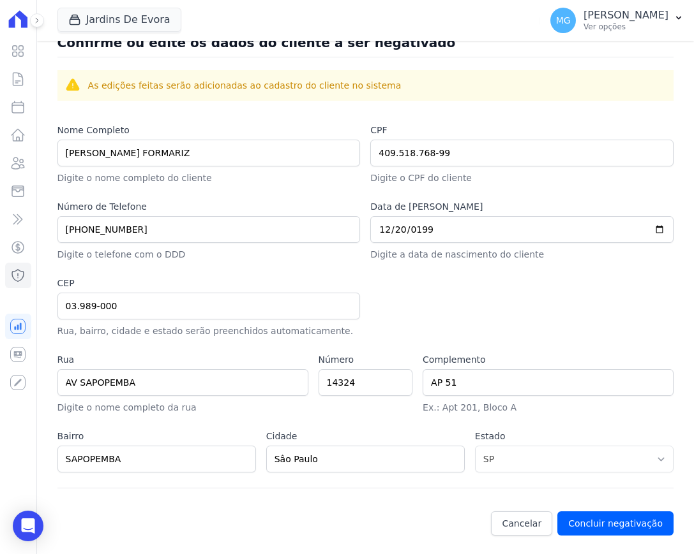
scroll to position [530, 0]
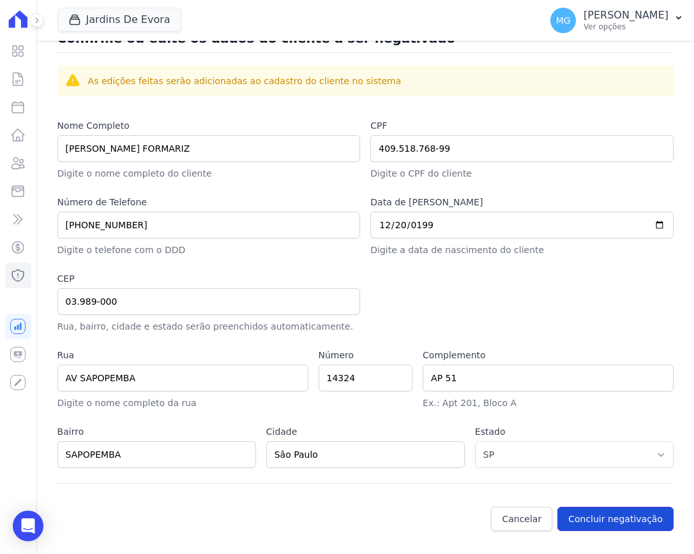
click at [587, 518] on button "Concluir negativação" at bounding box center [615, 519] width 116 height 24
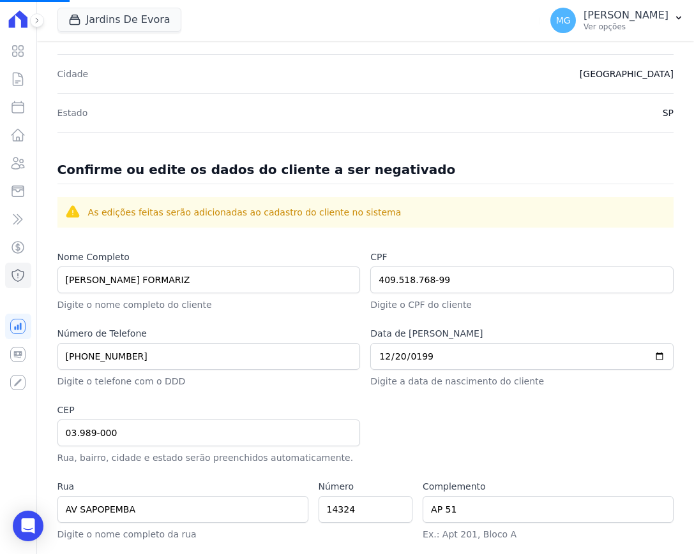
scroll to position [104, 0]
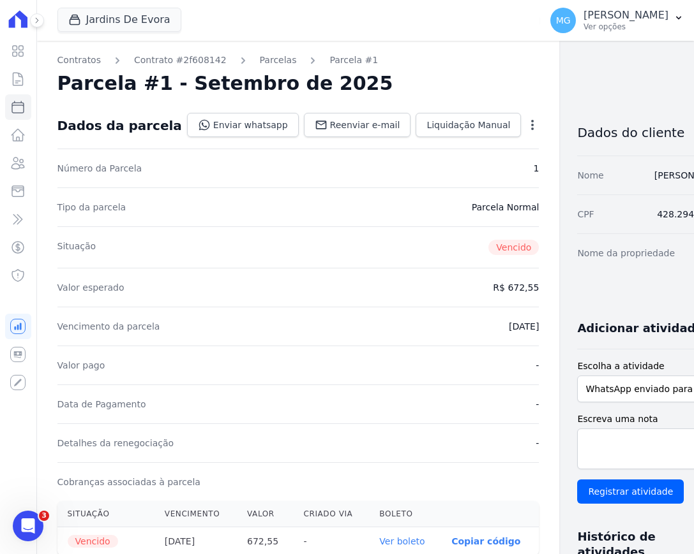
click at [526, 126] on icon "button" at bounding box center [532, 125] width 13 height 13
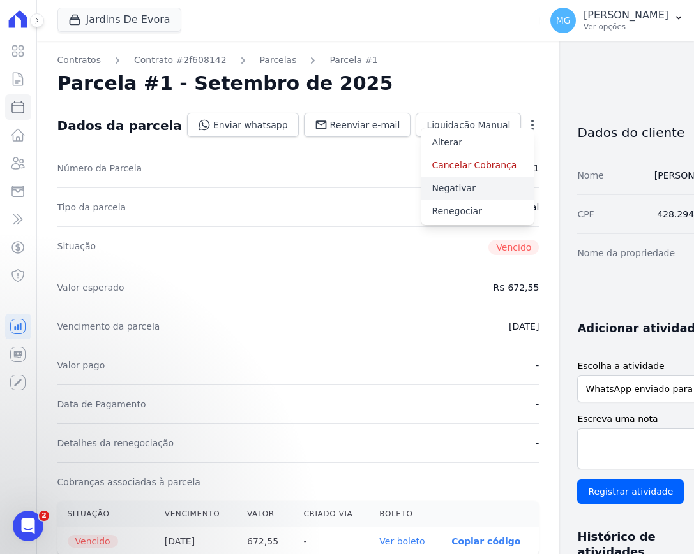
click at [421, 189] on link "Negativar" at bounding box center [477, 188] width 112 height 23
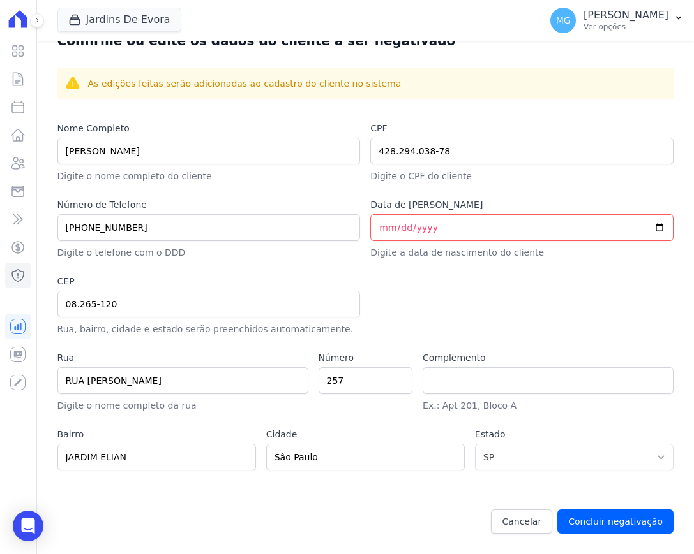
scroll to position [530, 0]
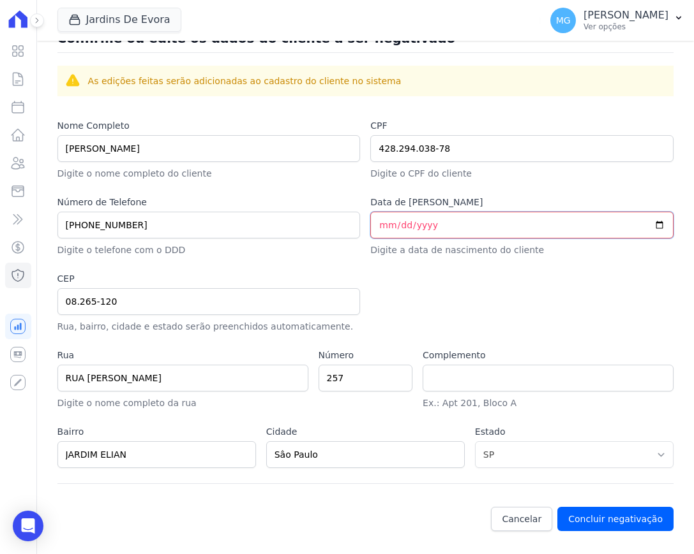
click at [378, 226] on input "Data de [PERSON_NAME]" at bounding box center [521, 225] width 303 height 27
type input "[DATE]"
click at [413, 271] on div "Nome Completo [PERSON_NAME] Digite o nome completo do cliente CPF 428.294.038-7…" at bounding box center [365, 301] width 616 height 365
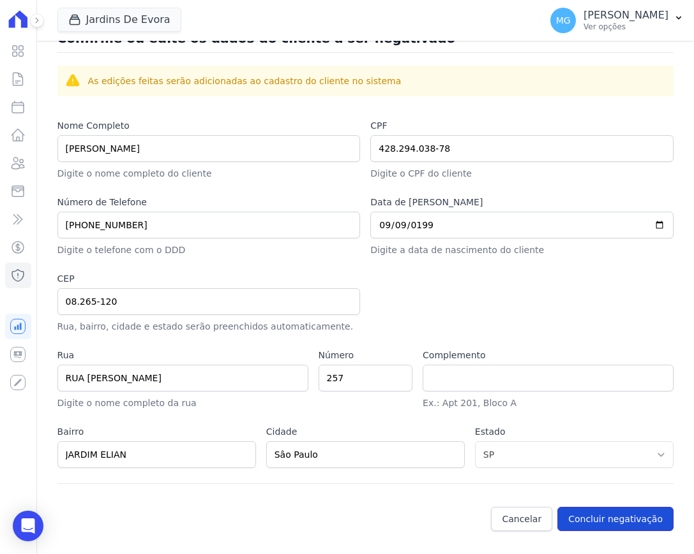
click at [611, 523] on button "Concluir negativação" at bounding box center [615, 519] width 116 height 24
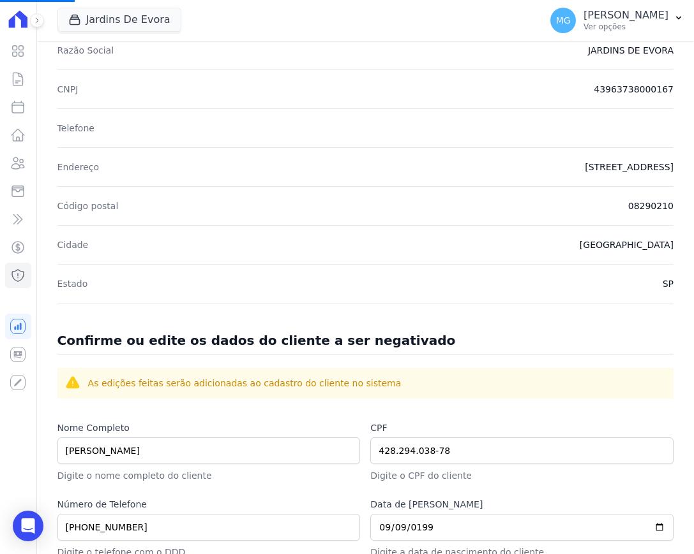
scroll to position [158, 0]
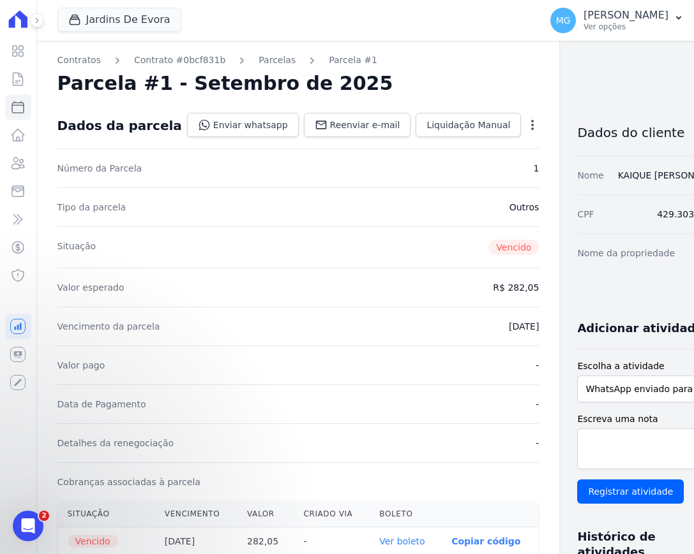
click at [577, 199] on div "CPF 429.303.708-07" at bounding box center [652, 214] width 151 height 39
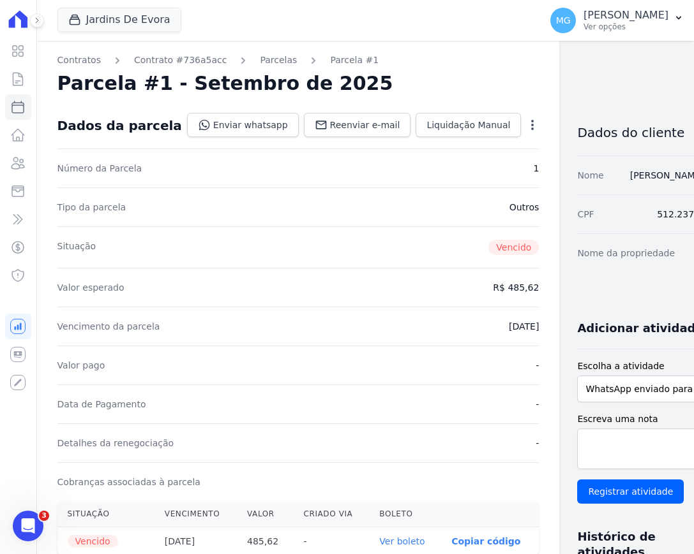
click at [526, 119] on icon "button" at bounding box center [532, 125] width 13 height 13
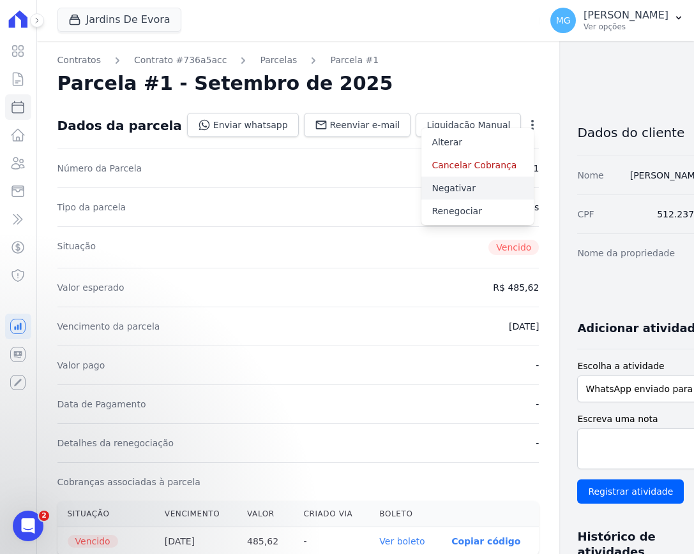
click at [421, 186] on link "Negativar" at bounding box center [477, 188] width 112 height 23
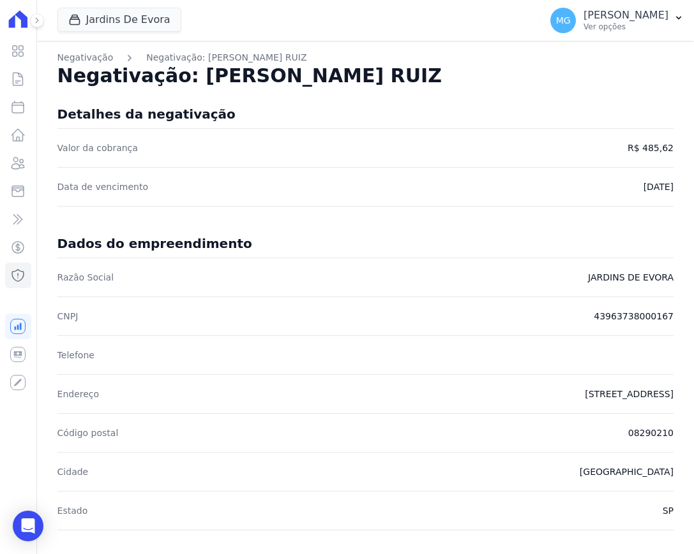
click at [272, 224] on div "Dados do empreendimento Razão Social JARDINS DE EVORA CNPJ 43963738000167 Telef…" at bounding box center [365, 381] width 616 height 324
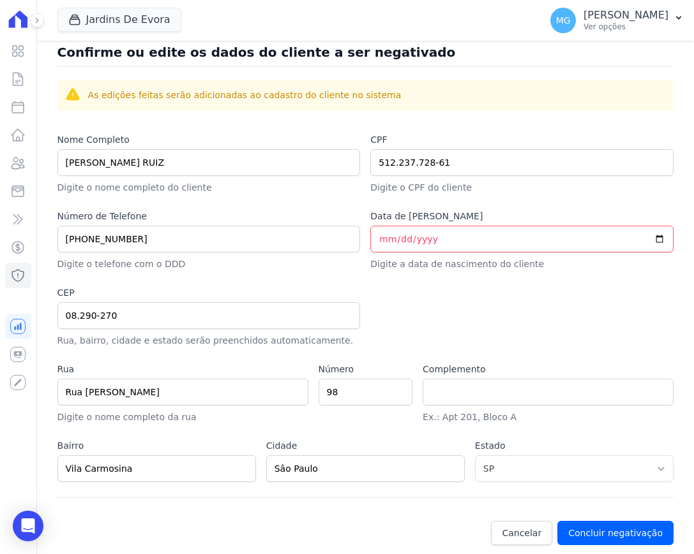
scroll to position [530, 0]
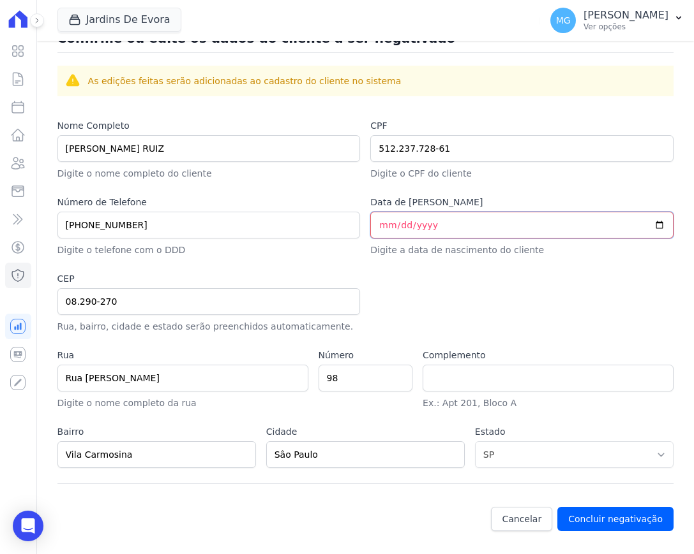
click at [375, 228] on input "Data de [PERSON_NAME]" at bounding box center [521, 225] width 303 height 27
click at [377, 224] on input "Data de [PERSON_NAME]" at bounding box center [521, 225] width 303 height 27
type input "2000-07-21"
click at [452, 264] on div "Nome Completo PEDRO MANOEL F. RUIZ Digite o nome completo do cliente CPF 512.23…" at bounding box center [365, 301] width 616 height 365
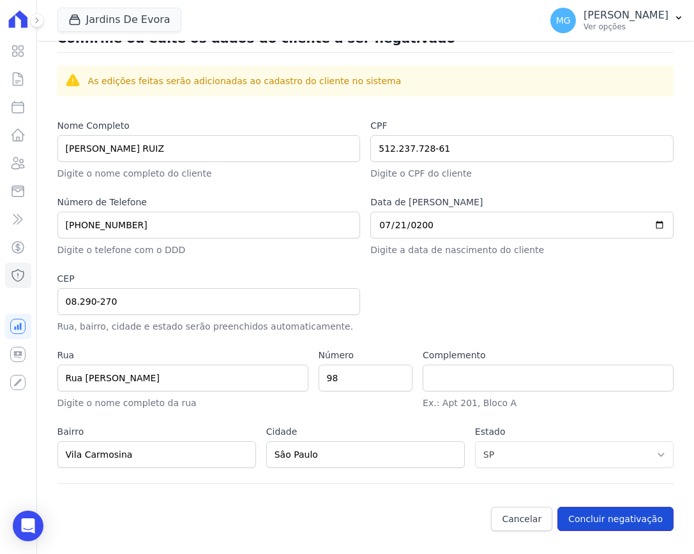
click at [590, 519] on button "Concluir negativação" at bounding box center [615, 519] width 116 height 24
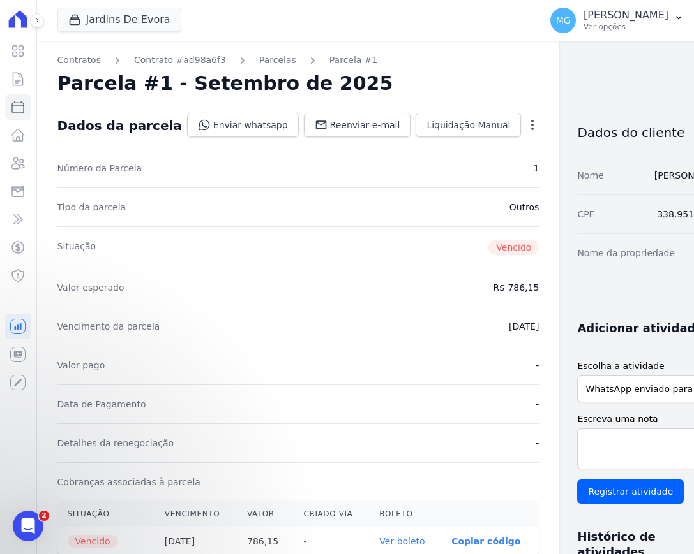
click at [521, 116] on div "Open options Alterar Cancelar Cobrança Cancelar boleto Você está prestes a canc…" at bounding box center [530, 126] width 18 height 22
click at [526, 125] on icon "button" at bounding box center [532, 125] width 13 height 13
click at [421, 191] on link "Negativar" at bounding box center [477, 188] width 112 height 23
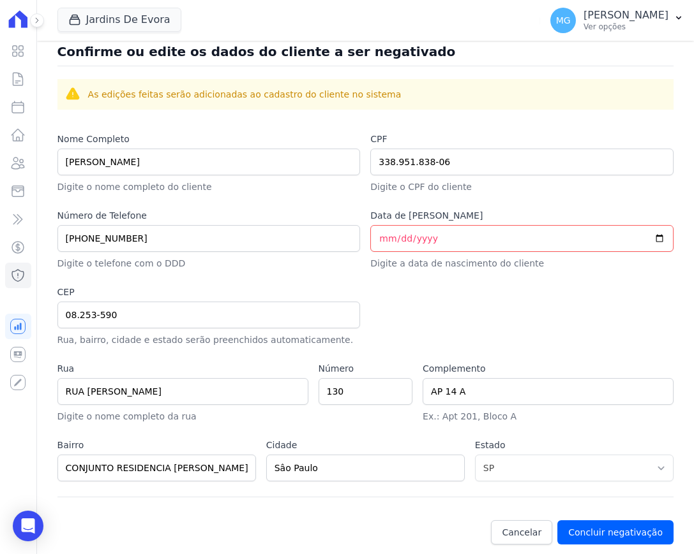
scroll to position [530, 0]
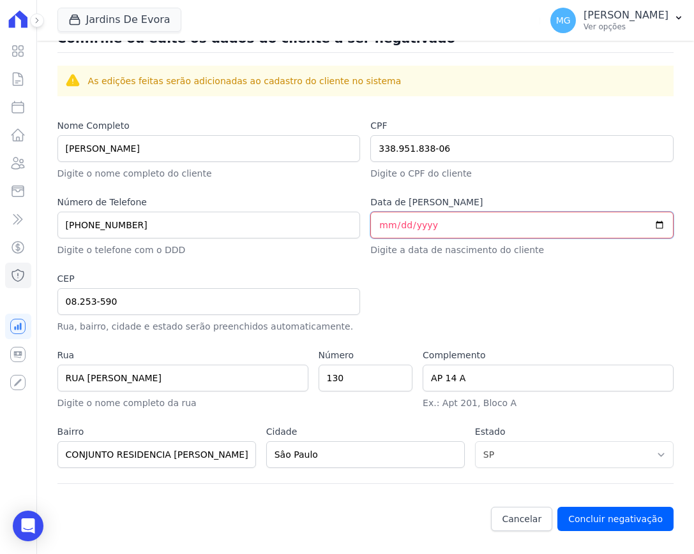
click at [373, 228] on input "Data de [PERSON_NAME]" at bounding box center [521, 225] width 303 height 27
type input "0195-03-01"
type input "[DATE]"
click at [621, 316] on div at bounding box center [521, 302] width 303 height 61
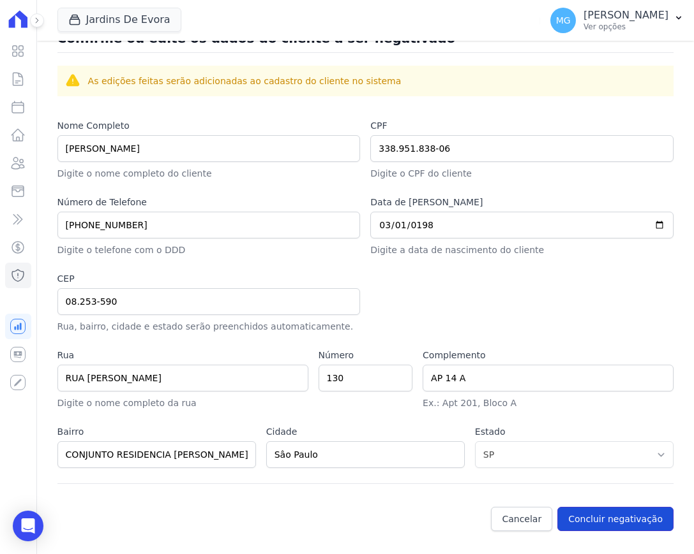
click at [609, 523] on button "Concluir negativação" at bounding box center [615, 519] width 116 height 24
